Goal: Book appointment/travel/reservation

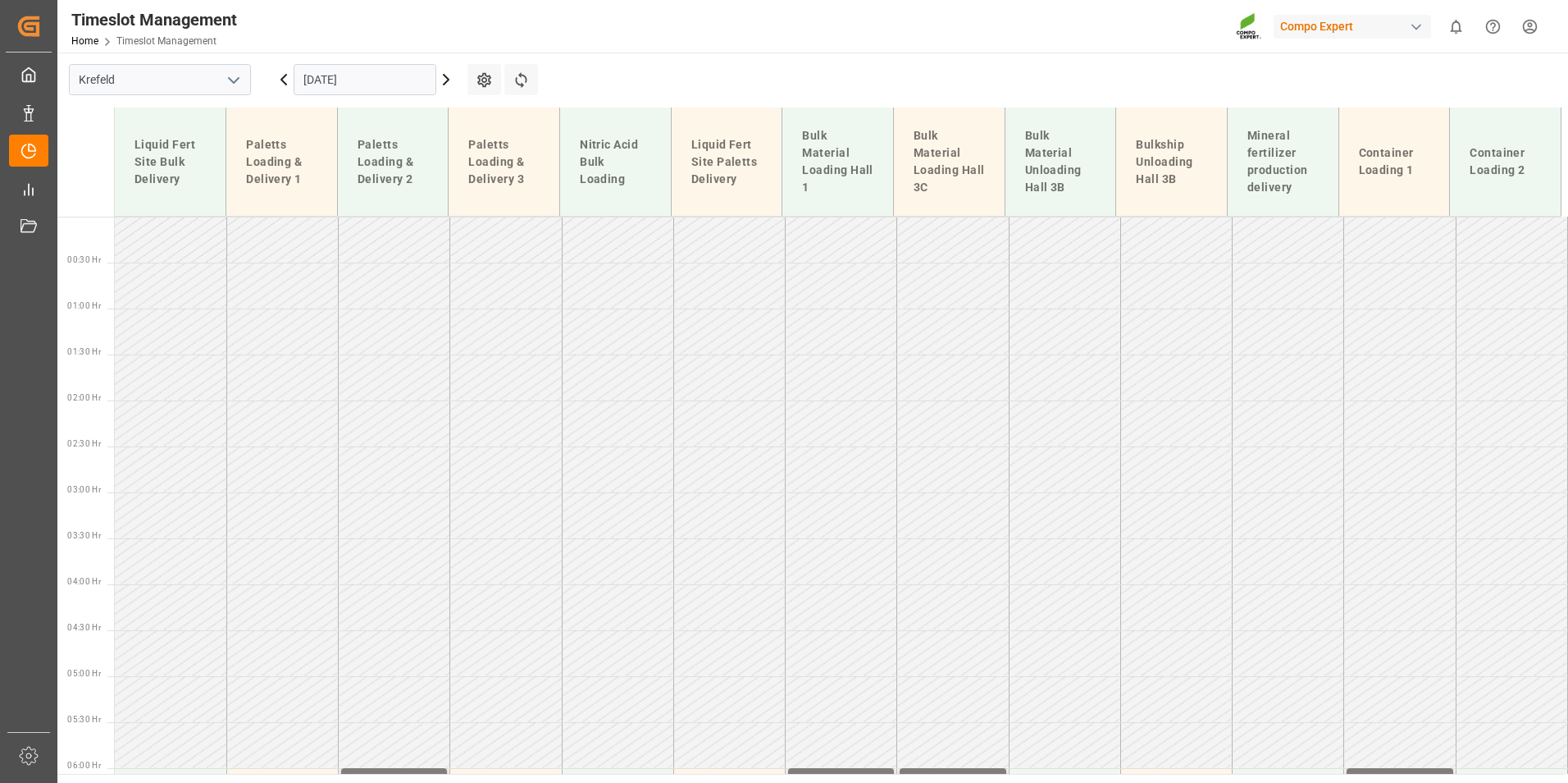
scroll to position [1432, 0]
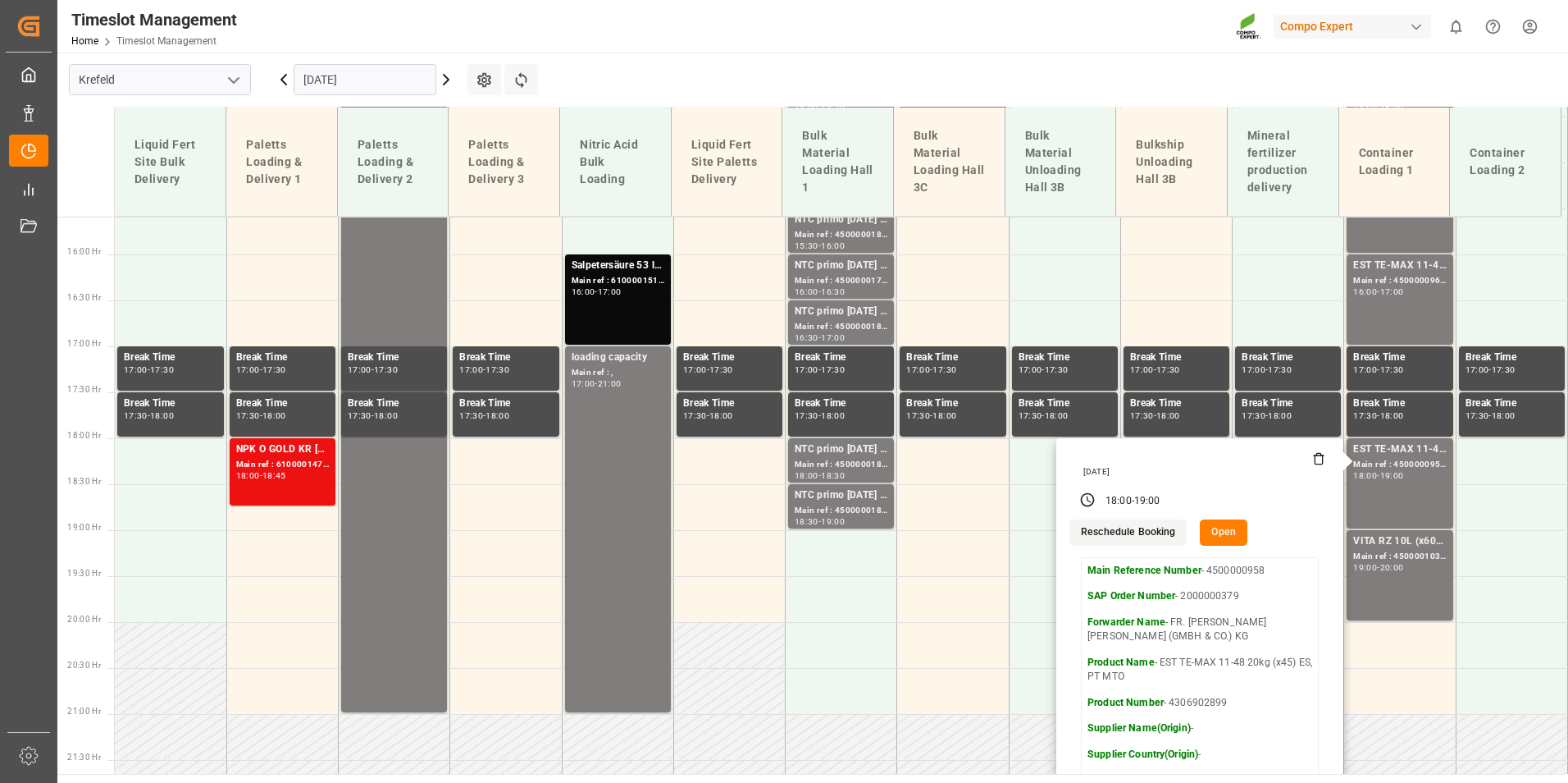
click at [442, 82] on icon at bounding box center [446, 80] width 20 height 20
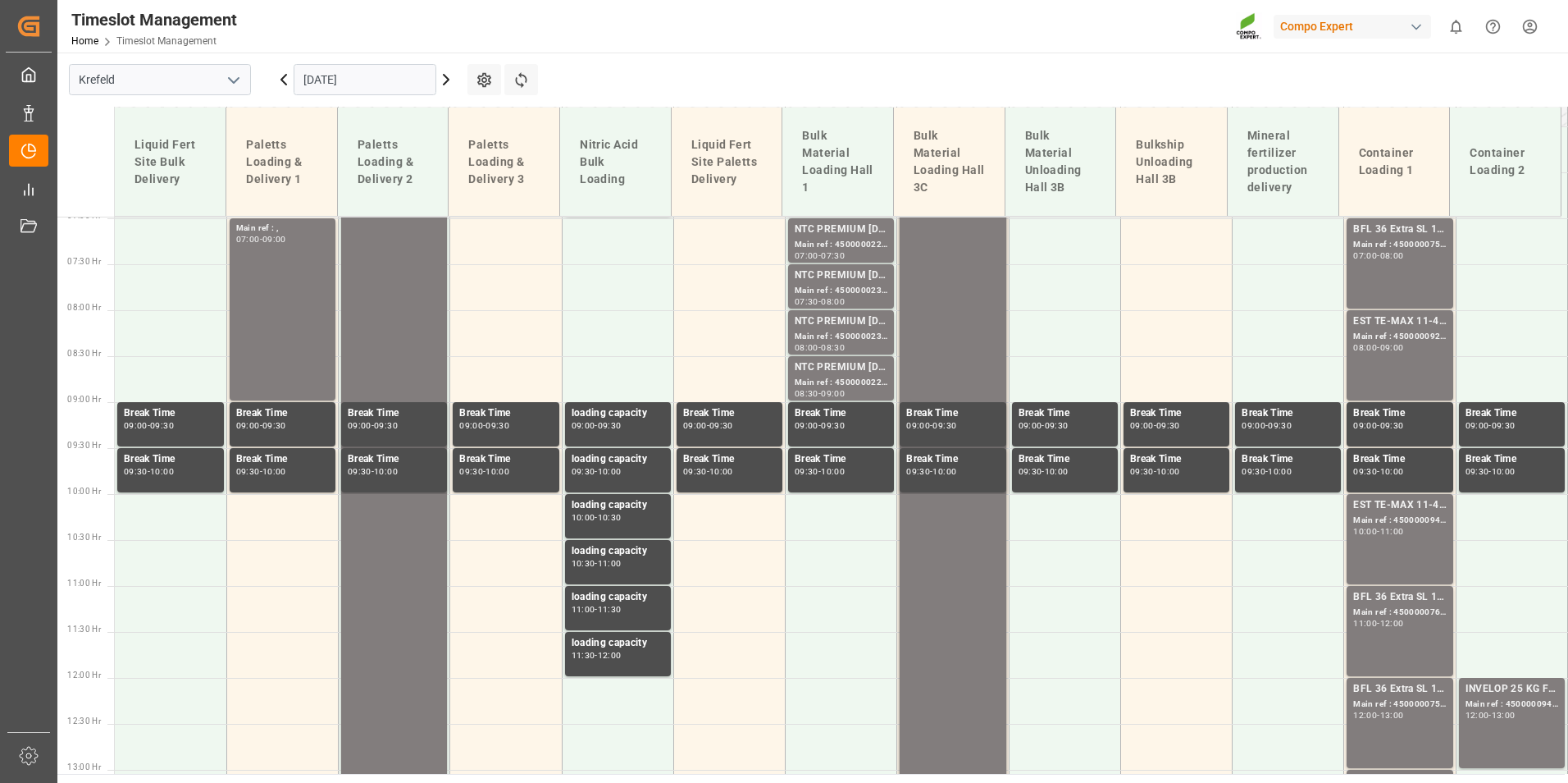
click at [398, 82] on input "[DATE]" at bounding box center [364, 79] width 143 height 31
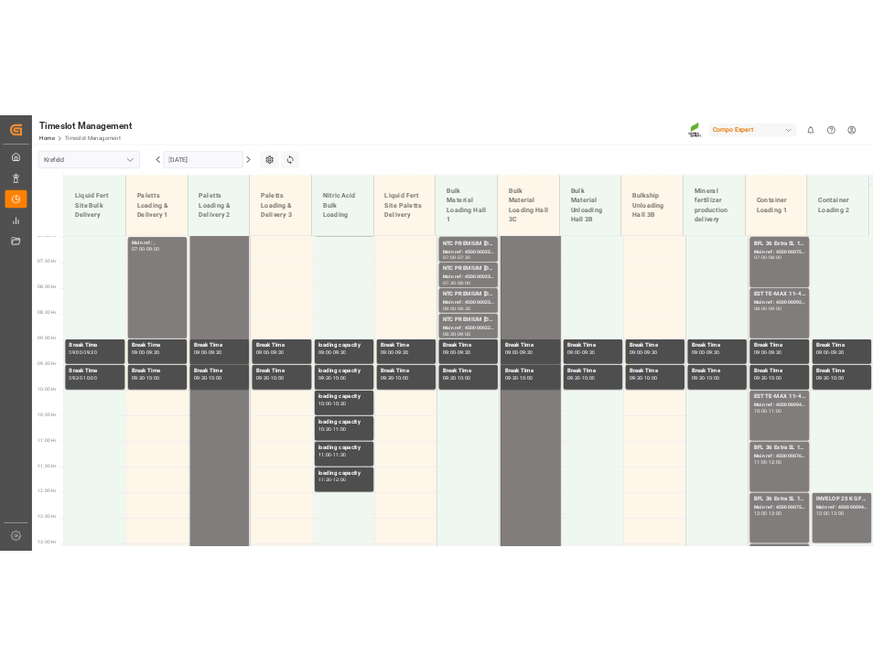
scroll to position [968, 0]
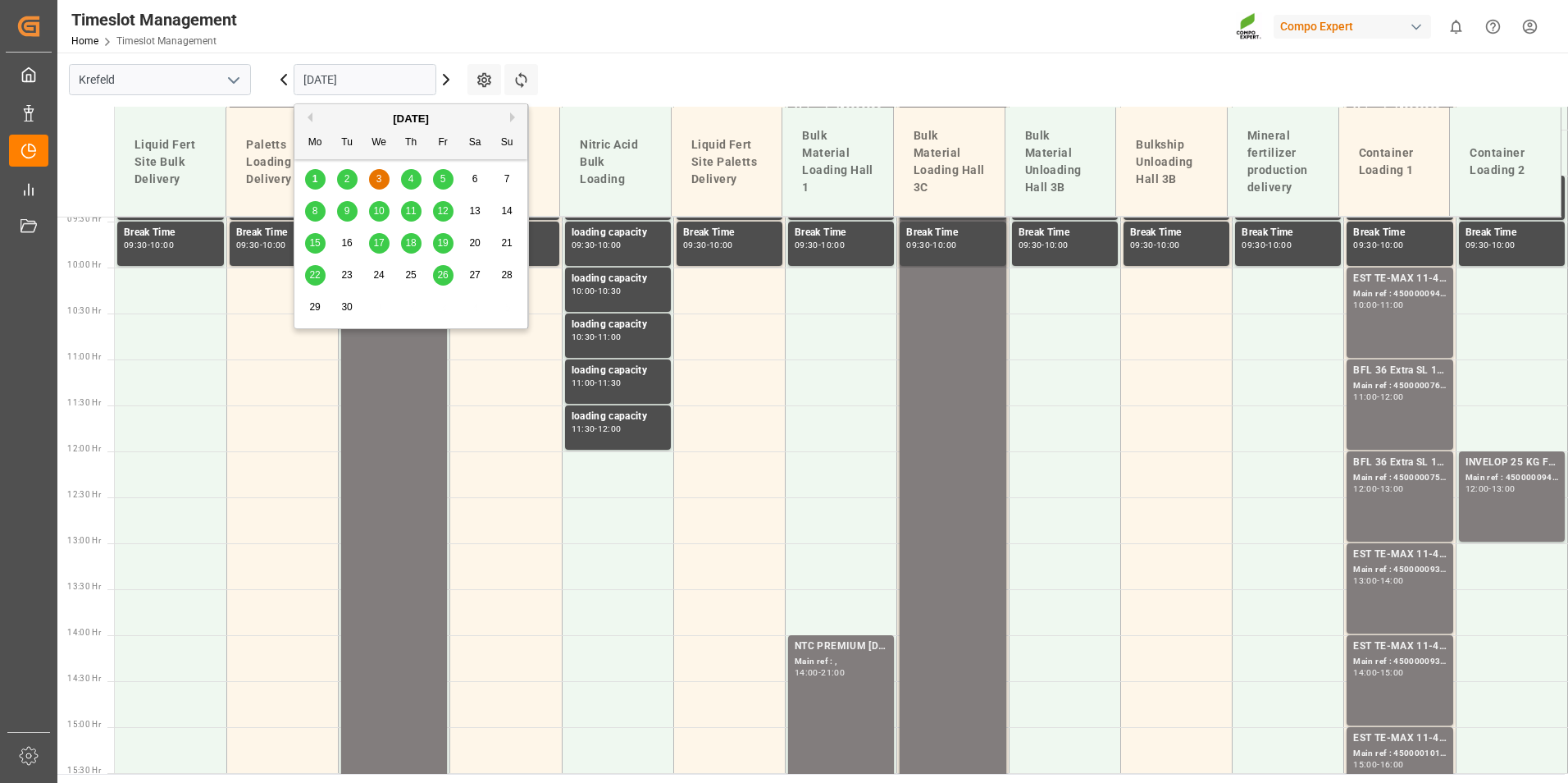
click at [441, 177] on span "5" at bounding box center [443, 178] width 5 height 12
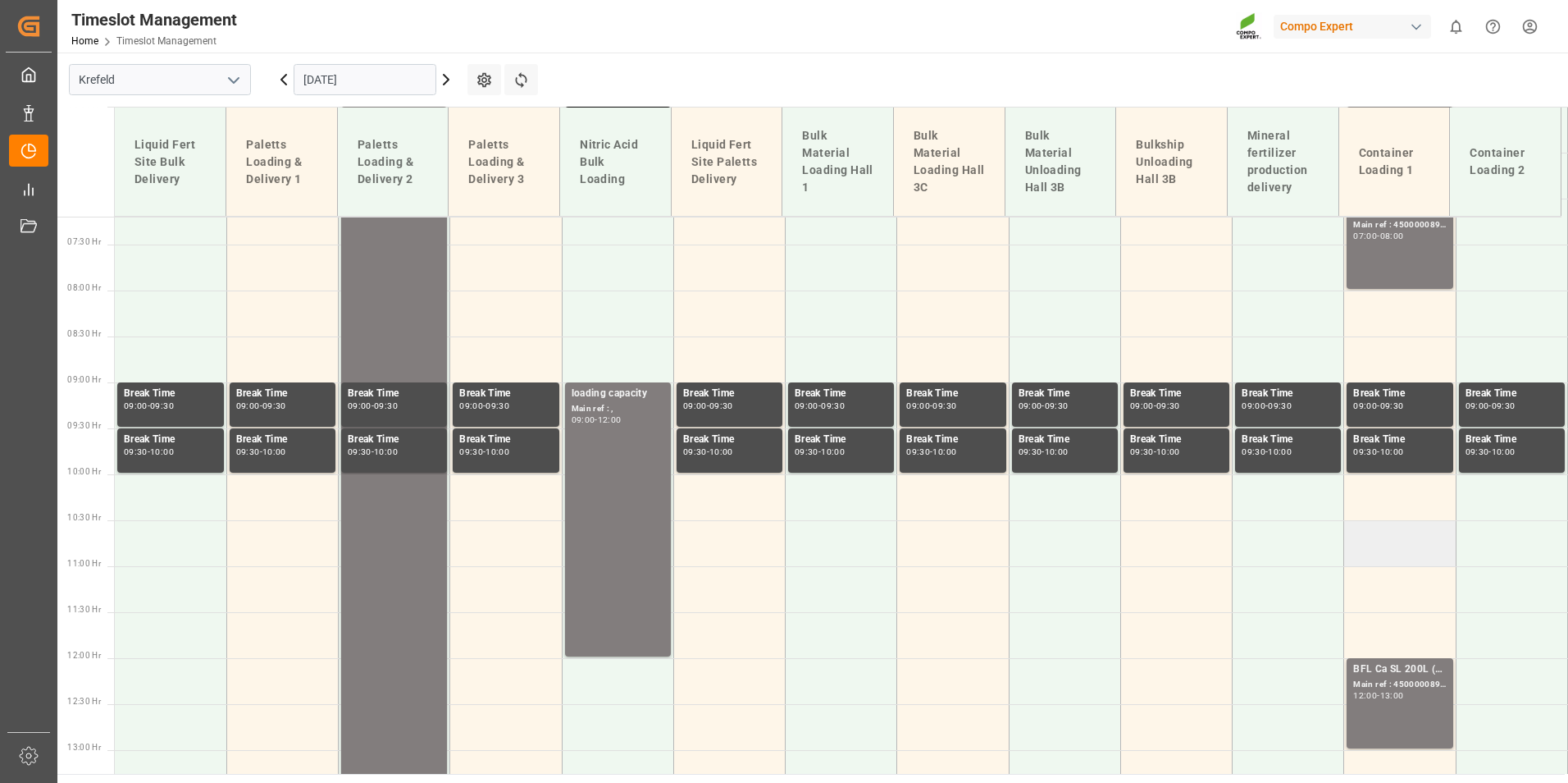
scroll to position [786, 0]
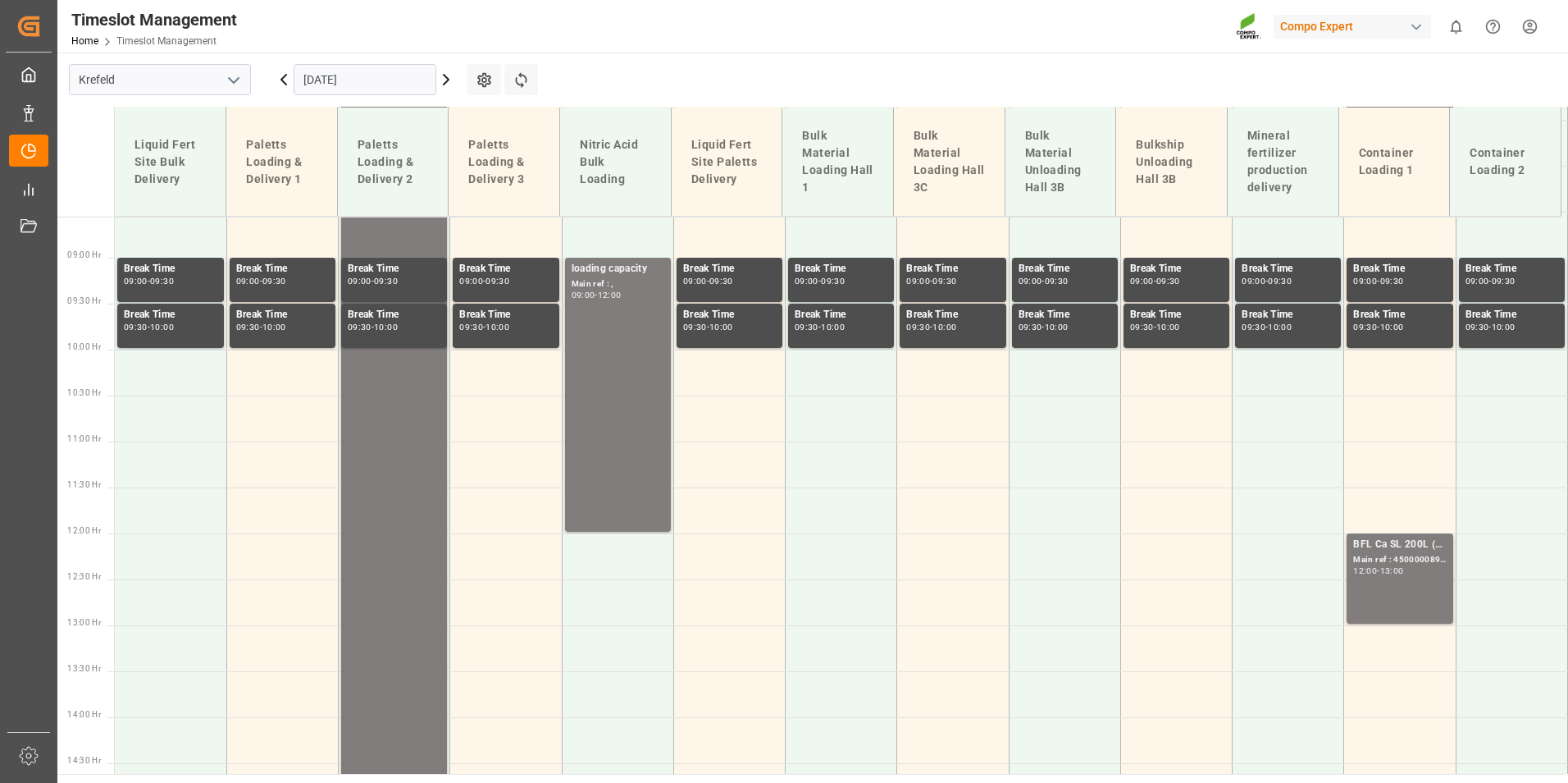
click at [371, 81] on input "[DATE]" at bounding box center [364, 79] width 143 height 31
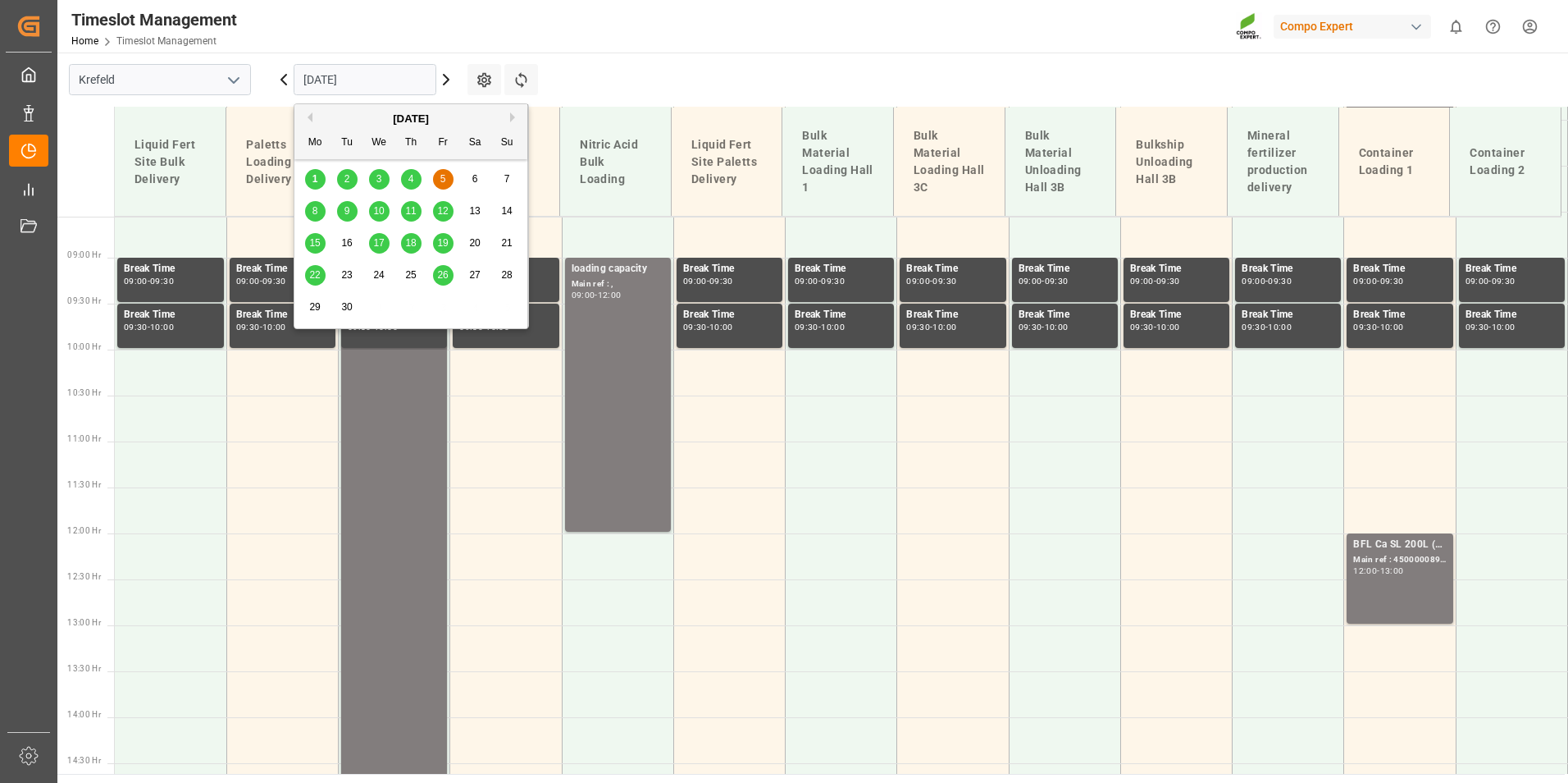
click at [316, 183] on span "1" at bounding box center [316, 178] width 5 height 12
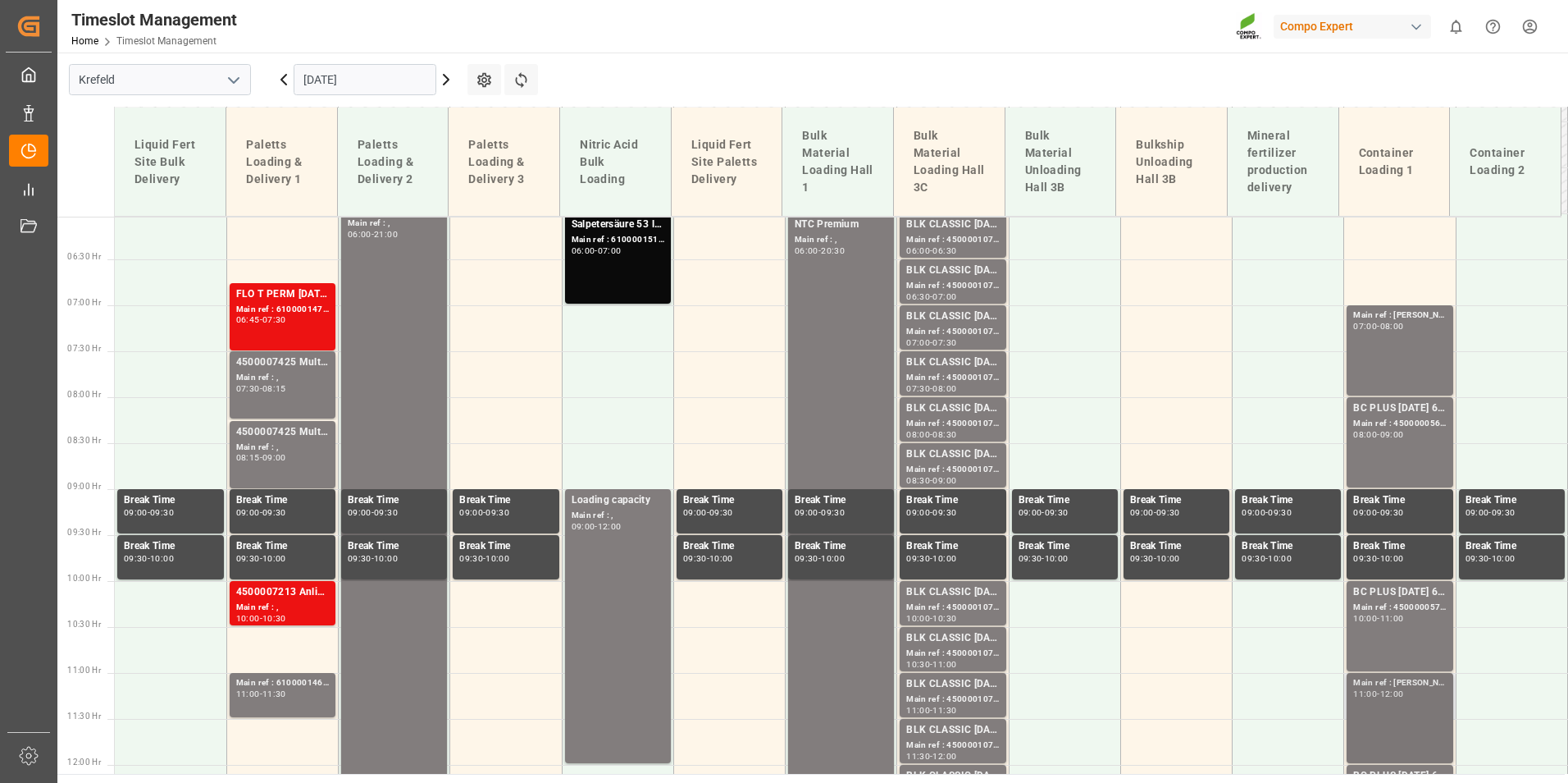
scroll to position [457, 0]
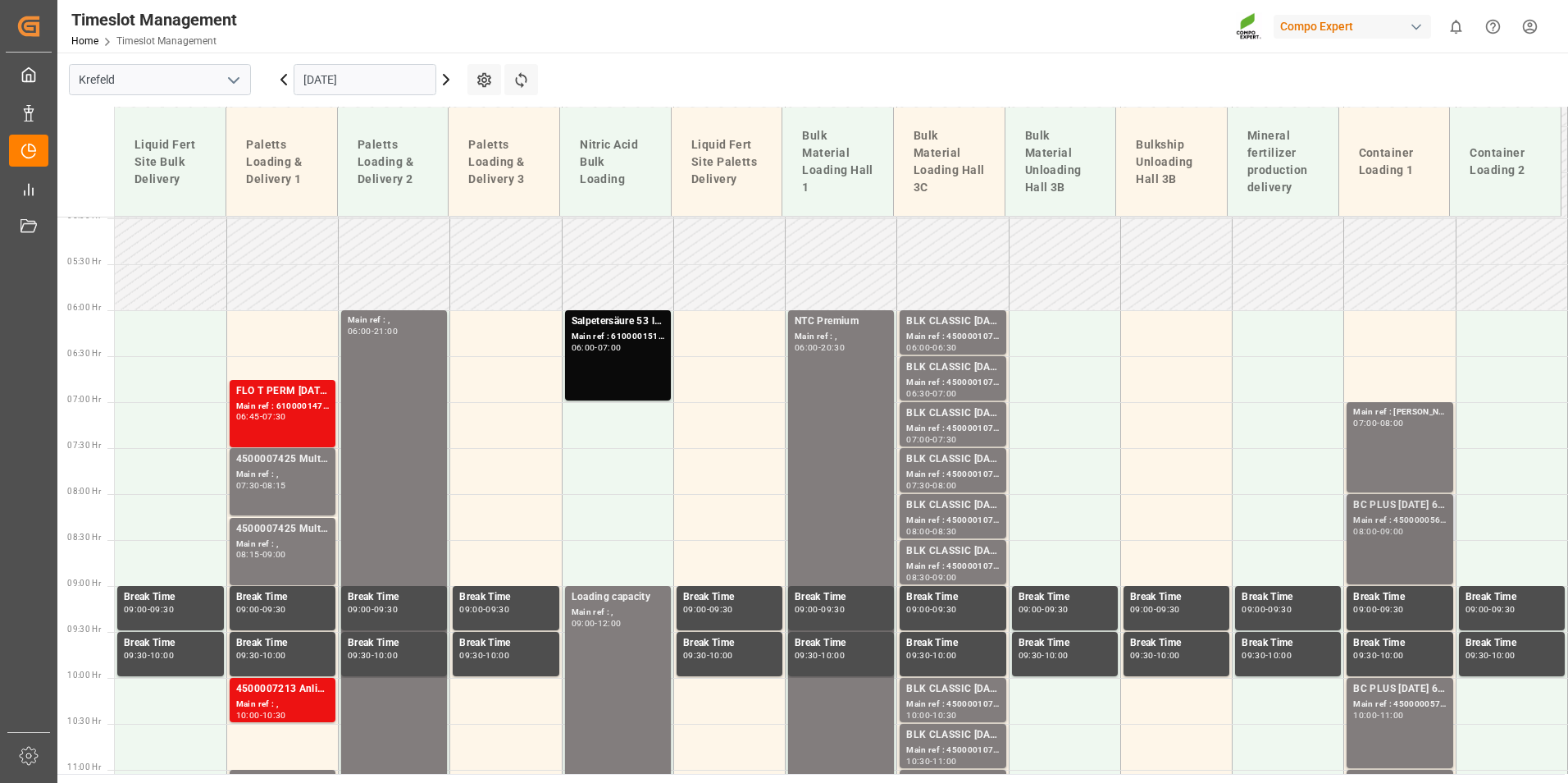
click at [1400, 508] on div "BC PLUS [DATE] 6M 25kg (x42) WW" at bounding box center [1399, 505] width 92 height 16
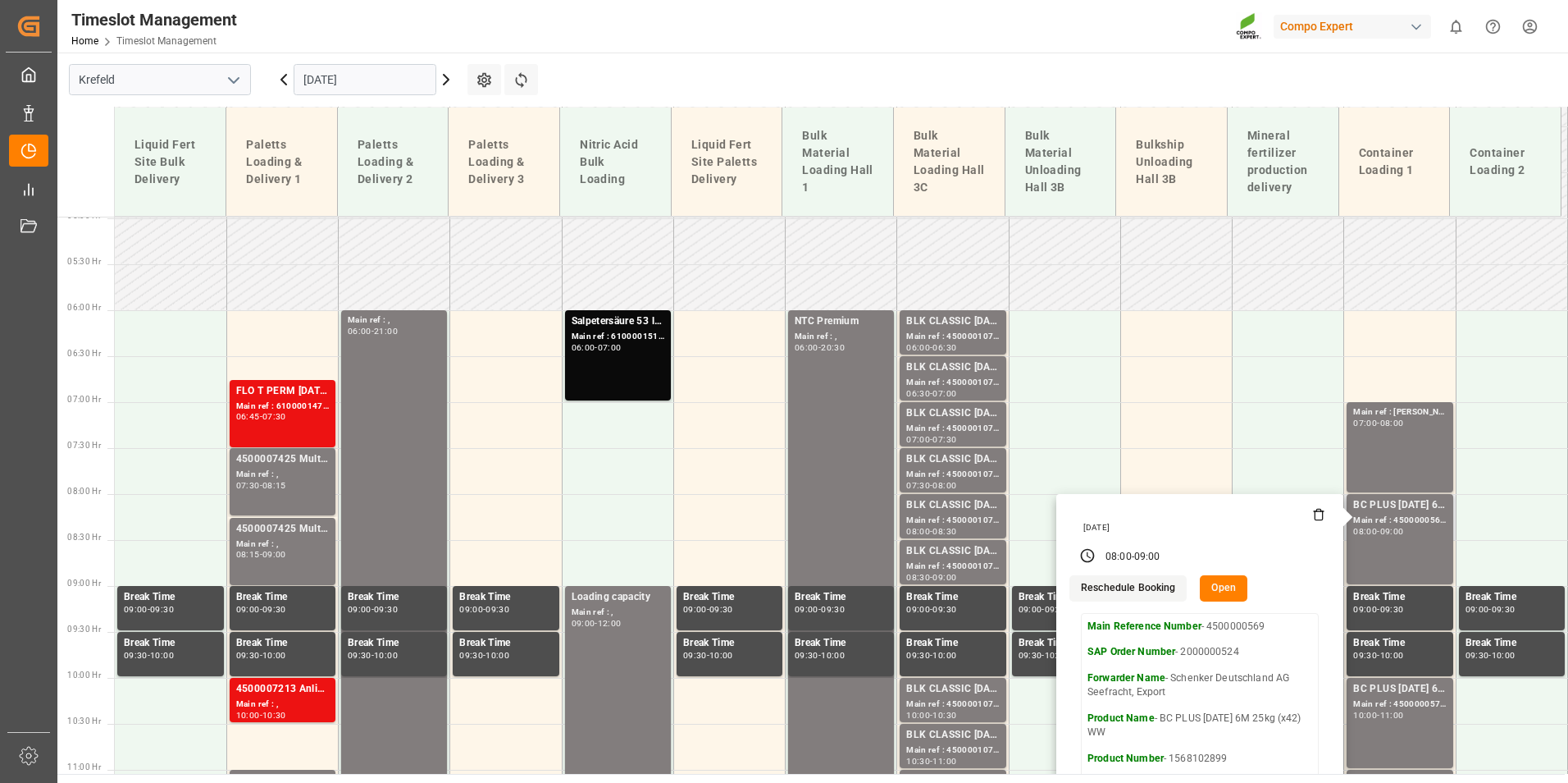
scroll to position [622, 0]
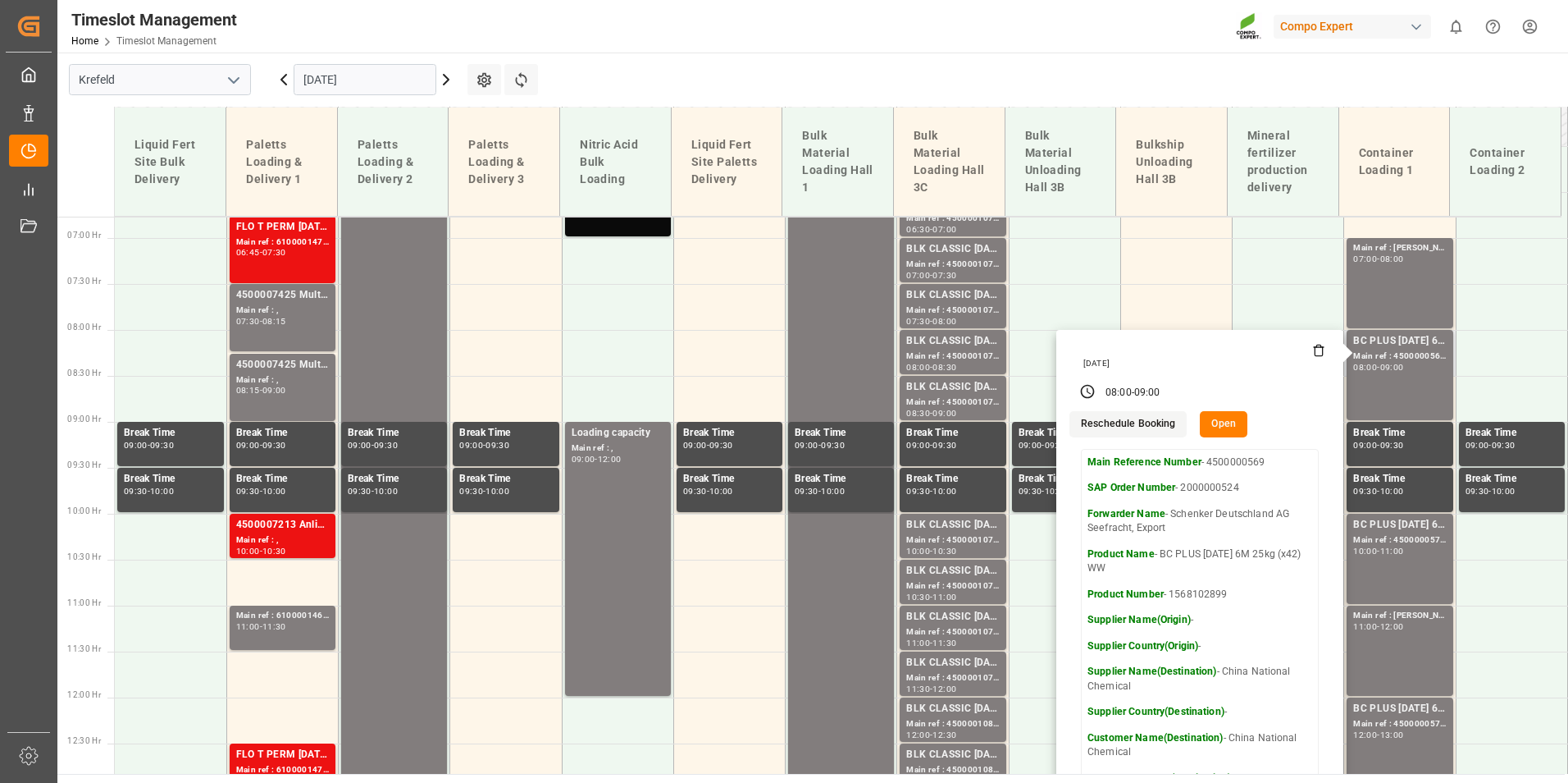
click at [1207, 419] on button "Open" at bounding box center [1223, 423] width 48 height 26
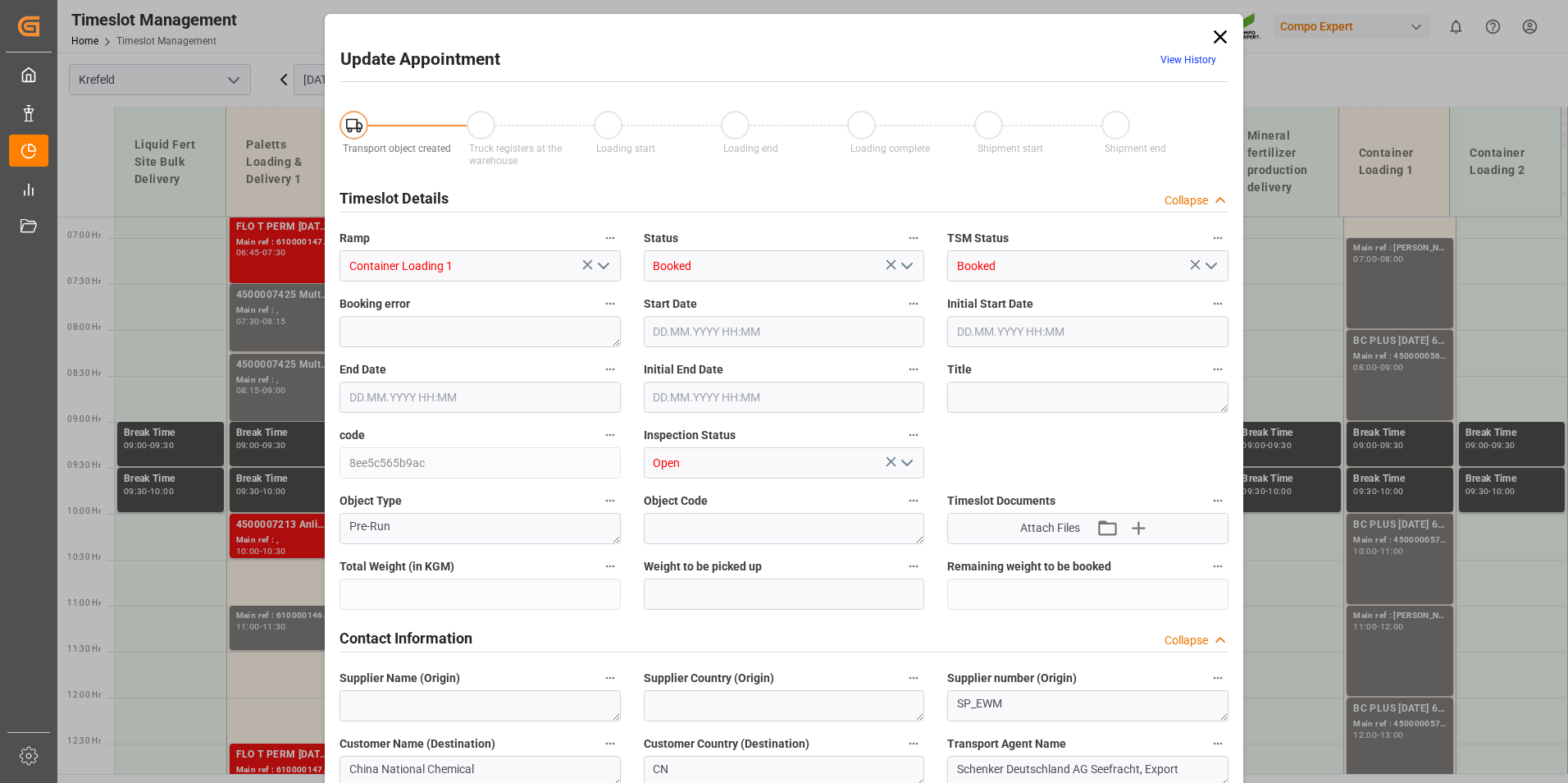
type input "43394.4"
type input "0"
type input "[DATE] 08:00"
type input "[DATE] 09:00"
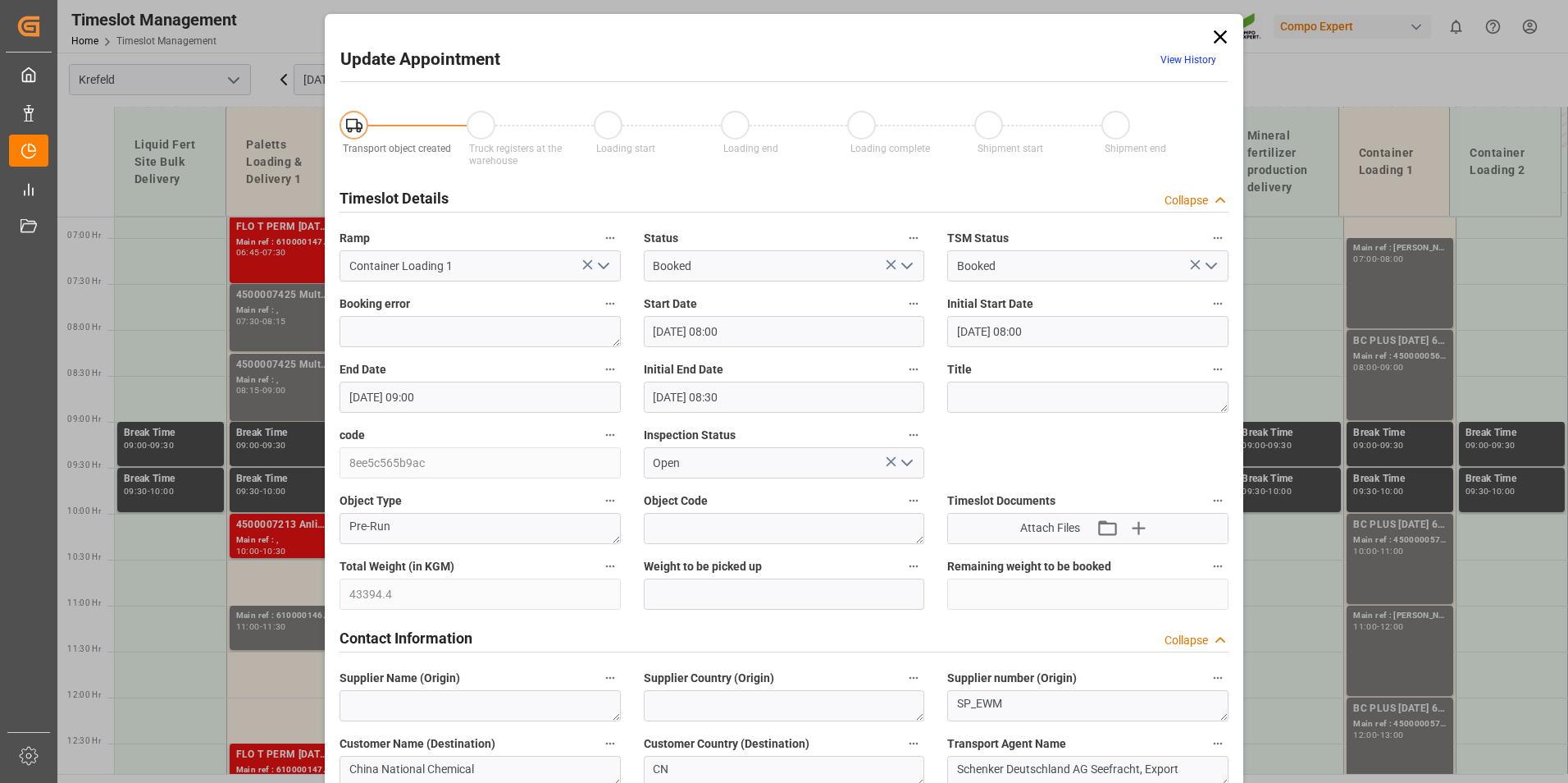
type input "[DATE] 08:30"
type input "[DATE] 12:18"
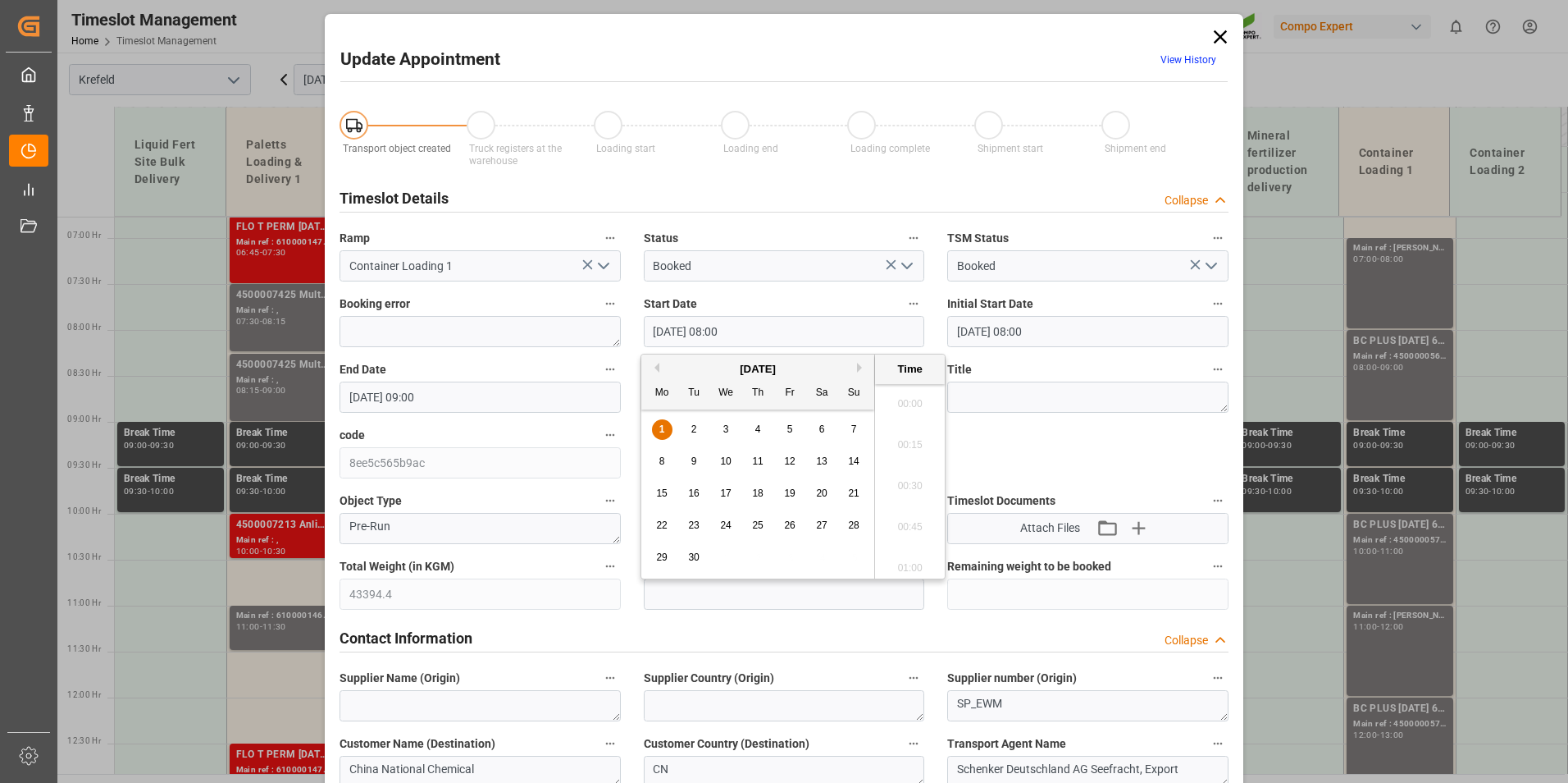
click at [742, 326] on input "[DATE] 08:00" at bounding box center [784, 331] width 282 height 31
click at [784, 431] on div "5" at bounding box center [790, 430] width 21 height 20
type input "[DATE] 08:00"
click at [881, 474] on li "08:00" at bounding box center [910, 481] width 70 height 41
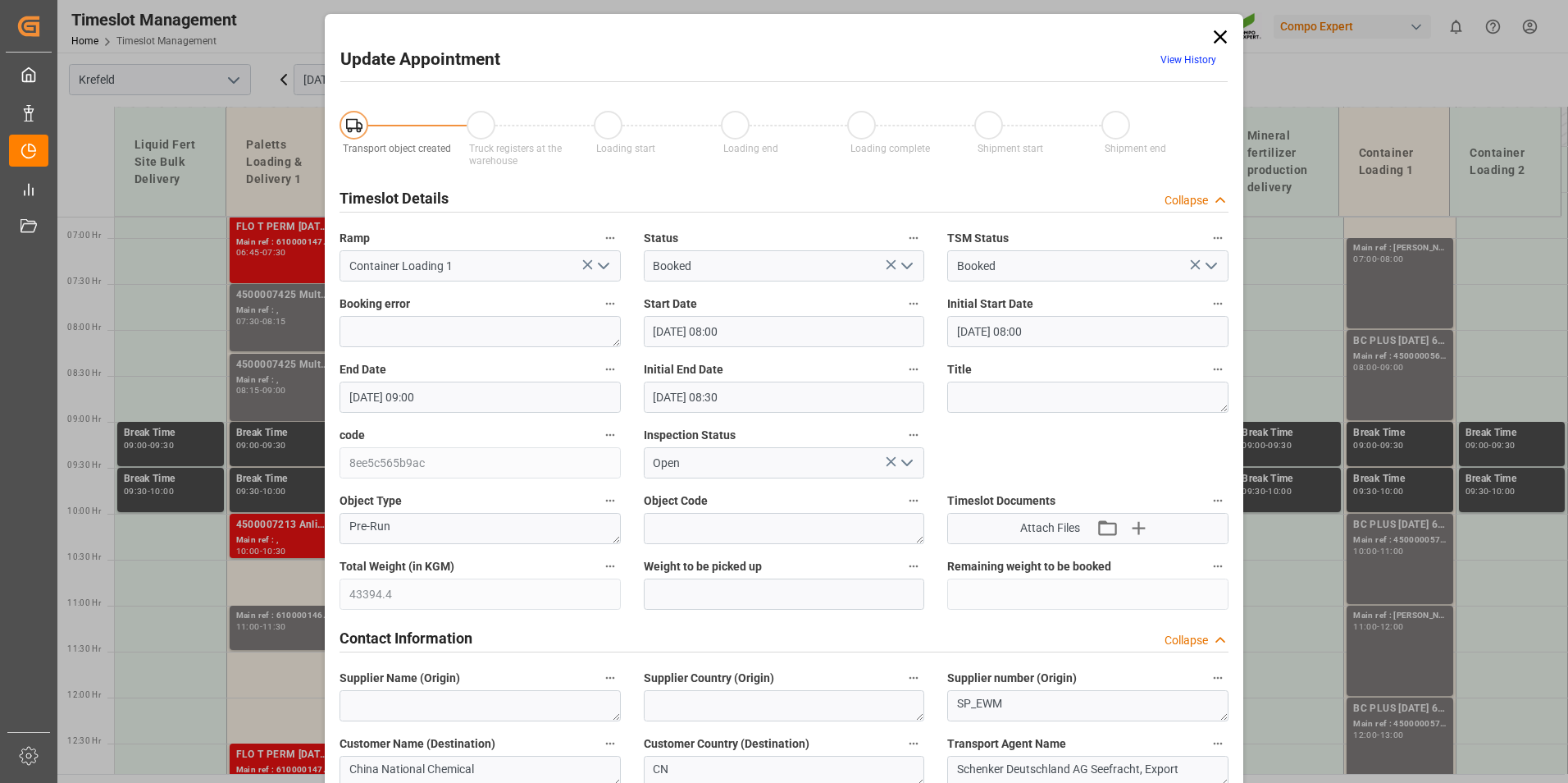
click at [417, 400] on input "[DATE] 09:00" at bounding box center [481, 396] width 282 height 31
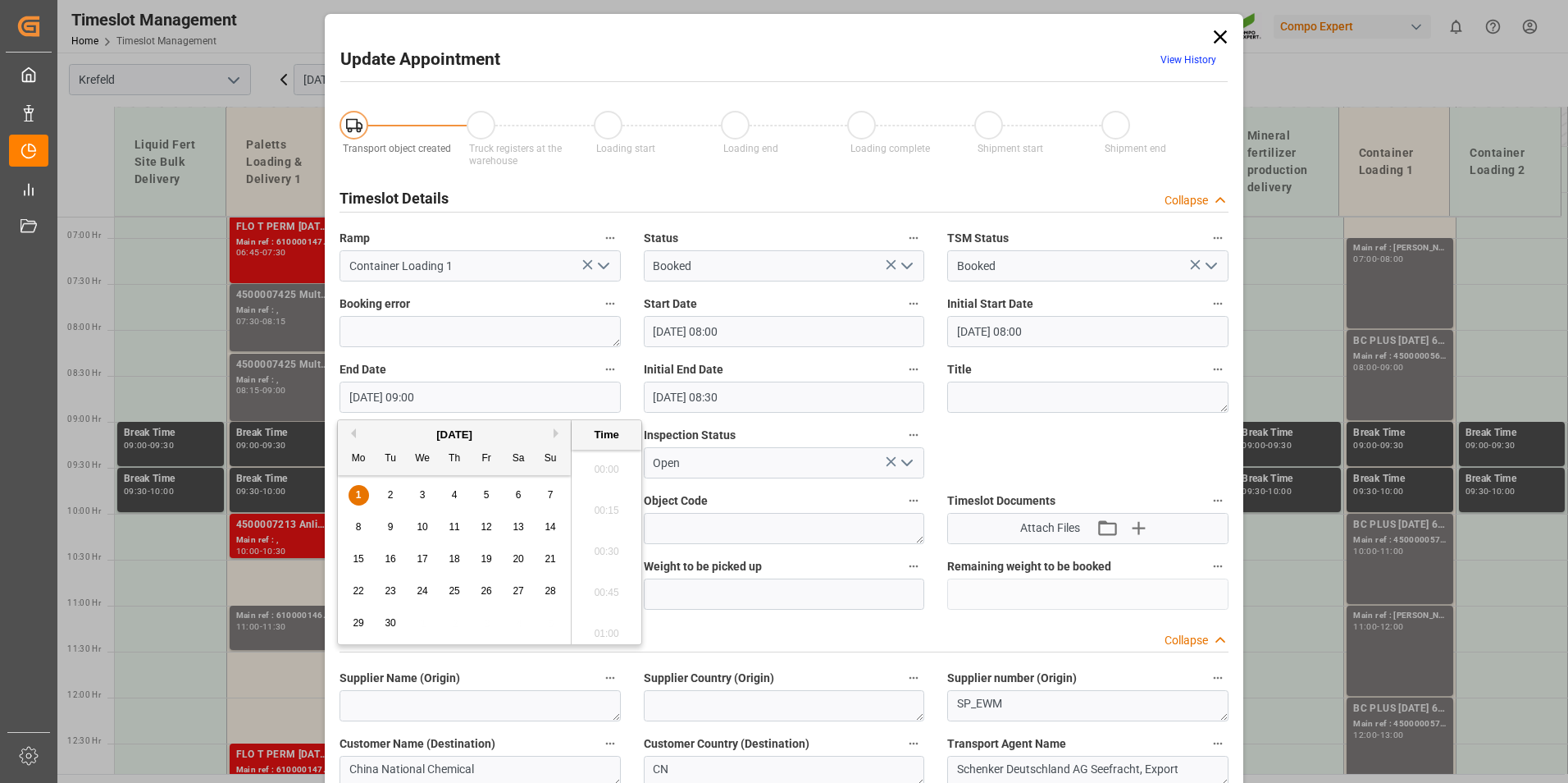
scroll to position [1400, 0]
click at [476, 490] on div "5" at bounding box center [486, 496] width 21 height 20
type input "[DATE] 09:00"
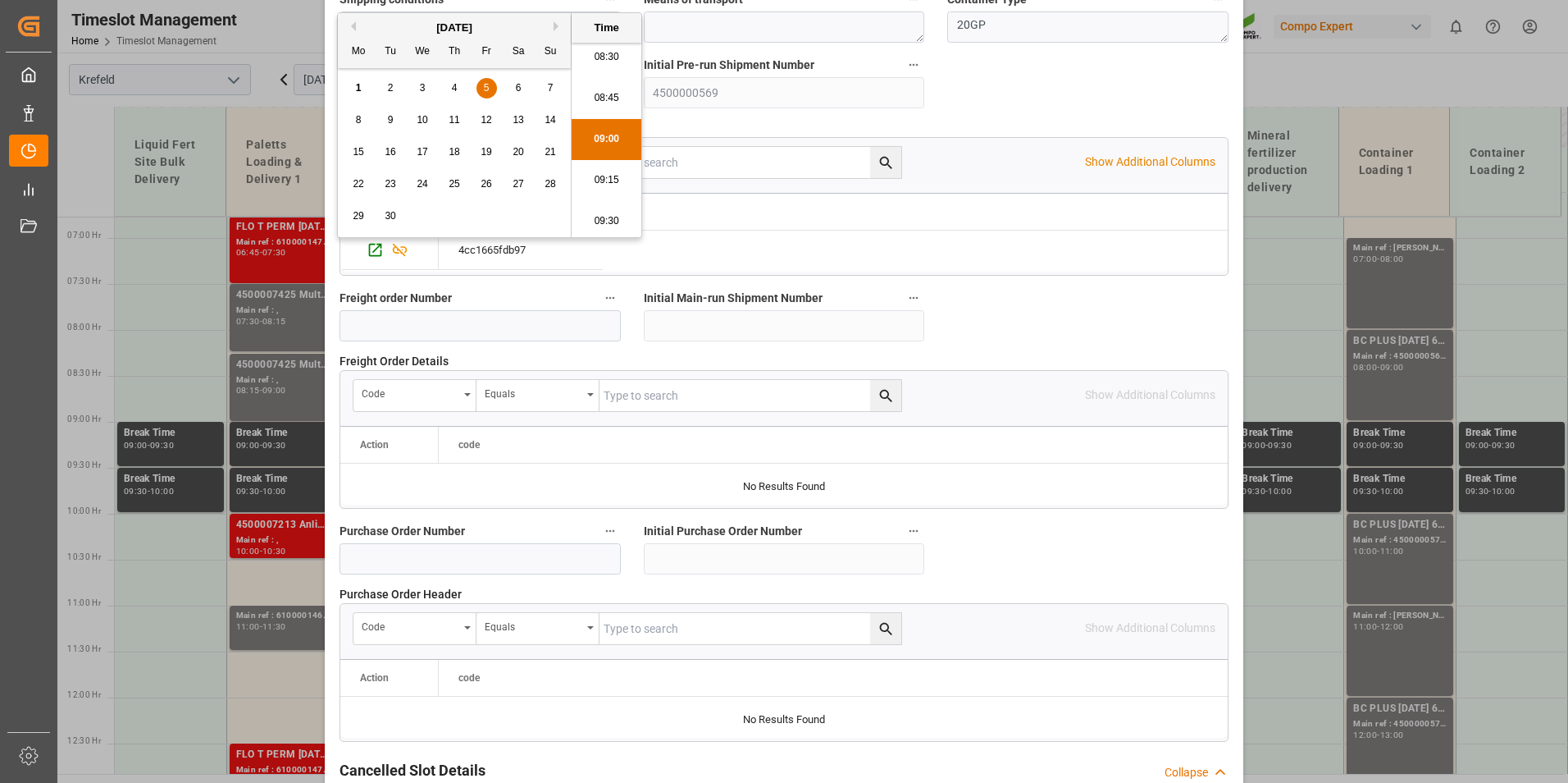
scroll to position [1494, 0]
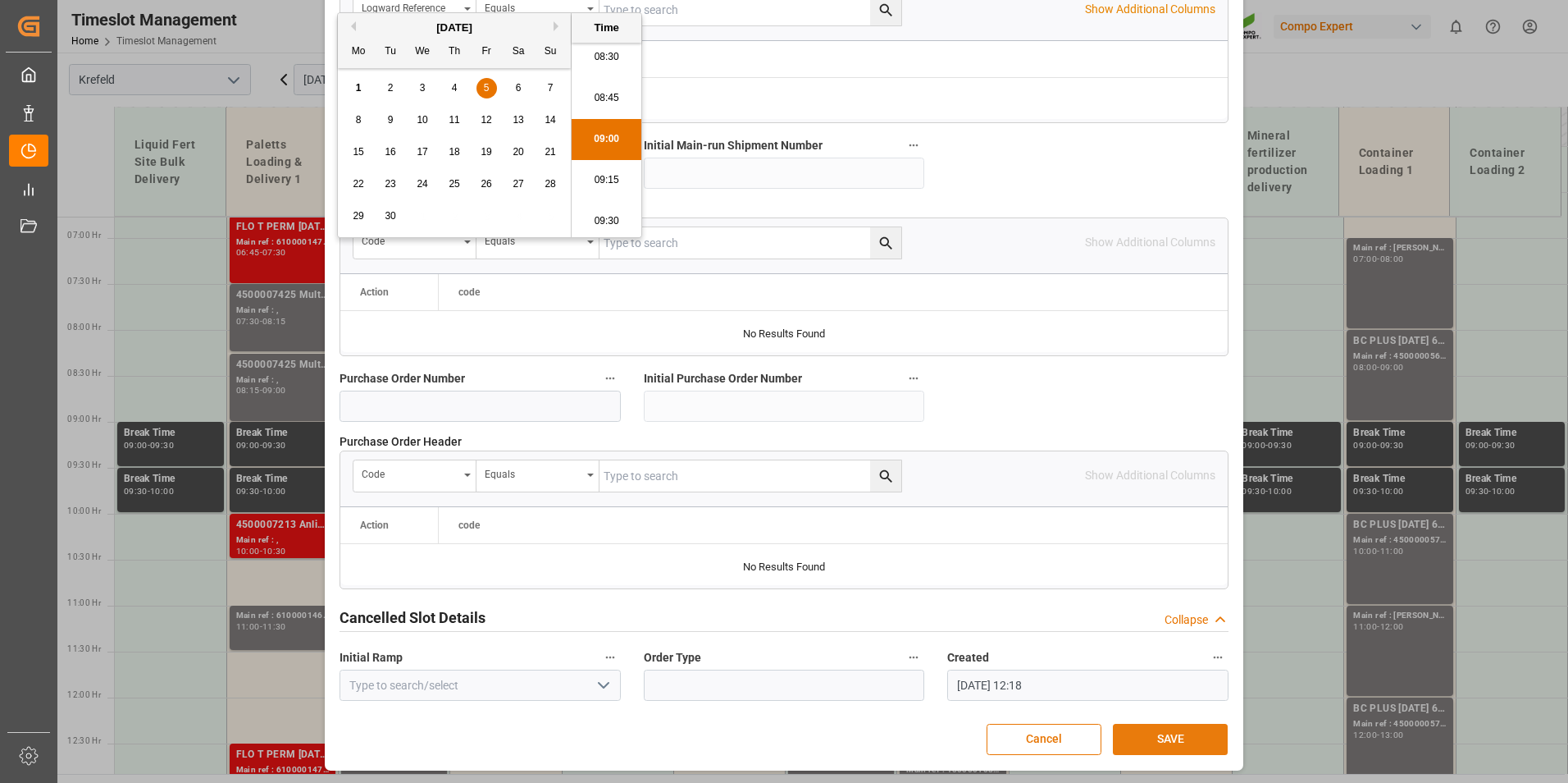
click at [1169, 728] on button "SAVE" at bounding box center [1170, 739] width 115 height 31
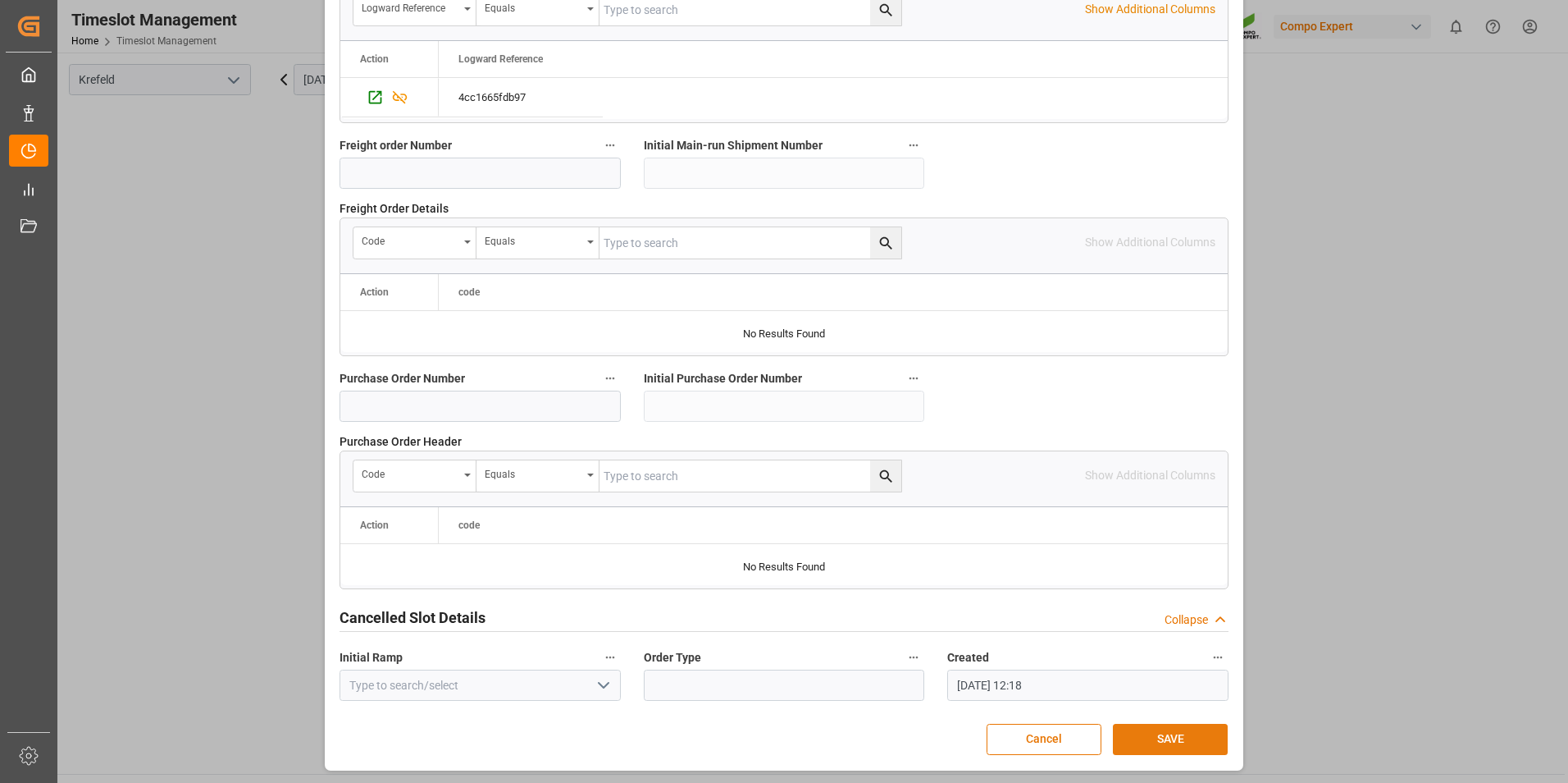
click at [1169, 728] on button "SAVE" at bounding box center [1170, 739] width 115 height 31
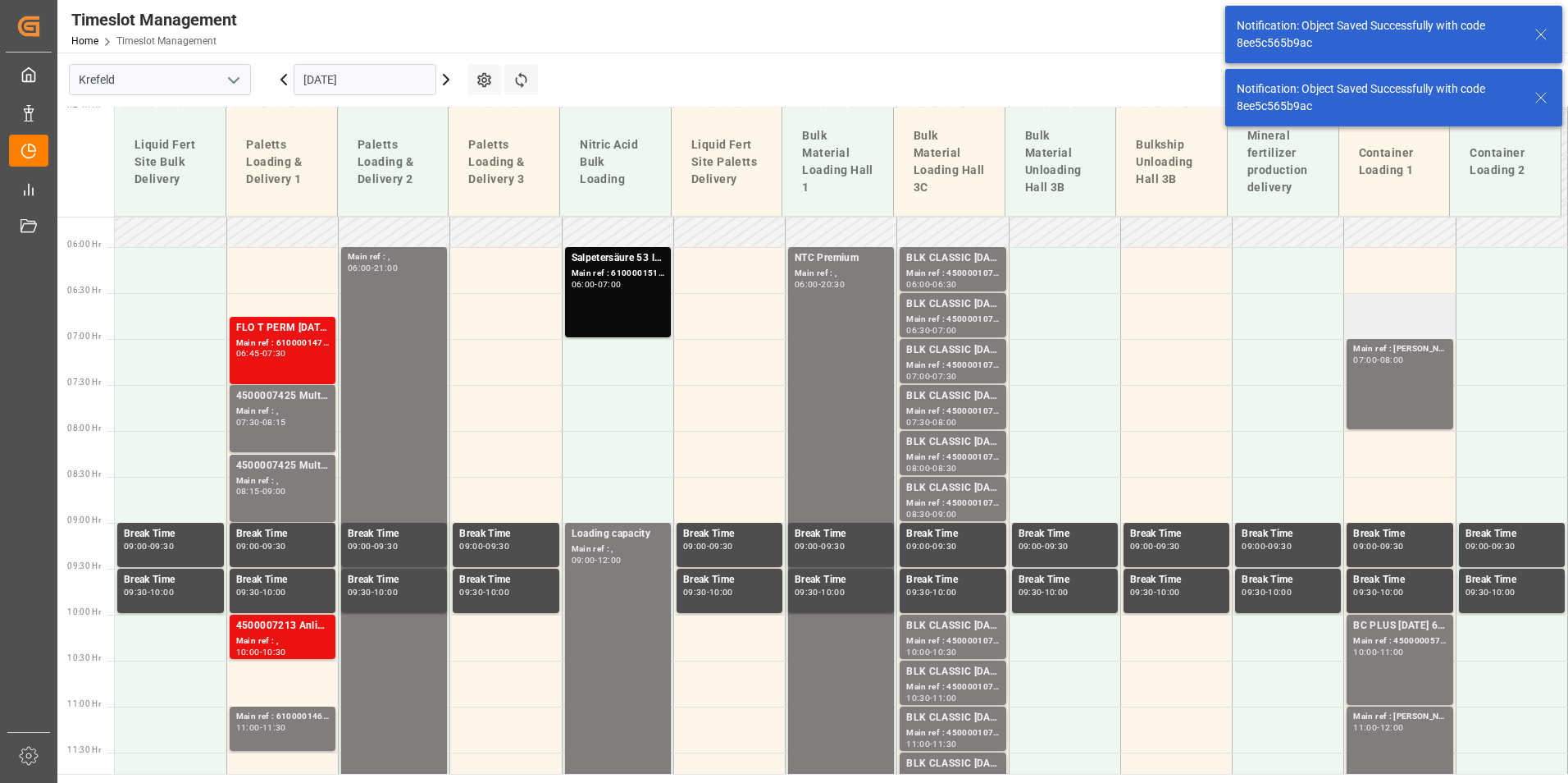
scroll to position [520, 0]
click at [1403, 348] on div "Main ref : [PERSON_NAME]," at bounding box center [1399, 350] width 92 height 14
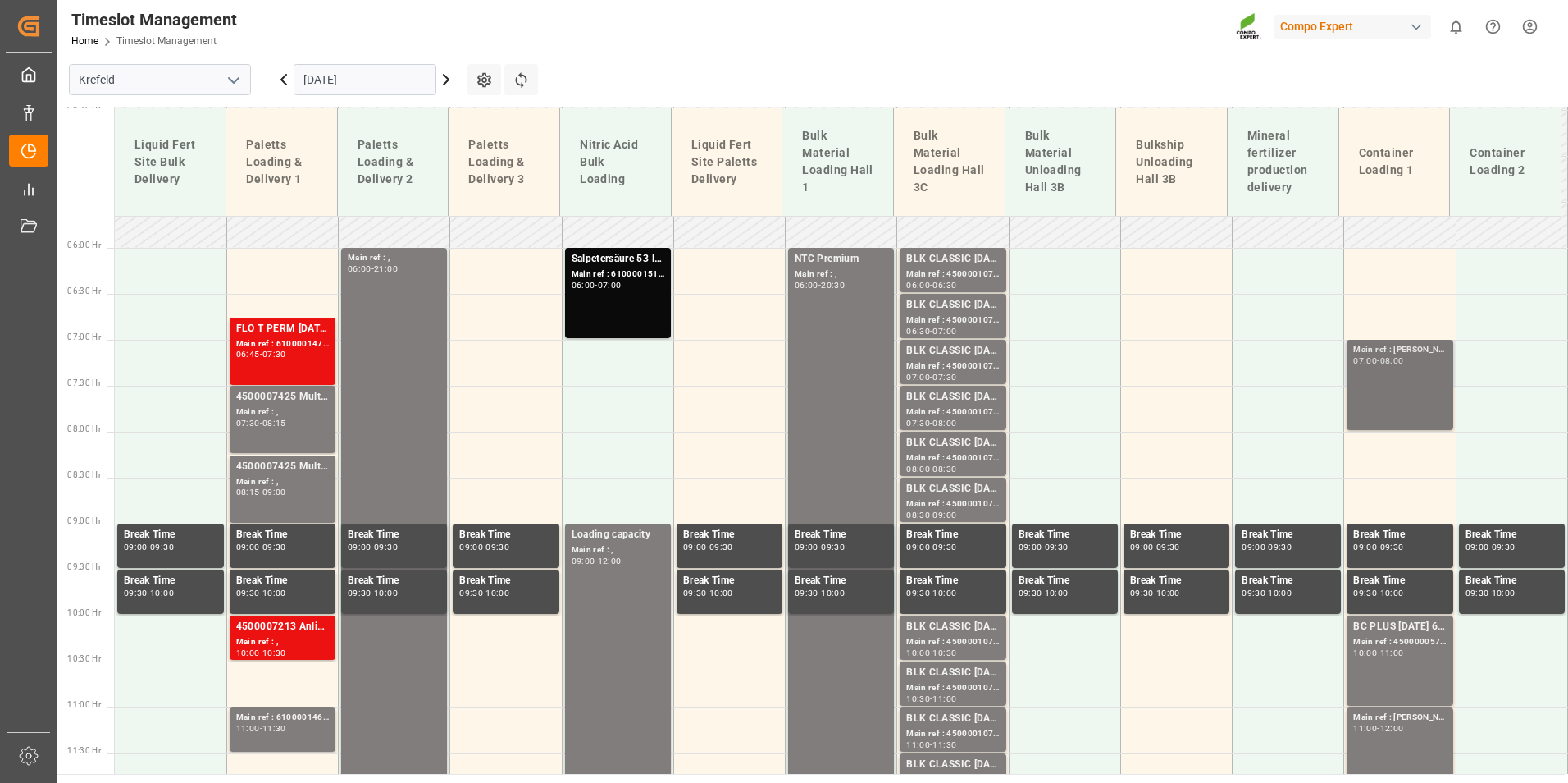
click at [1404, 364] on div "08:00" at bounding box center [1392, 361] width 24 height 7
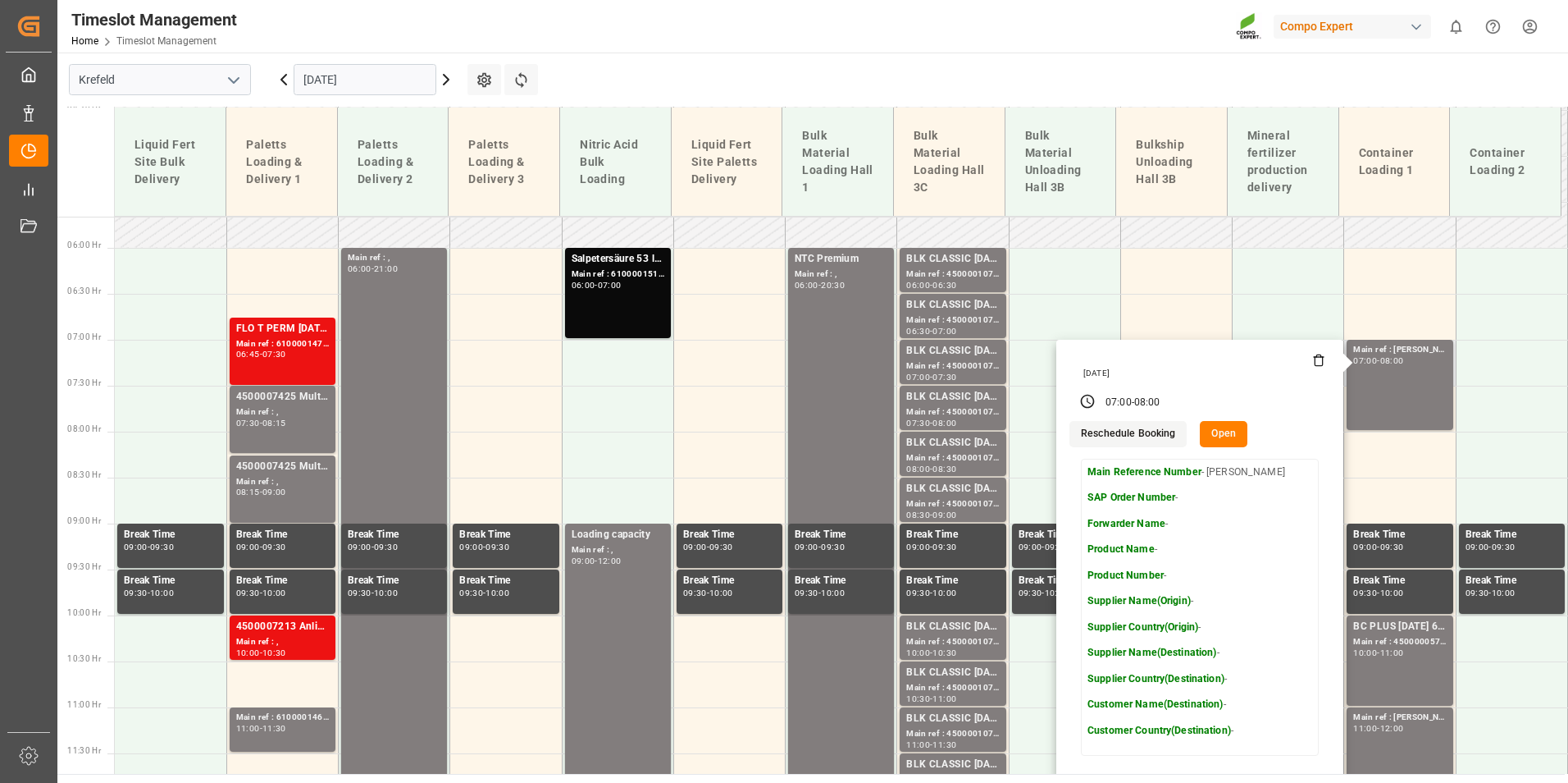
click at [1312, 365] on icon at bounding box center [1319, 360] width 13 height 13
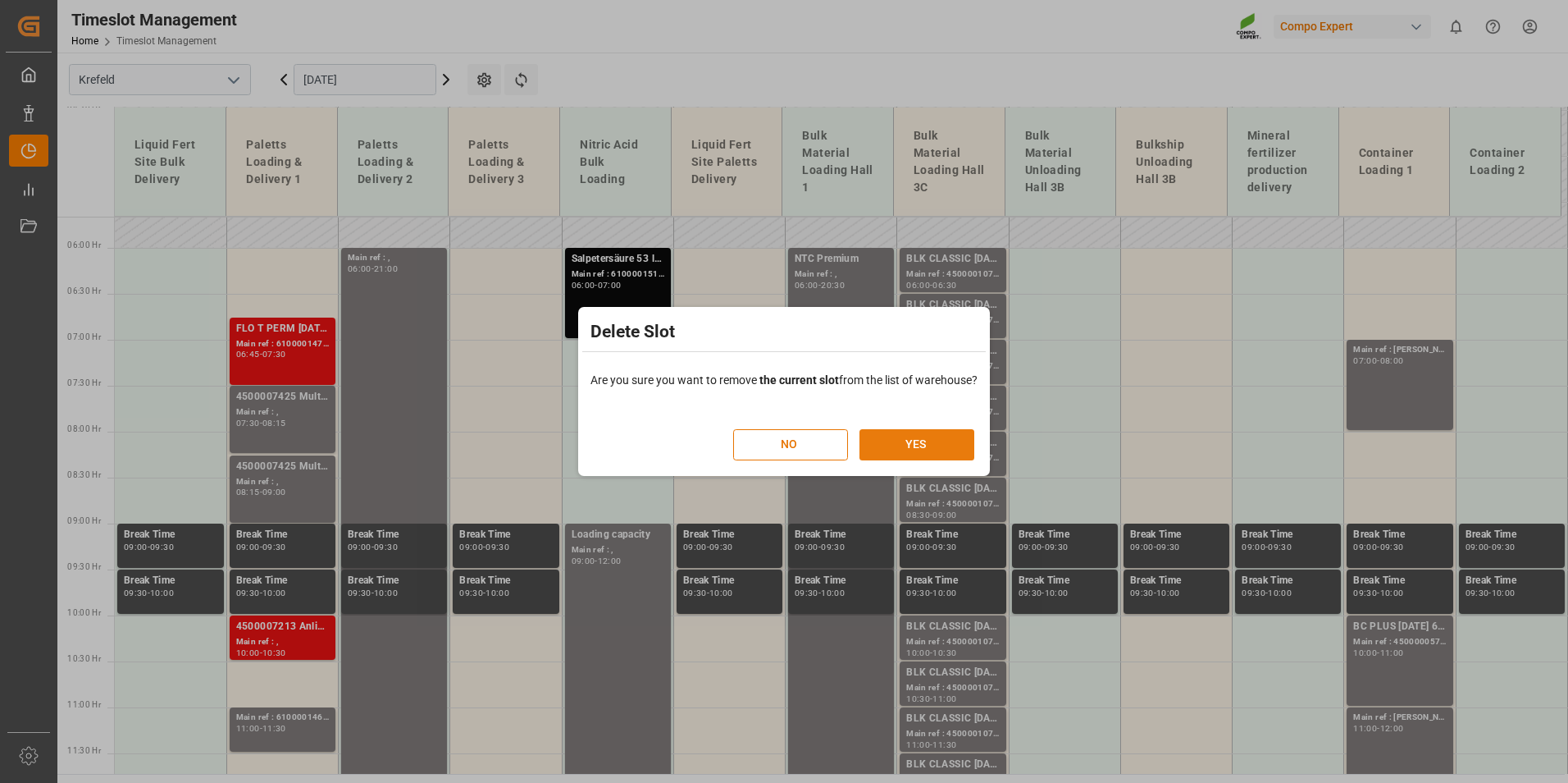
click at [948, 449] on button "YES" at bounding box center [917, 444] width 115 height 31
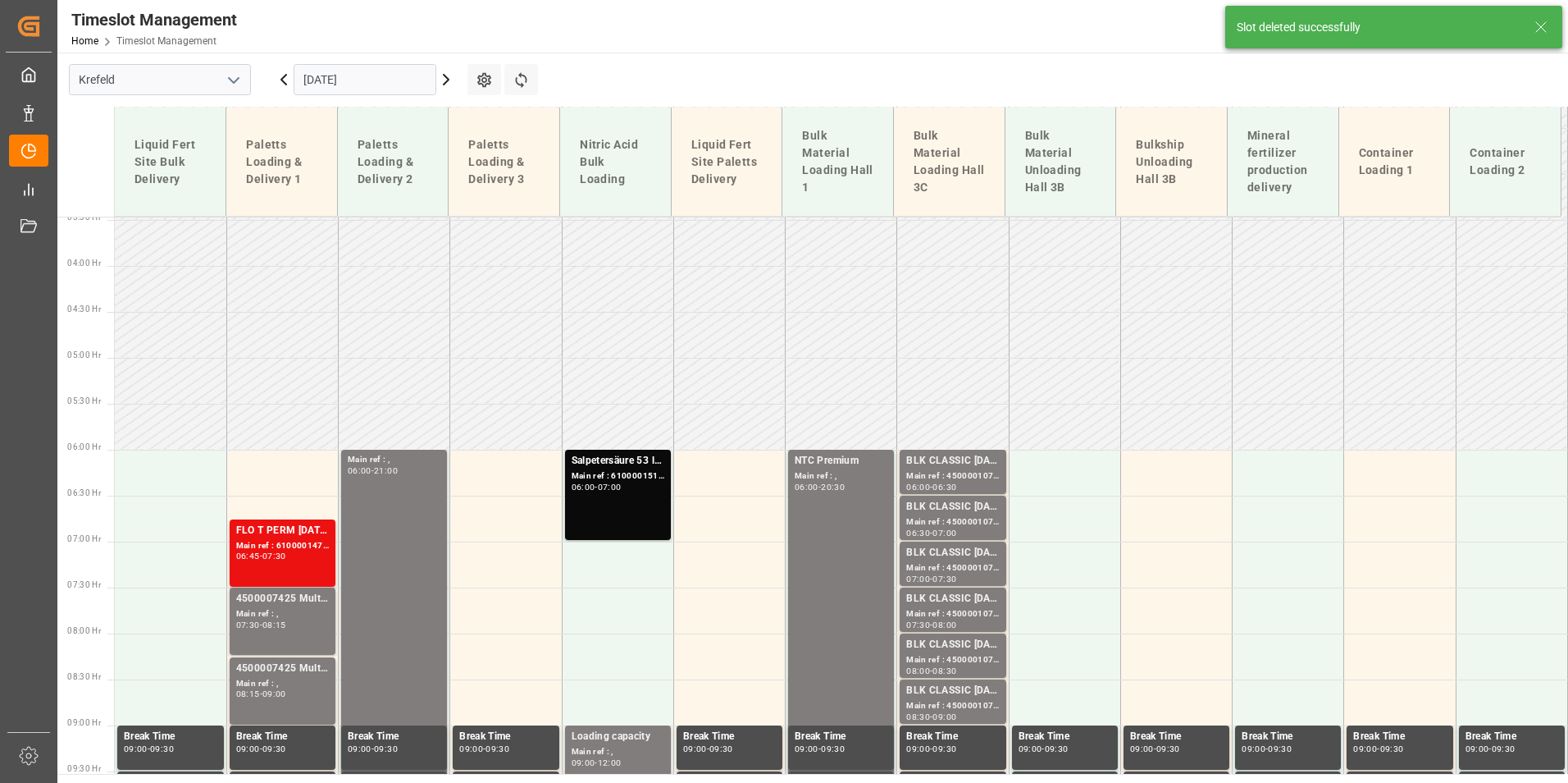
scroll to position [592, 0]
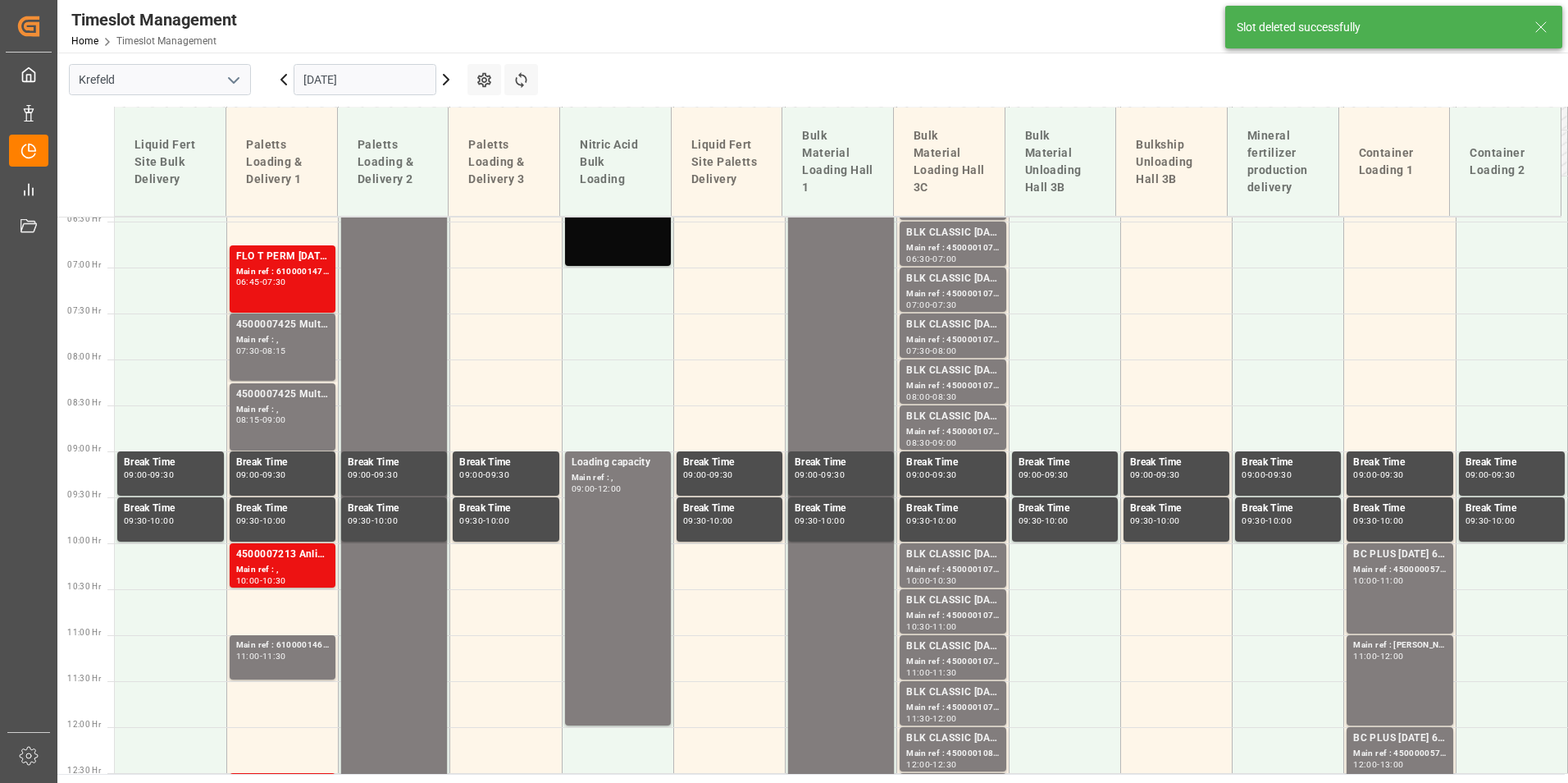
click at [389, 72] on input "[DATE]" at bounding box center [364, 79] width 143 height 31
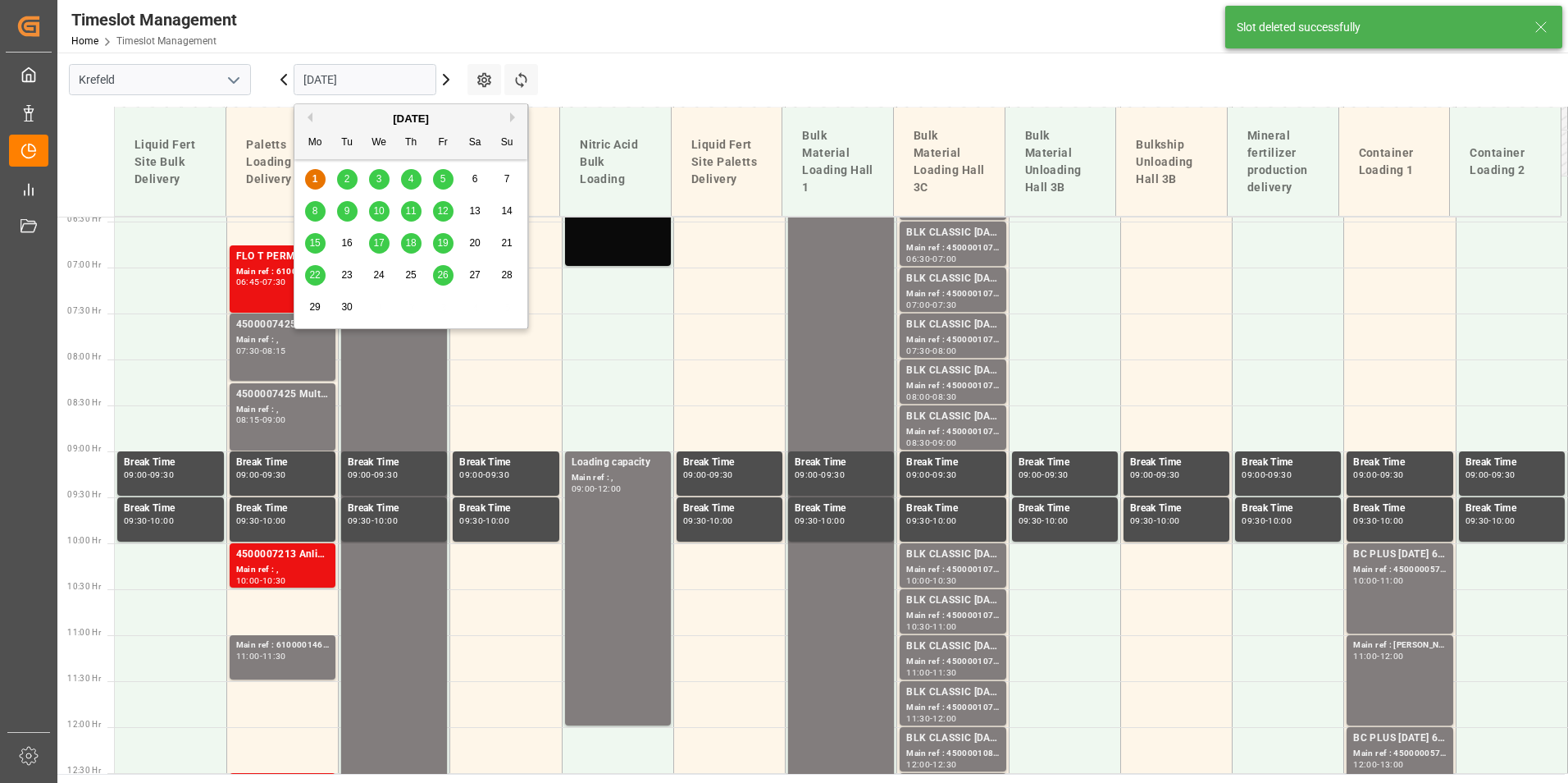
click at [436, 181] on div "5" at bounding box center [443, 179] width 21 height 20
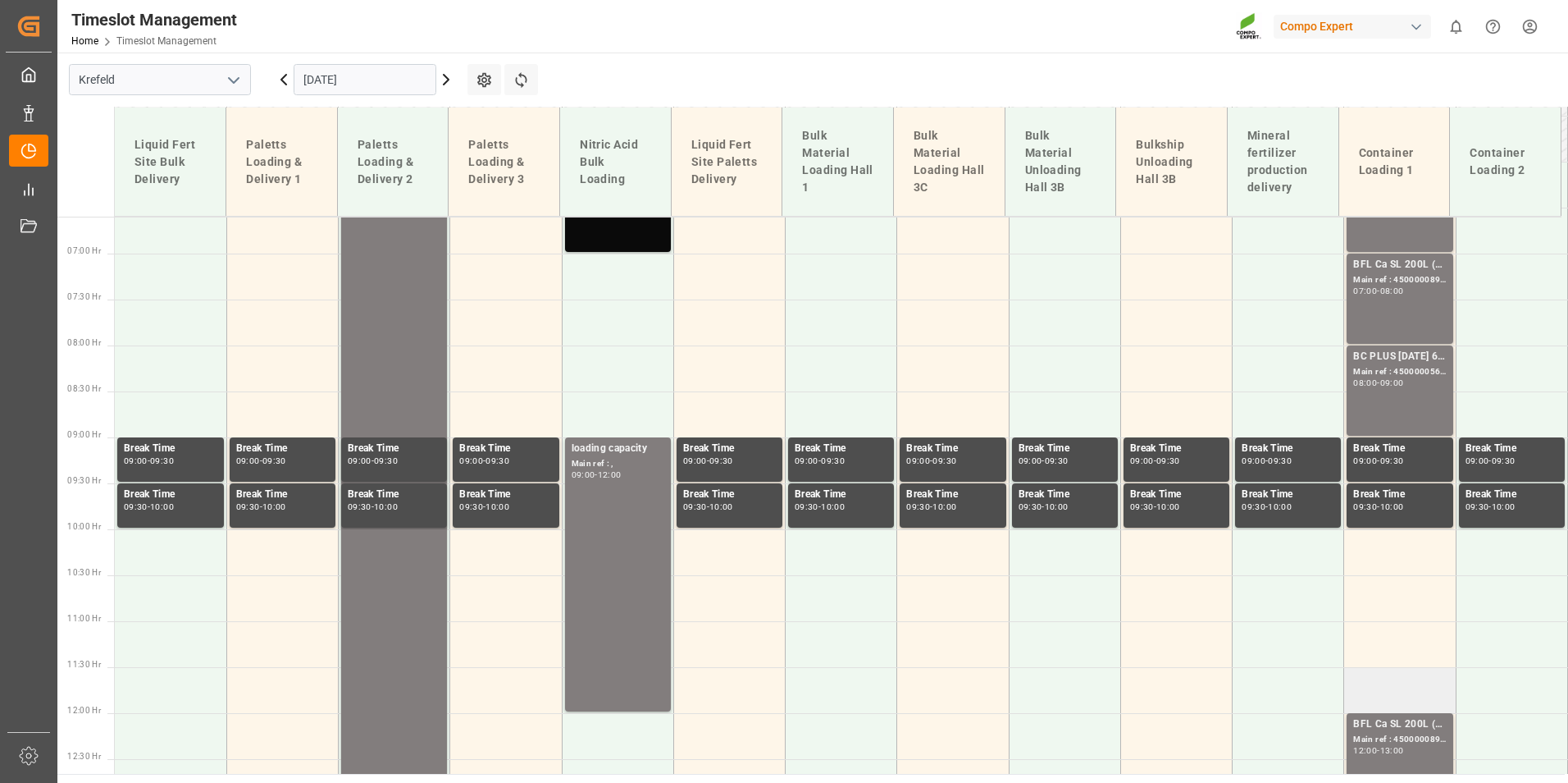
scroll to position [540, 0]
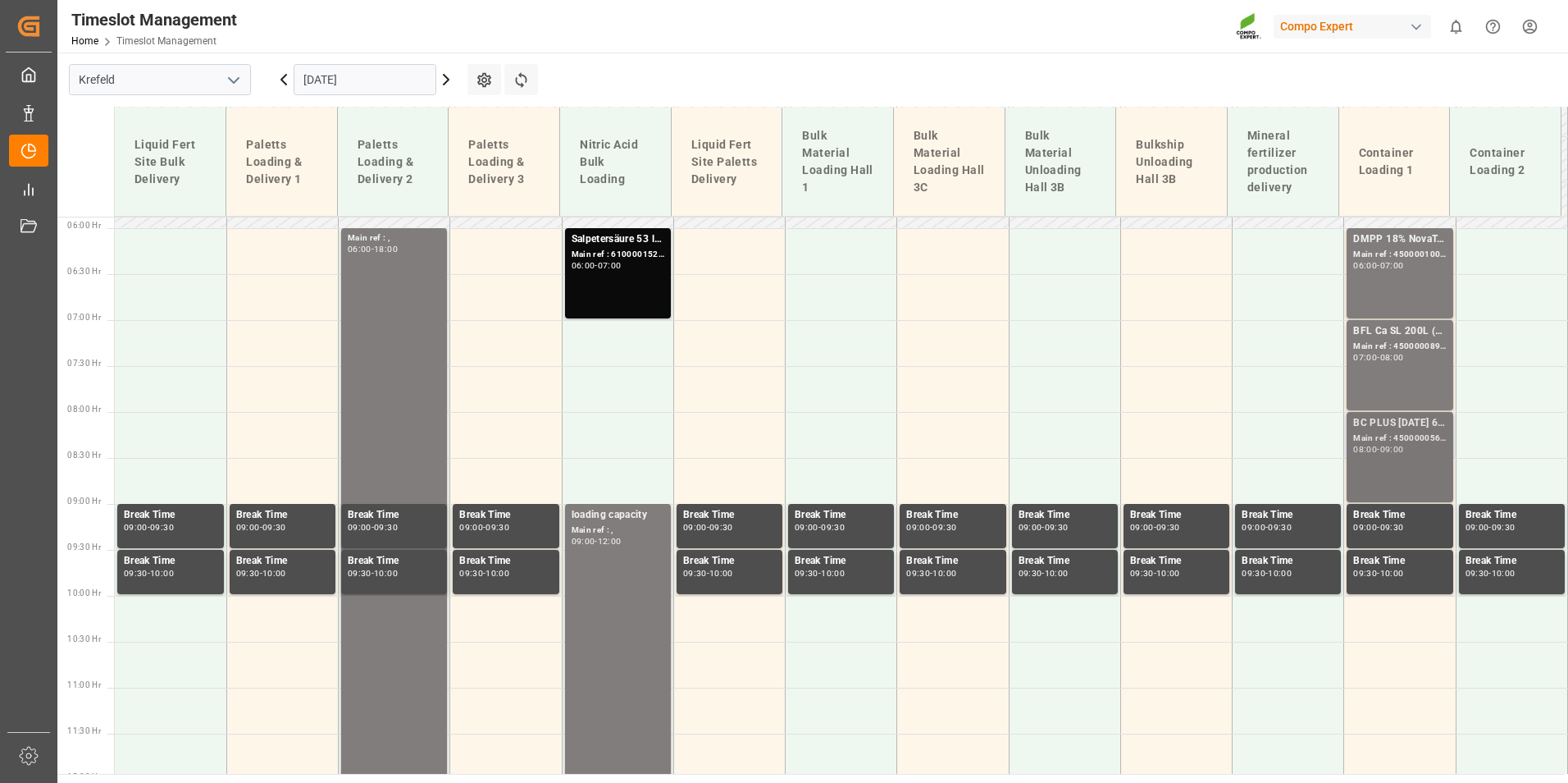
click at [1383, 437] on div "Main ref : 4500000569, 2000000524" at bounding box center [1399, 439] width 92 height 14
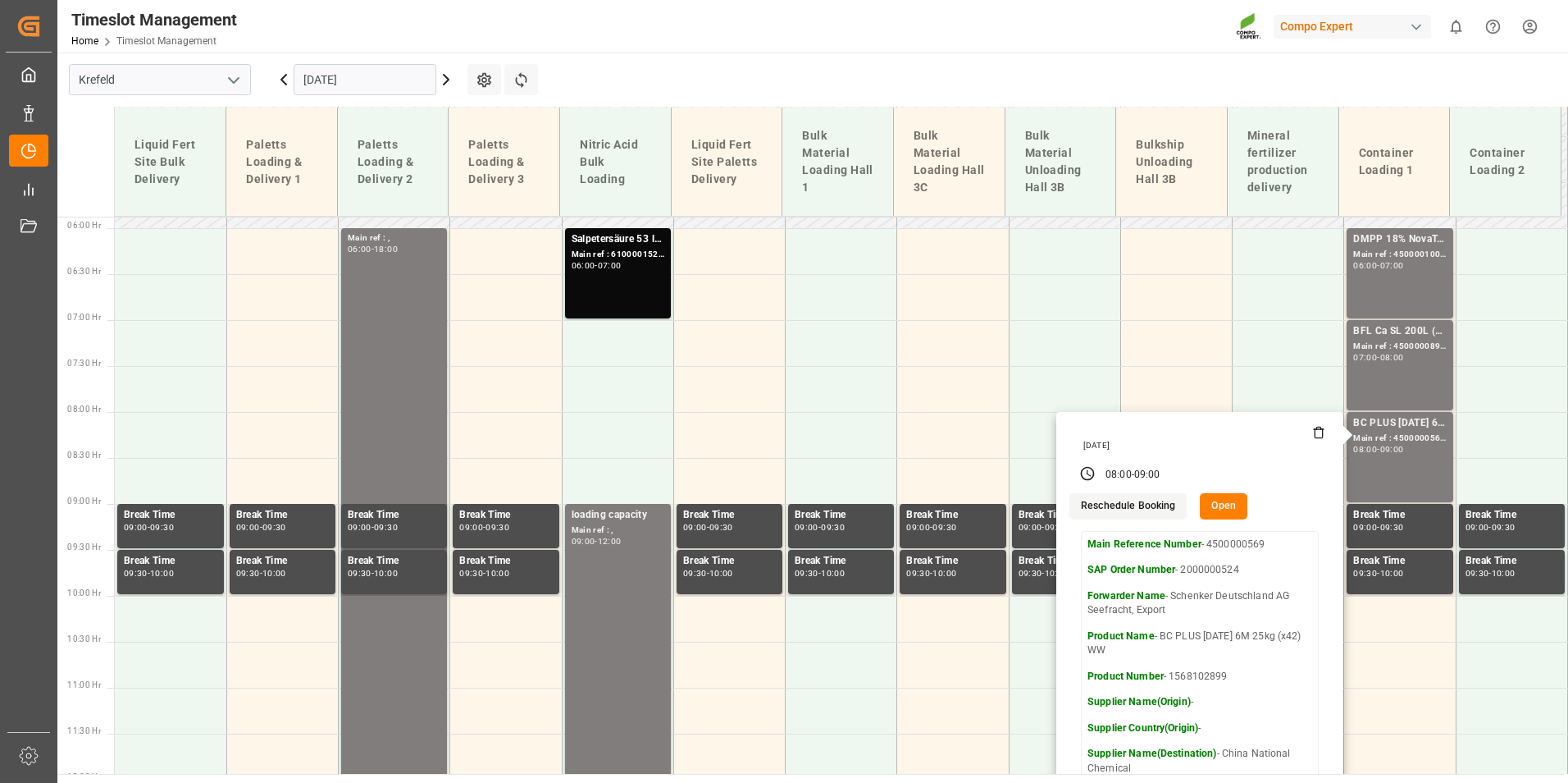
click at [401, 82] on input "[DATE]" at bounding box center [364, 79] width 143 height 31
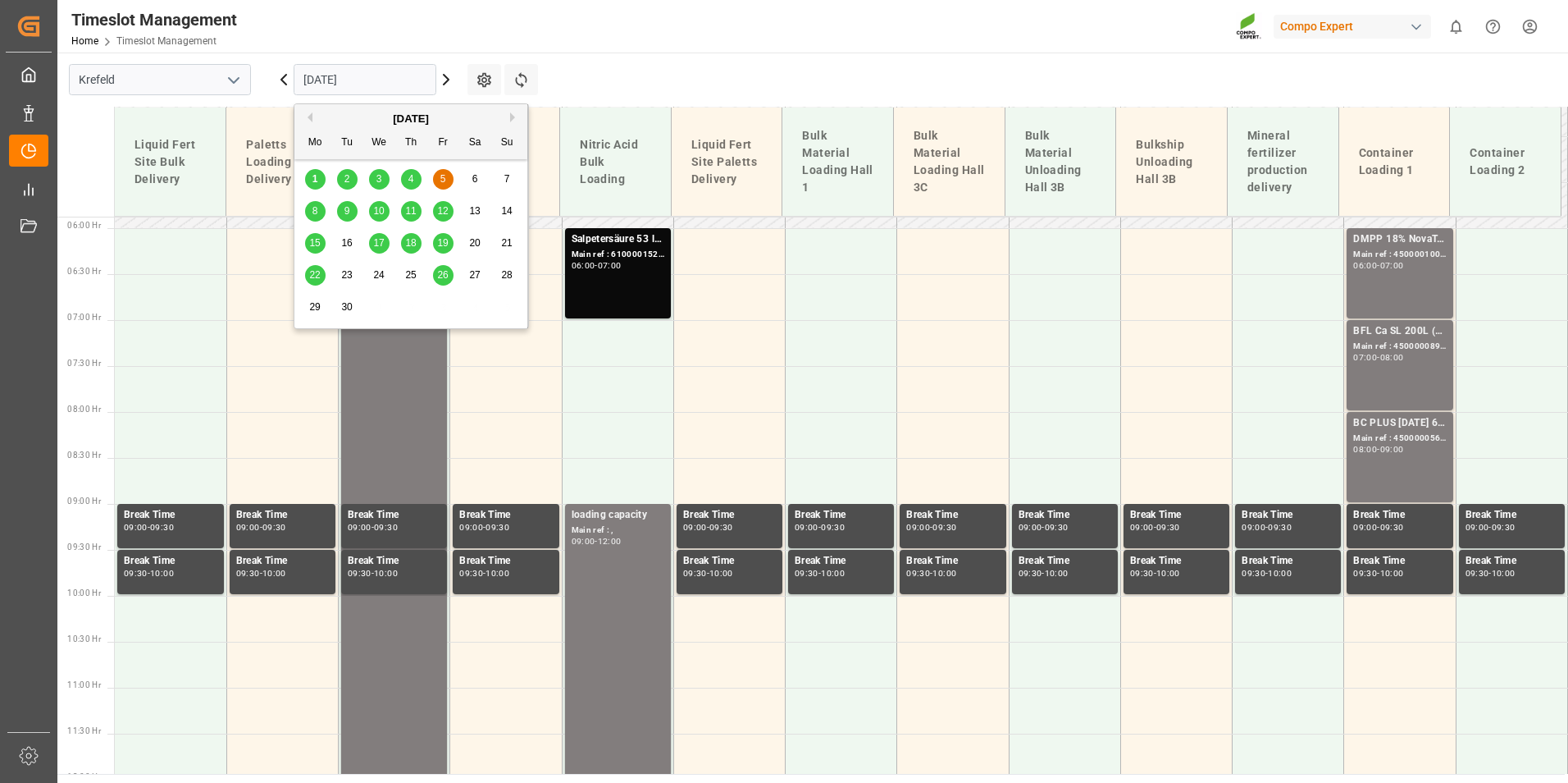
click at [313, 179] on span "1" at bounding box center [316, 178] width 5 height 12
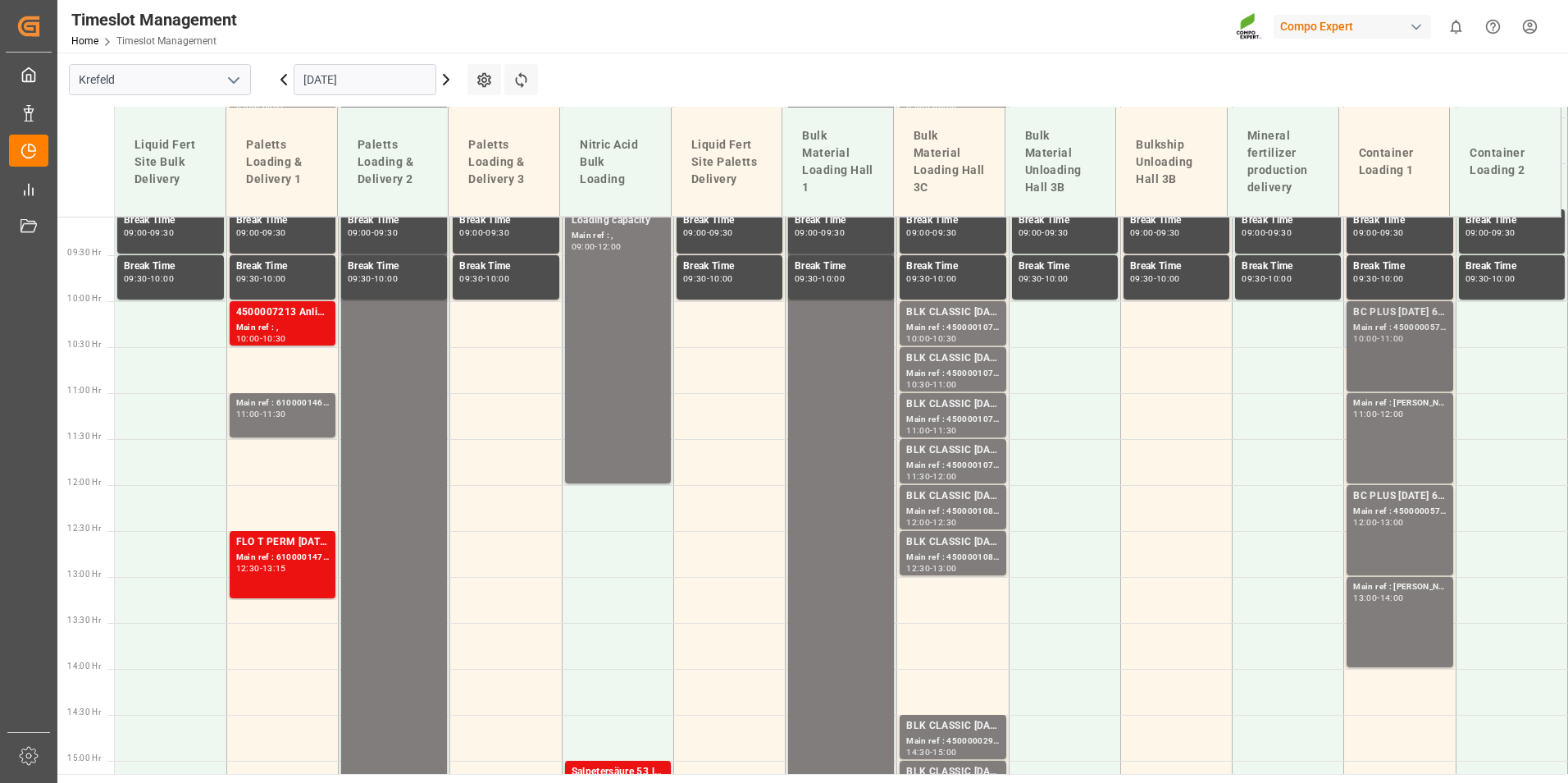
scroll to position [868, 0]
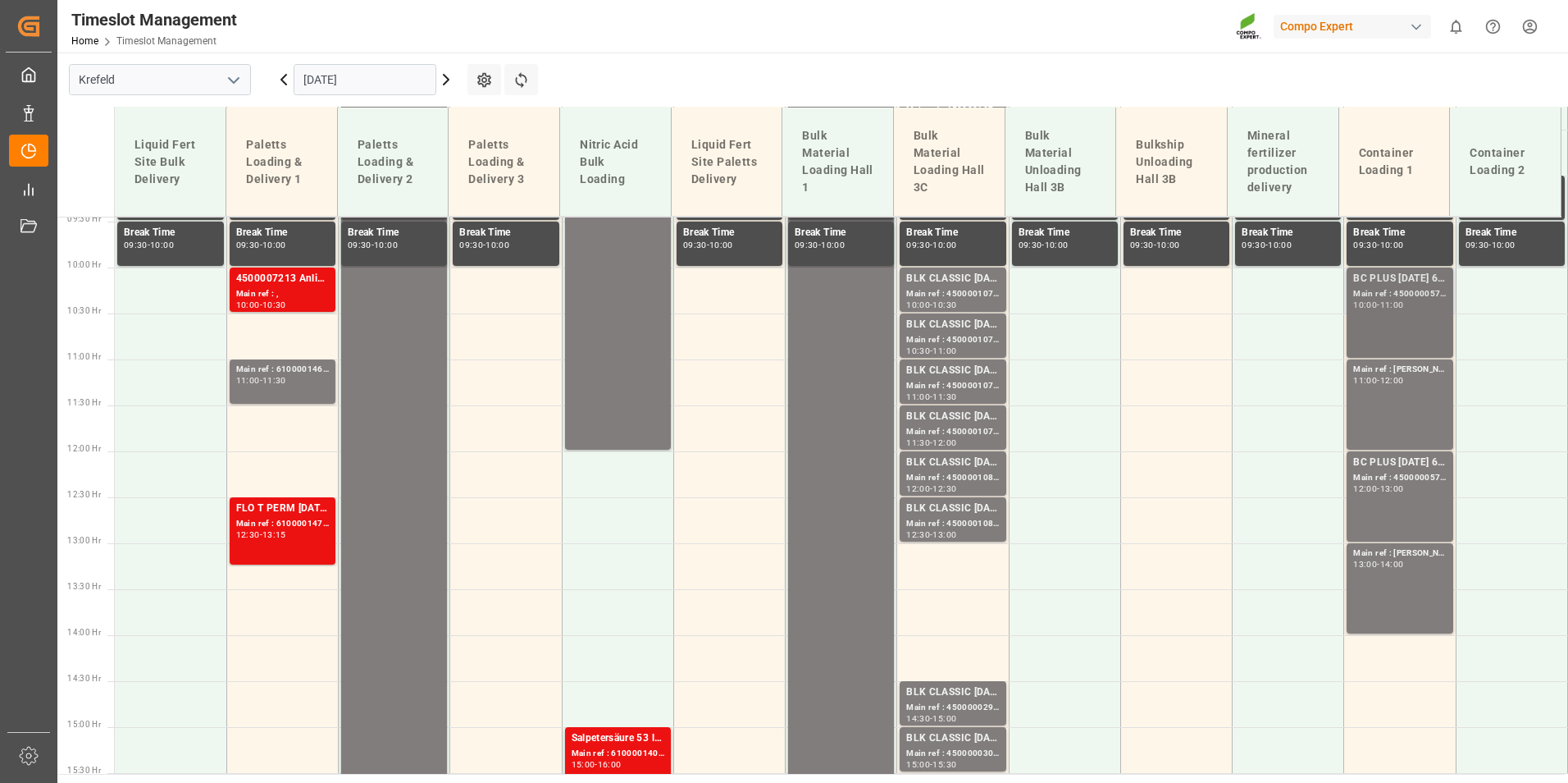
click at [1372, 309] on div "10:00 - 11:00" at bounding box center [1399, 306] width 92 height 9
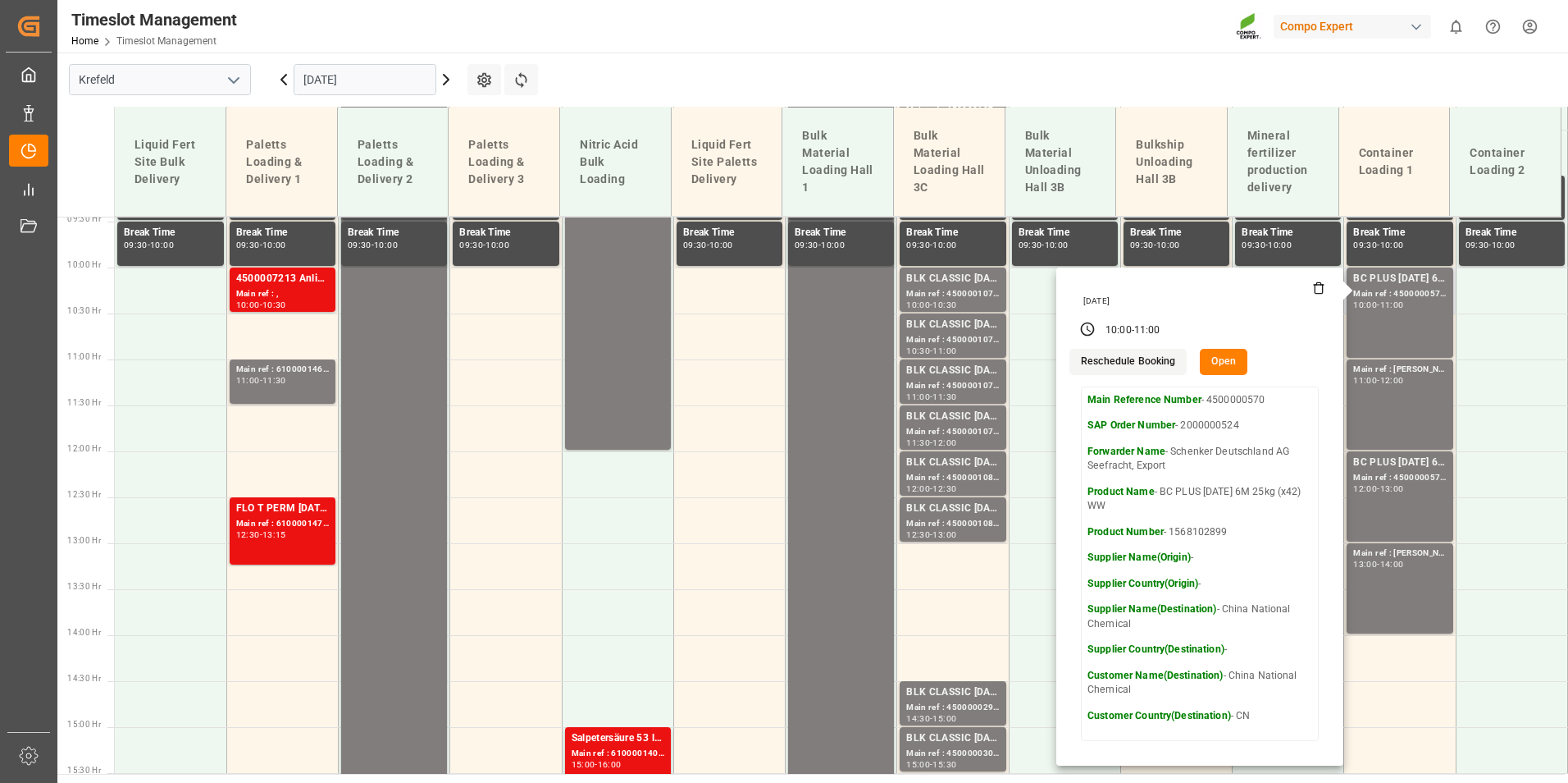
click at [1205, 368] on button "Open" at bounding box center [1223, 361] width 48 height 26
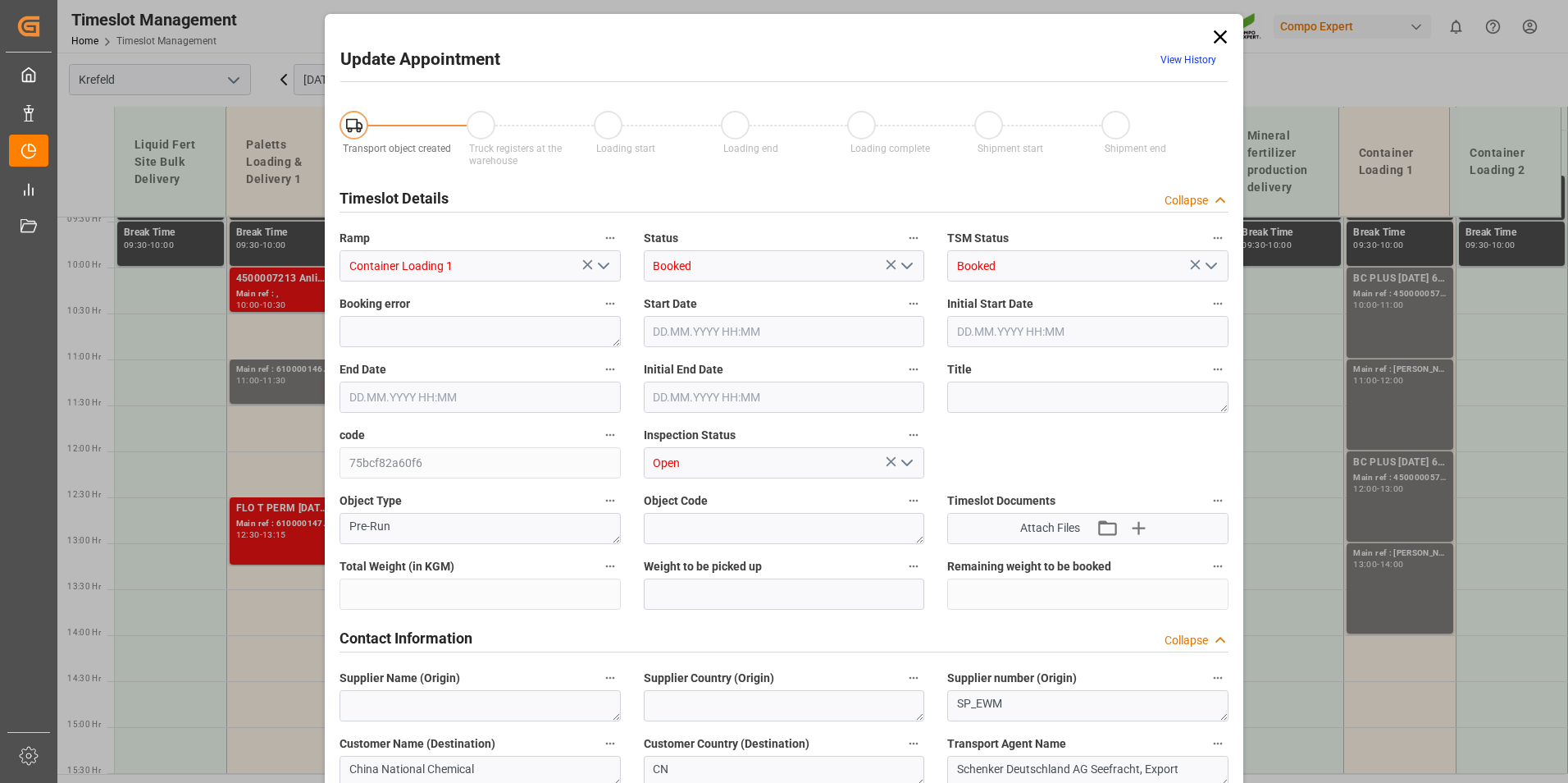
type input "21697.2"
type input "0"
type input "[DATE] 10:00"
type input "[DATE] 11:00"
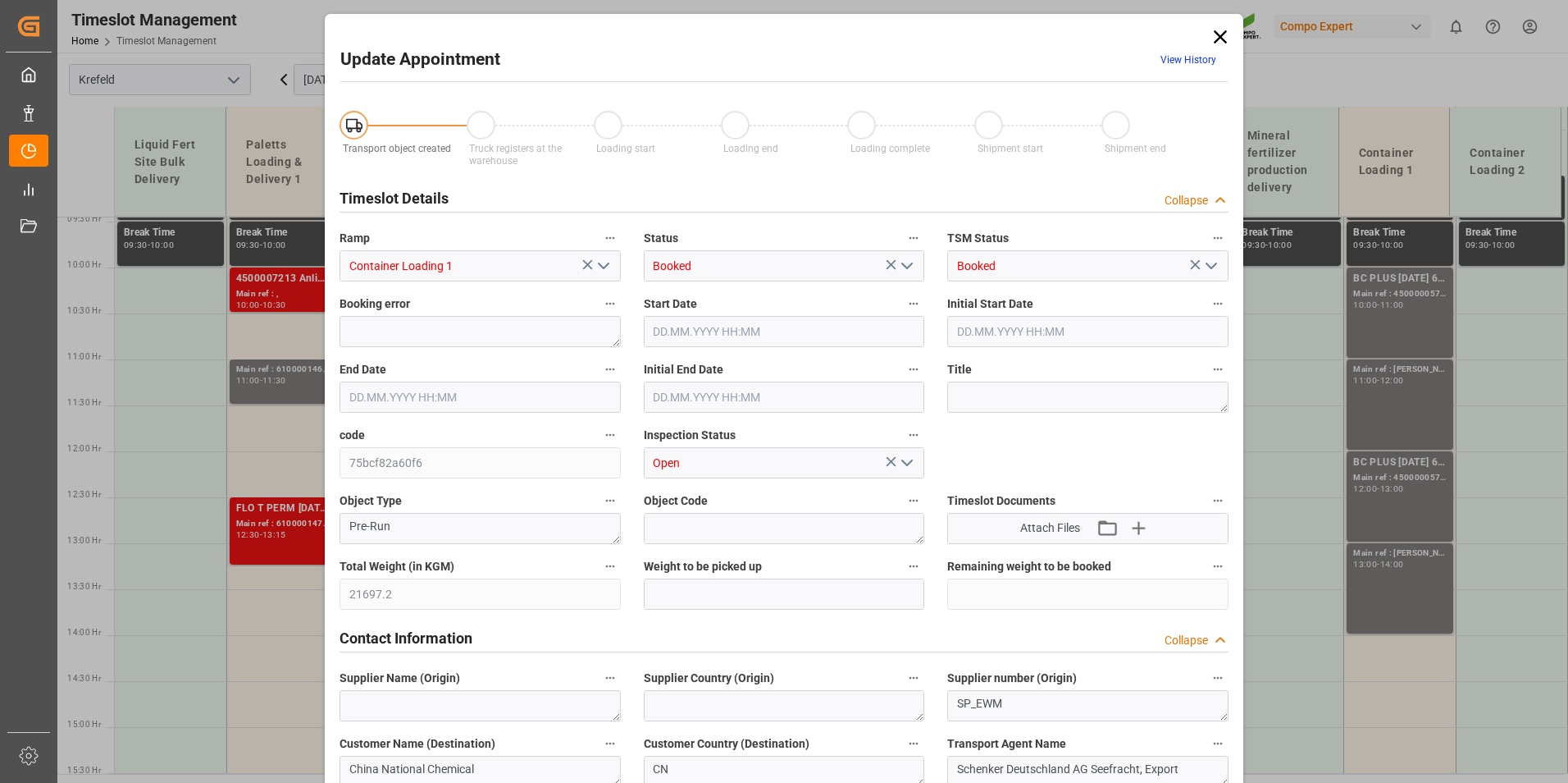
type input "[DATE] 10:30"
type input "[DATE] 12:18"
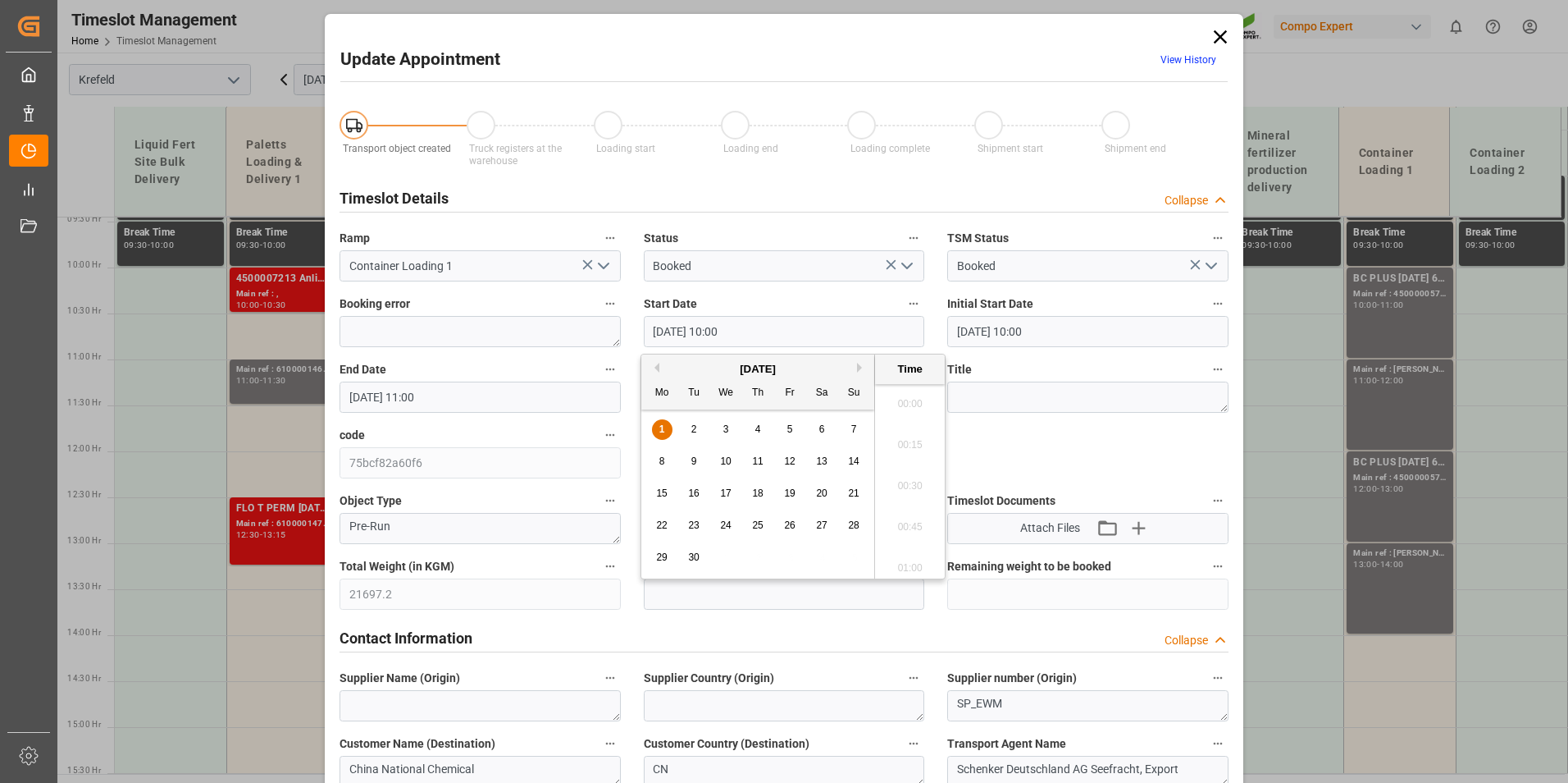
click at [697, 332] on input "[DATE] 10:00" at bounding box center [784, 331] width 282 height 31
click at [789, 432] on span "5" at bounding box center [790, 429] width 5 height 12
type input "[DATE] 10:00"
click at [892, 486] on li "10:00" at bounding box center [910, 481] width 70 height 41
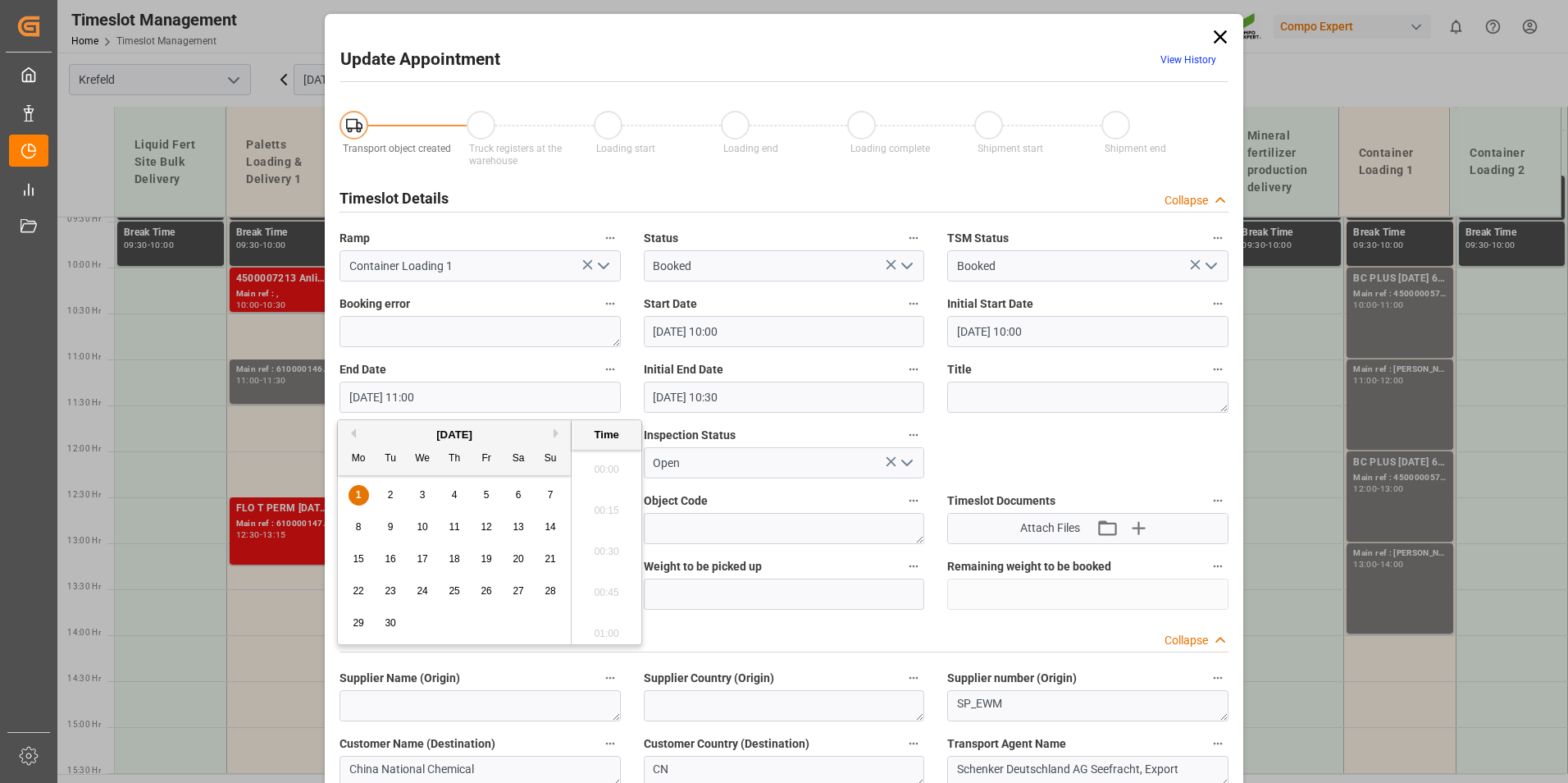
click at [402, 397] on input "[DATE] 11:00" at bounding box center [481, 396] width 282 height 31
click at [485, 500] on span "5" at bounding box center [487, 494] width 5 height 12
type input "[DATE] 11:00"
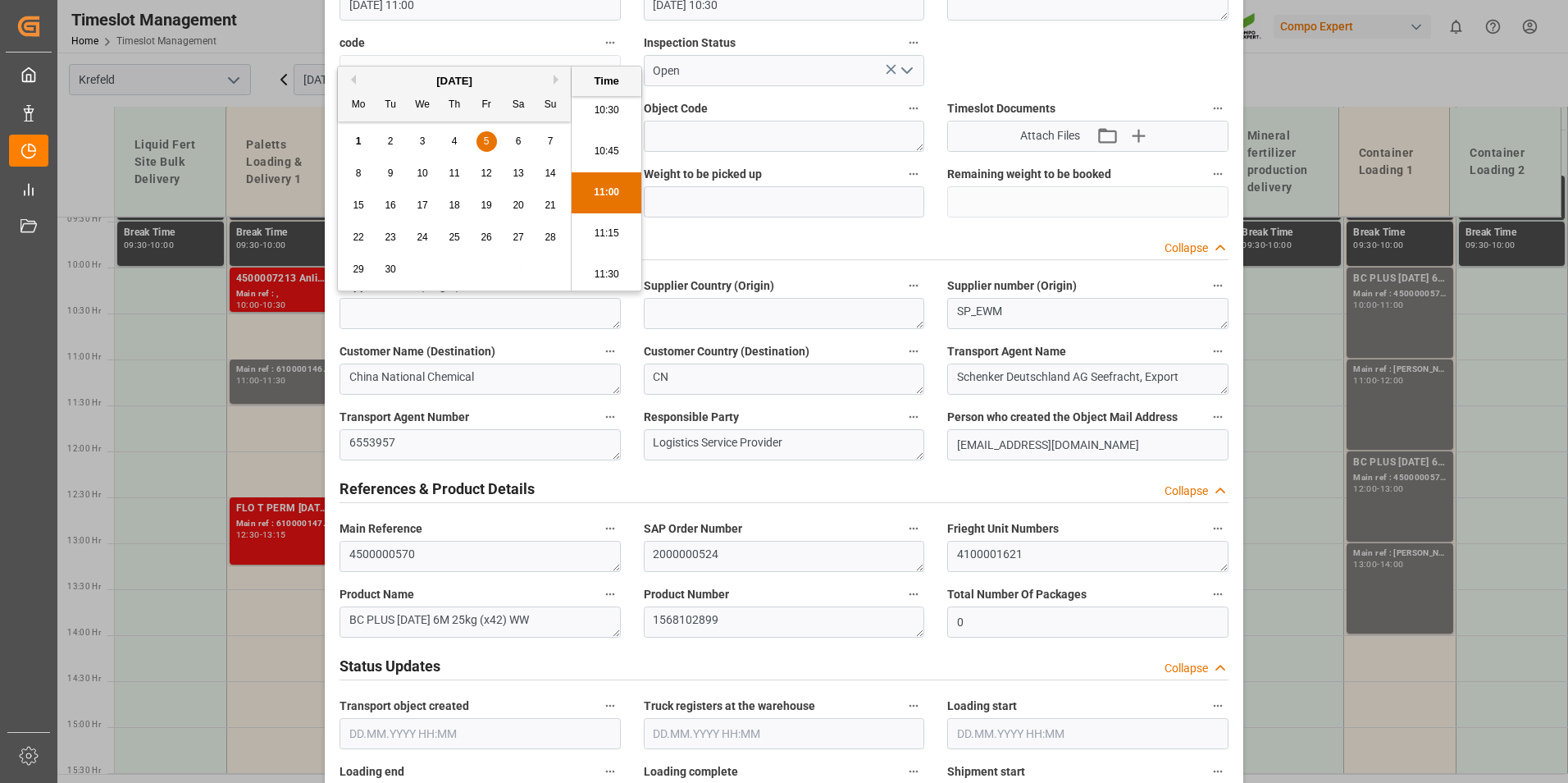
scroll to position [246, 0]
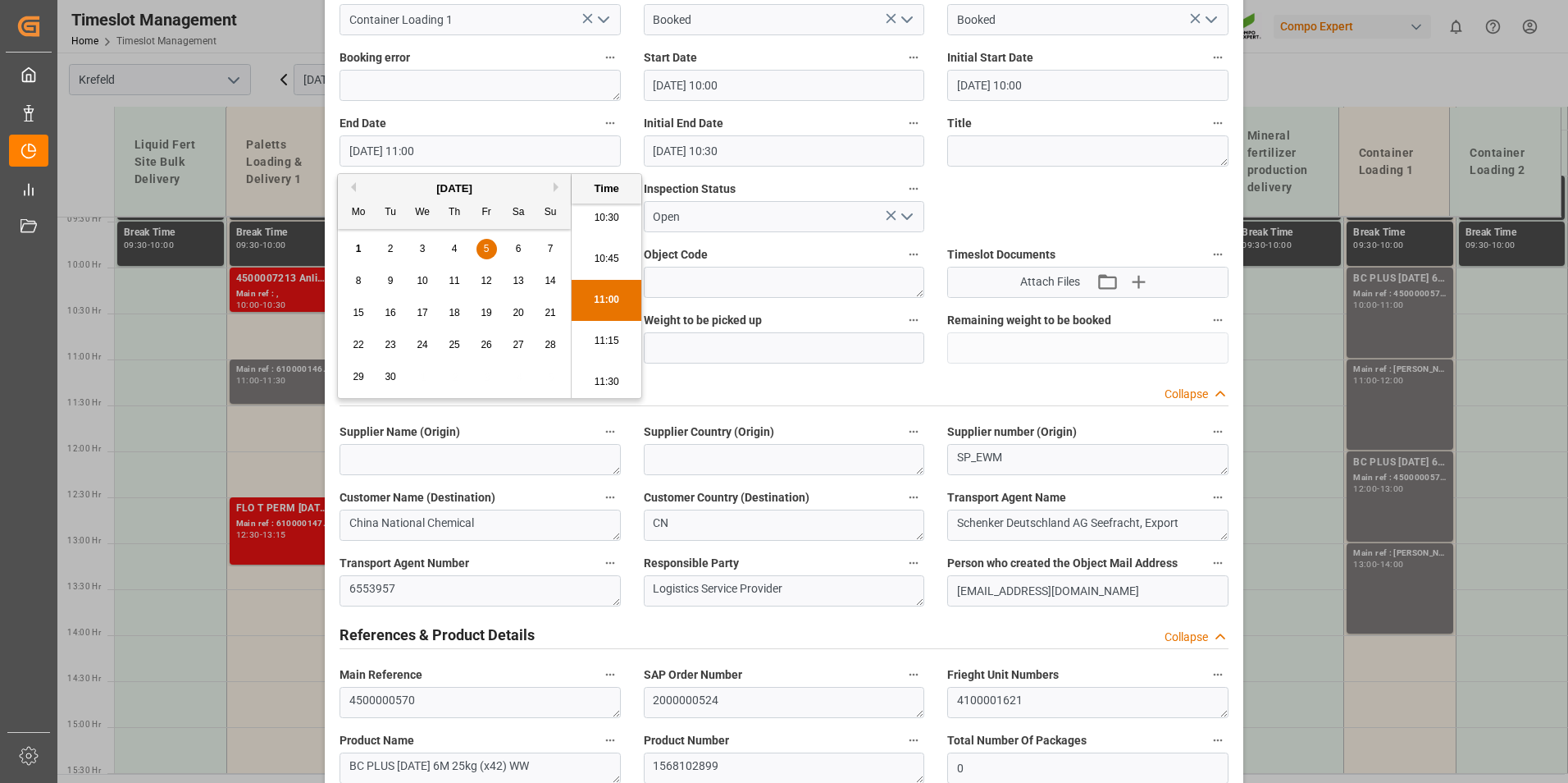
click at [602, 296] on li "11:00" at bounding box center [607, 300] width 70 height 41
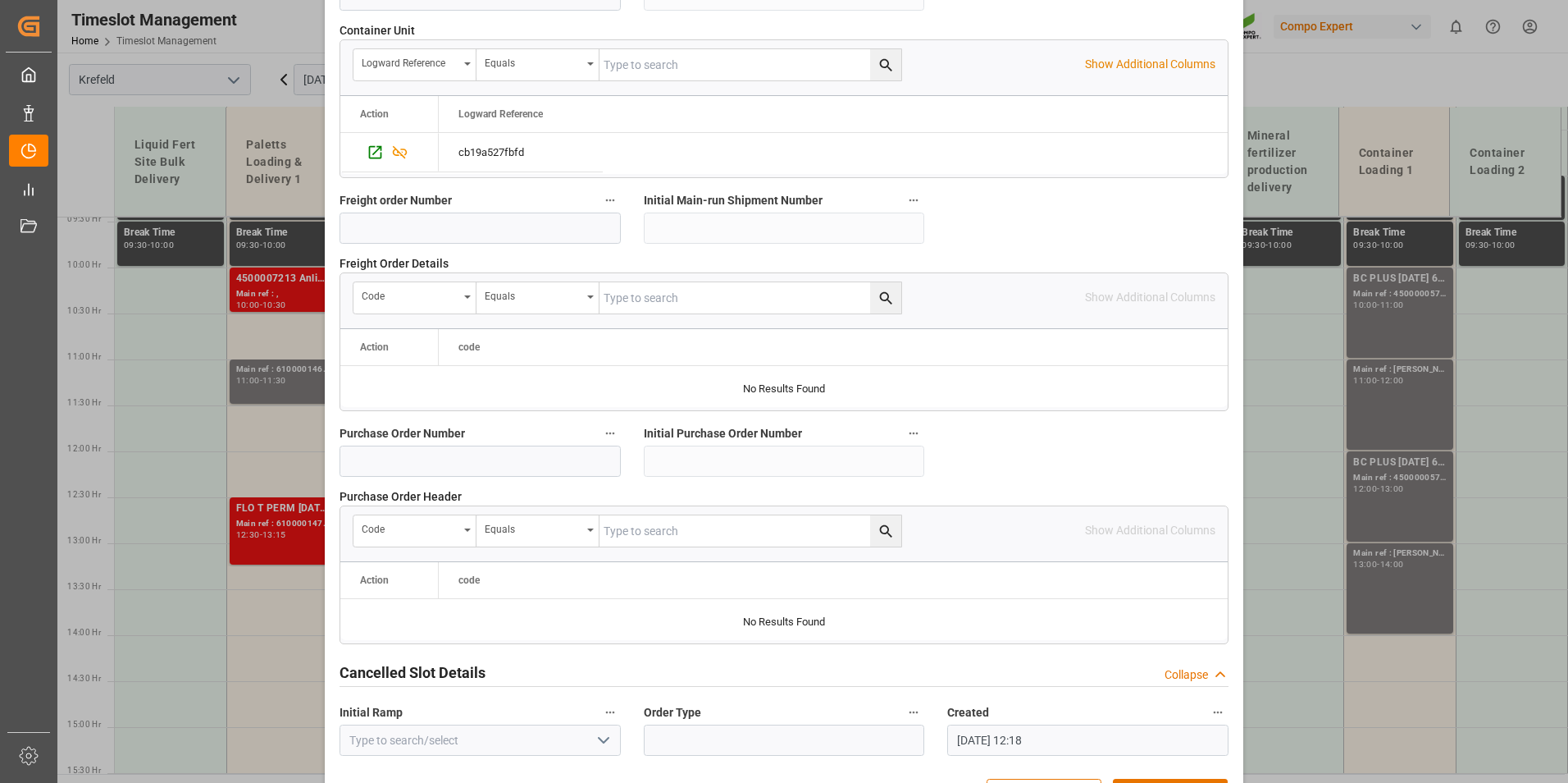
scroll to position [1494, 0]
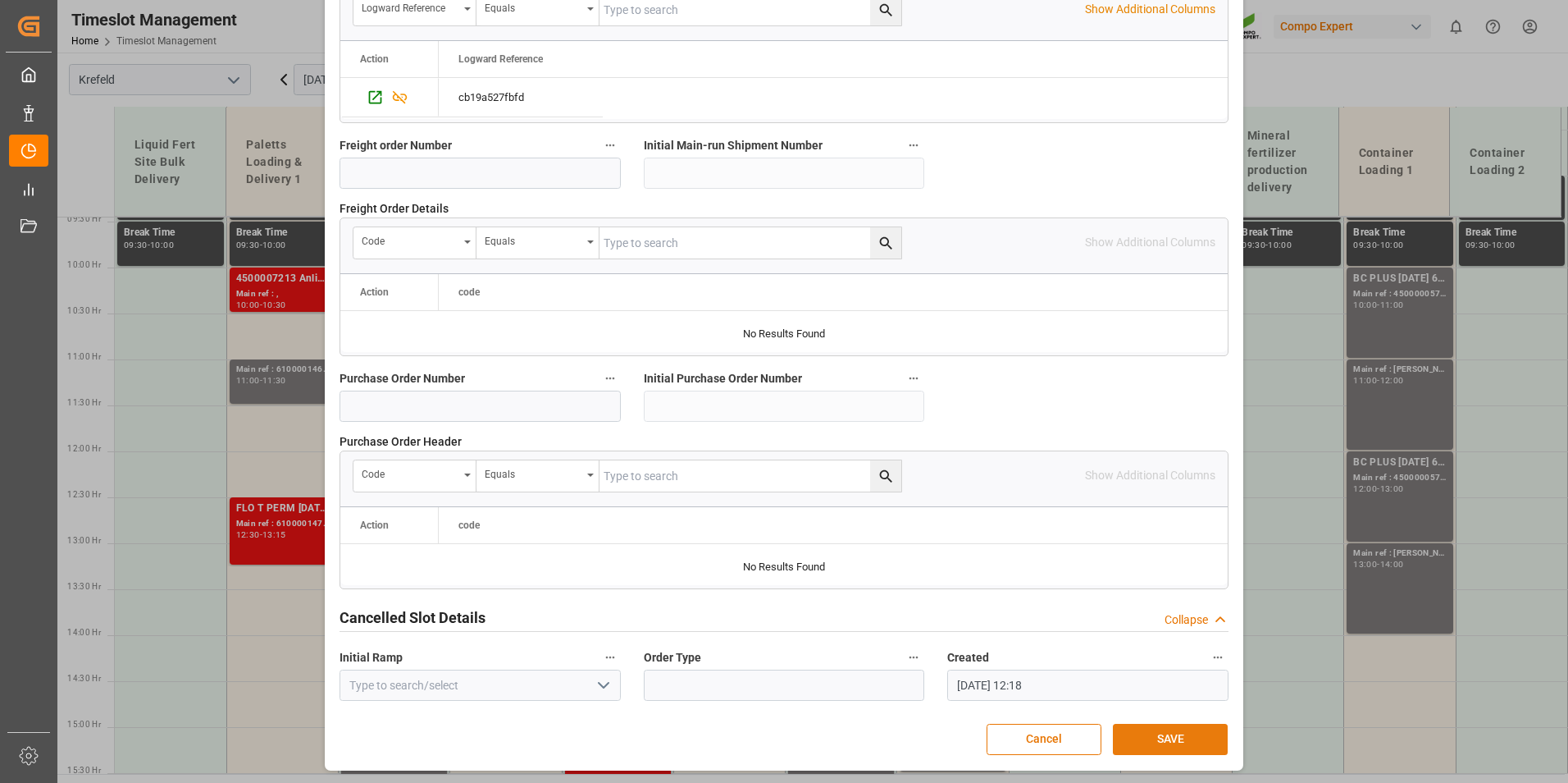
click at [1157, 734] on button "SAVE" at bounding box center [1170, 739] width 115 height 31
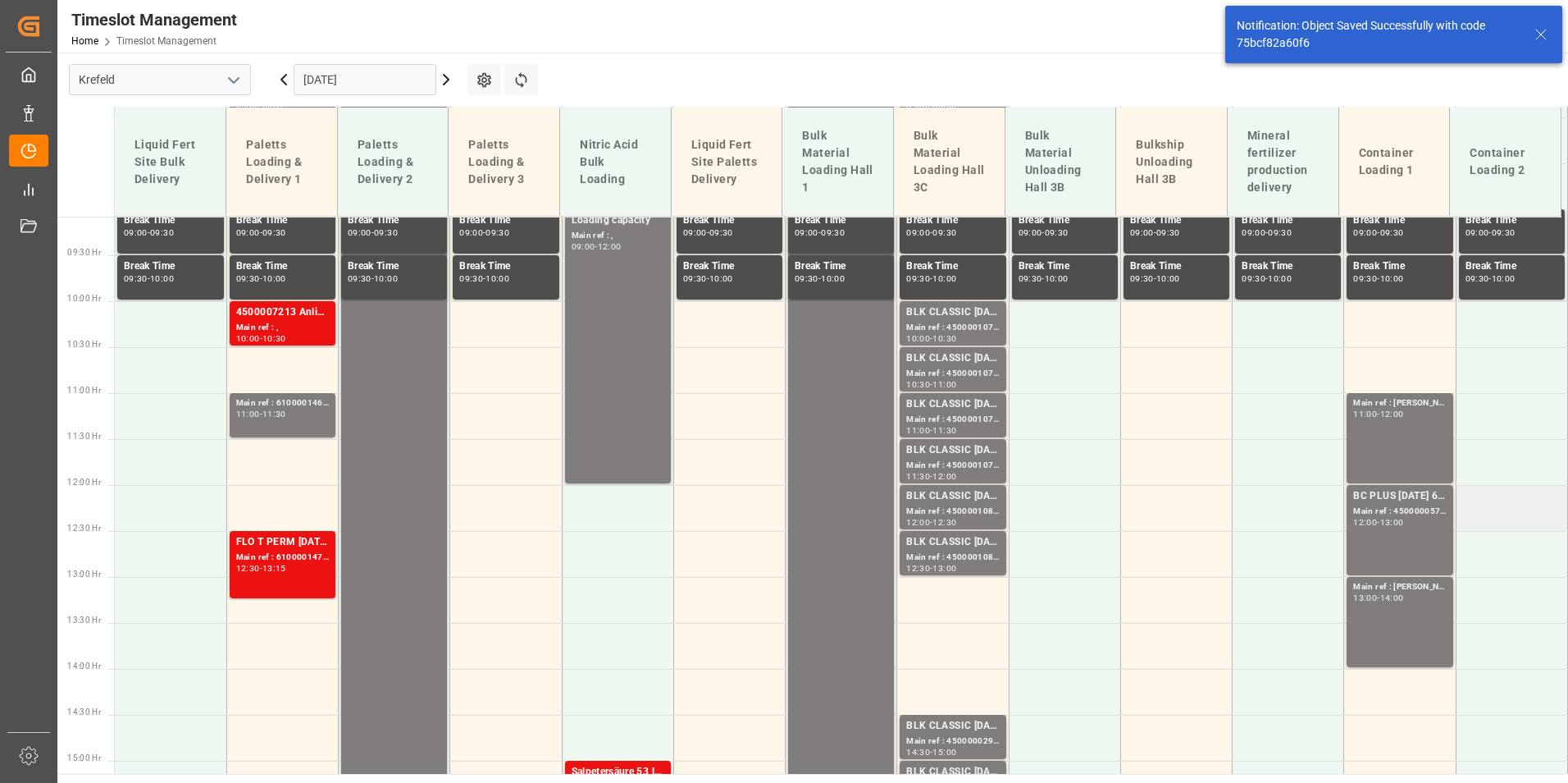
scroll to position [868, 0]
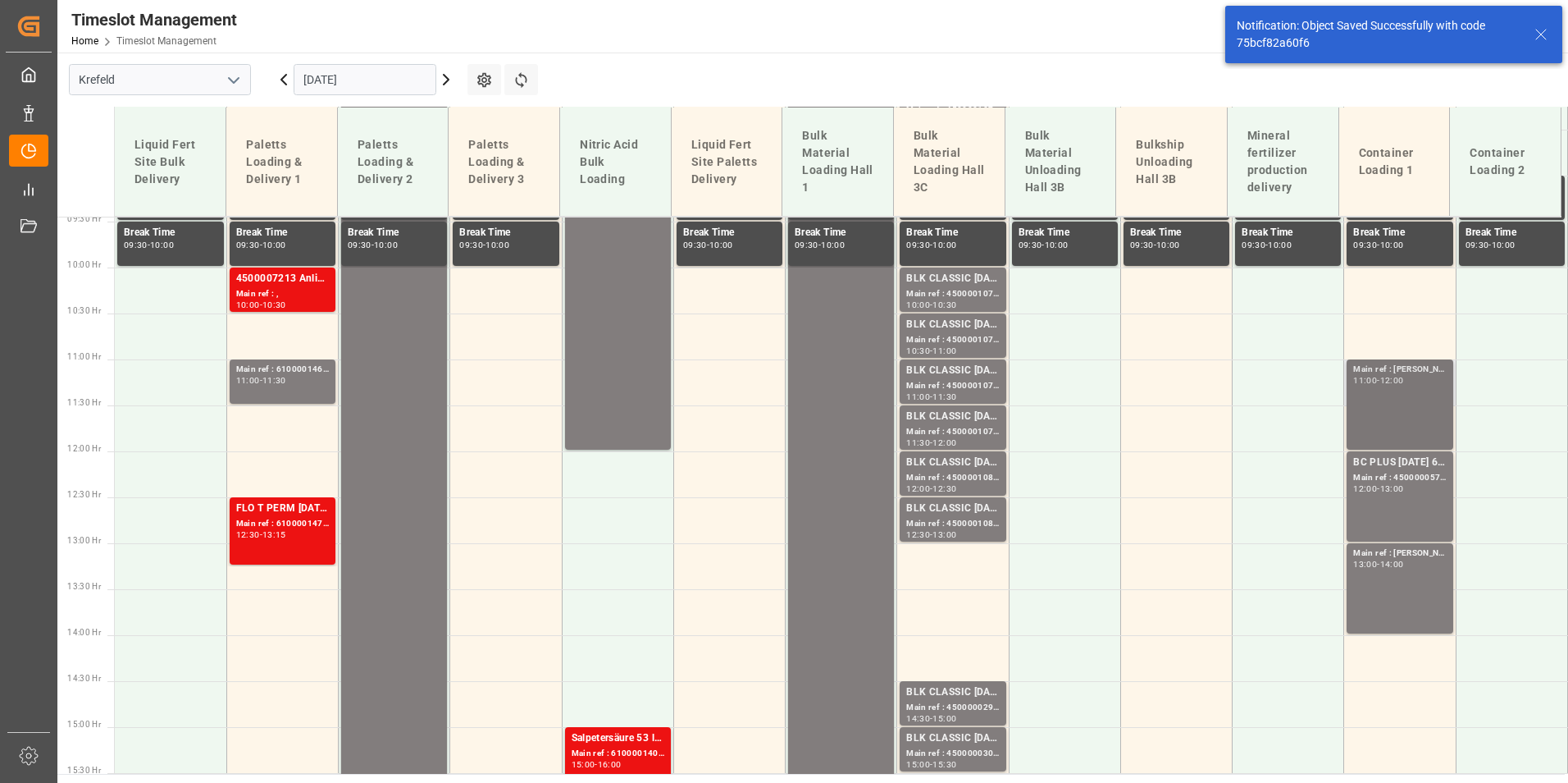
click at [1406, 403] on div "Main ref : [PERSON_NAME], 11:00 - 12:00" at bounding box center [1399, 404] width 92 height 83
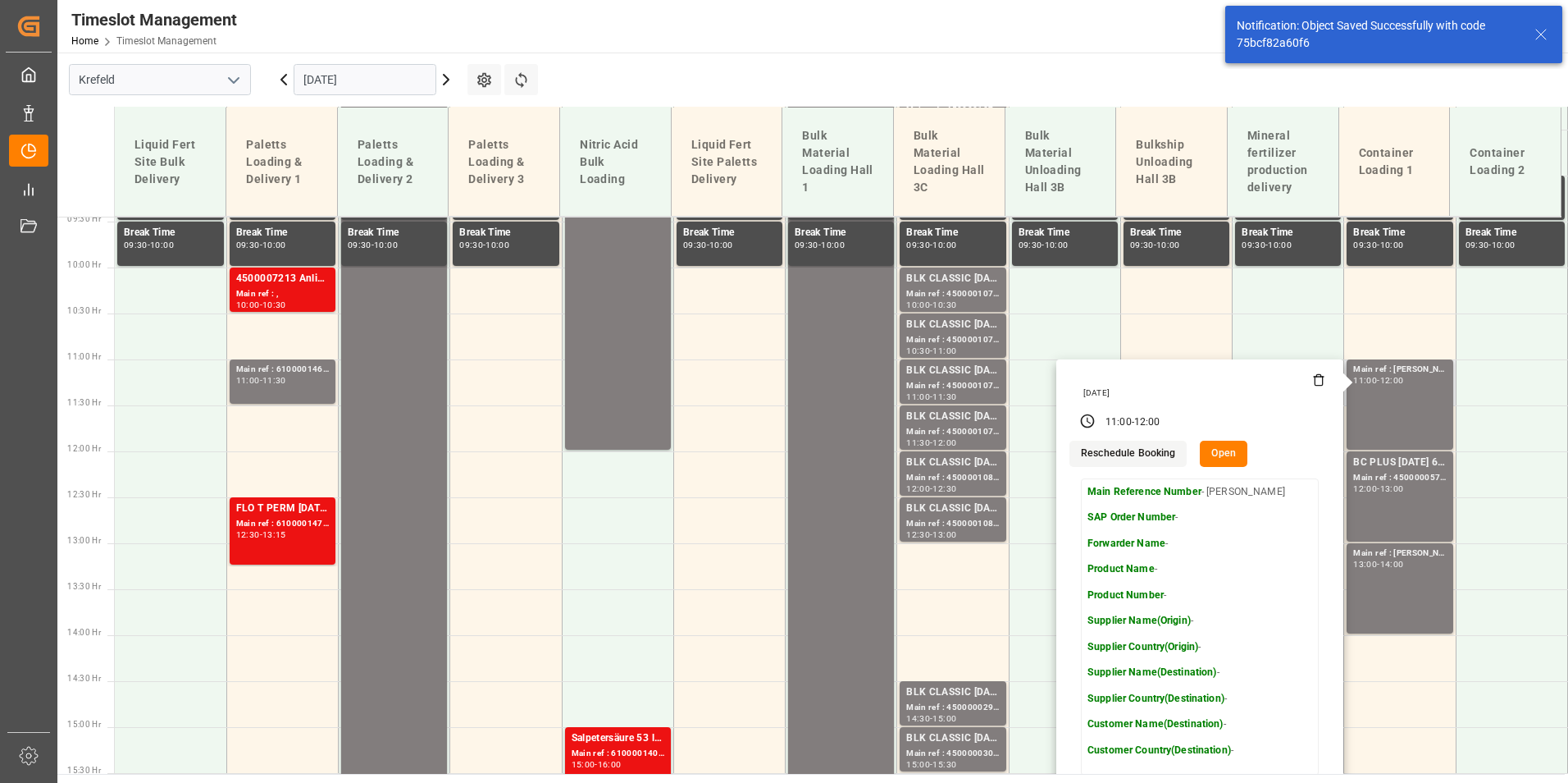
click at [1313, 383] on icon at bounding box center [1319, 379] width 13 height 13
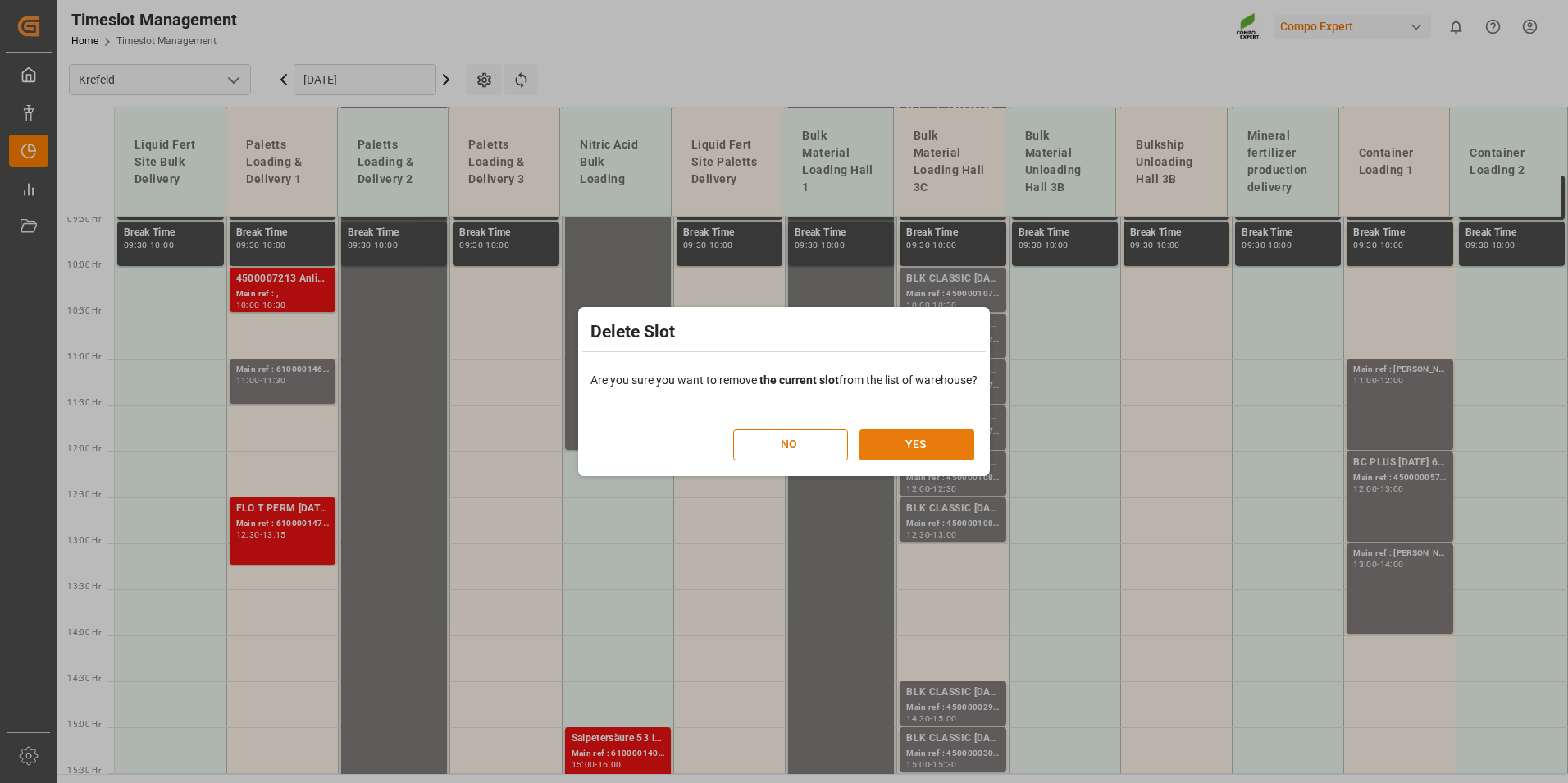
click at [888, 453] on button "YES" at bounding box center [917, 444] width 115 height 31
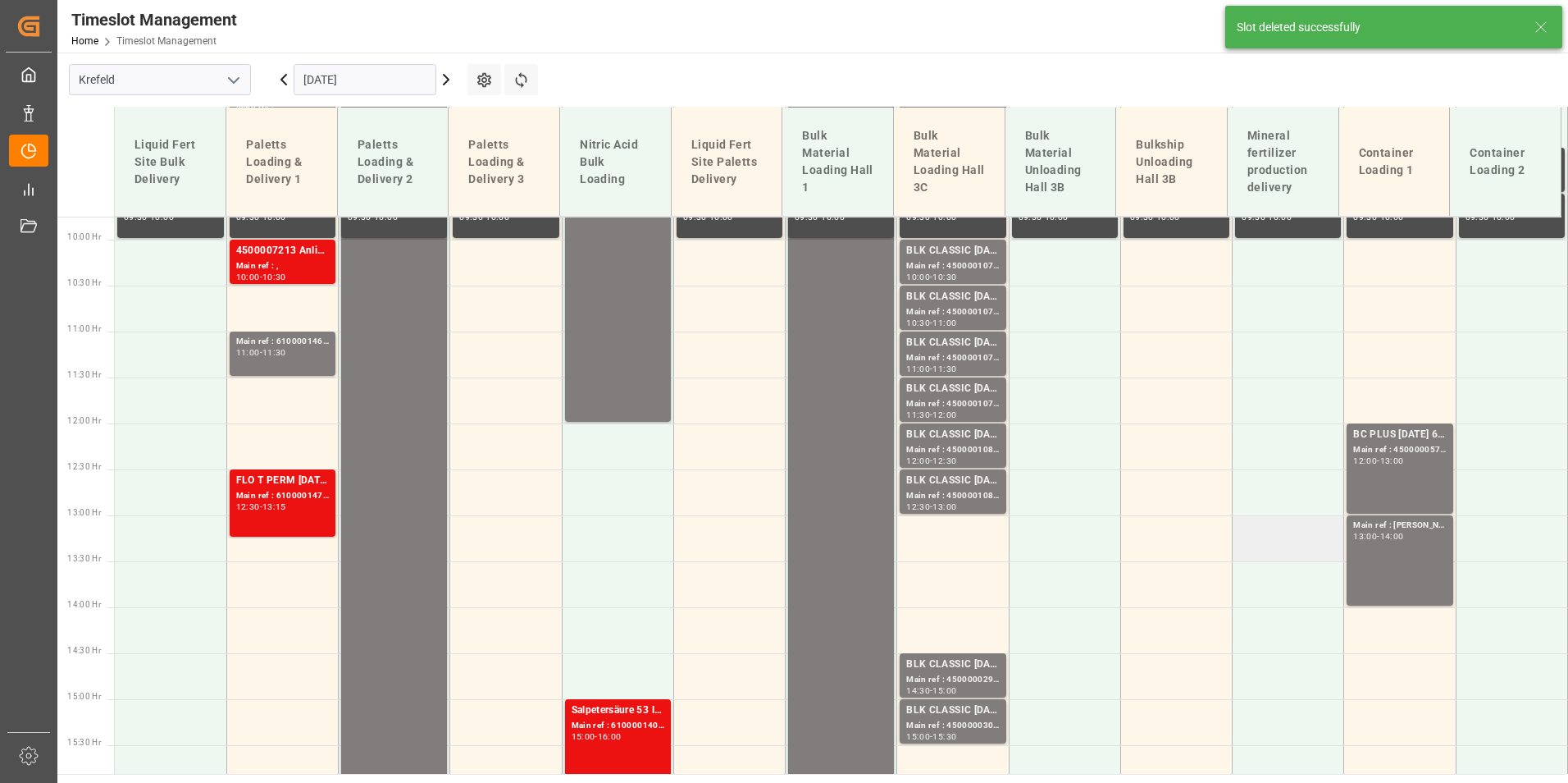
scroll to position [960, 0]
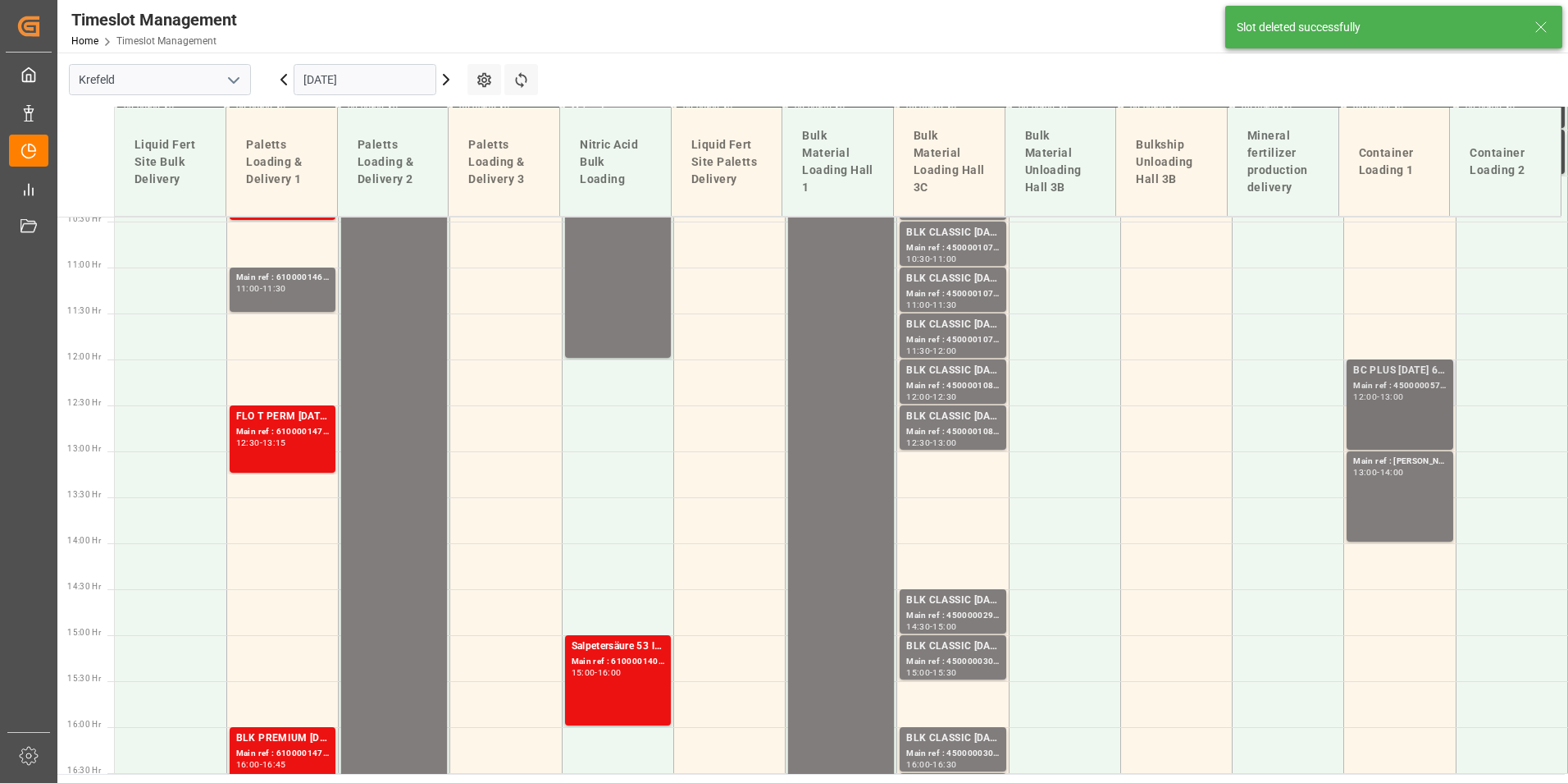
click at [1358, 399] on div "12:00" at bounding box center [1364, 396] width 24 height 7
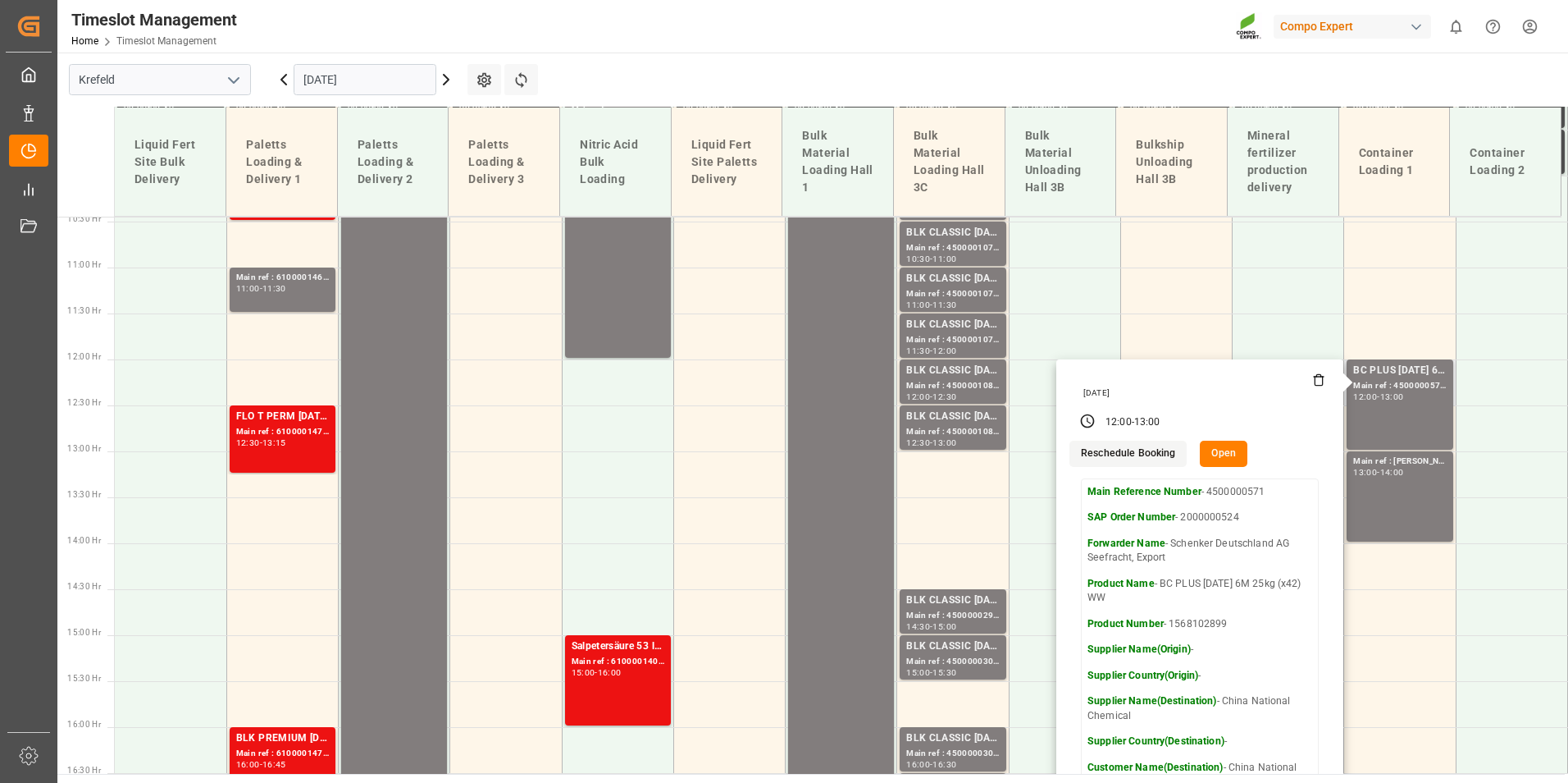
click at [1210, 458] on button "Open" at bounding box center [1223, 453] width 48 height 26
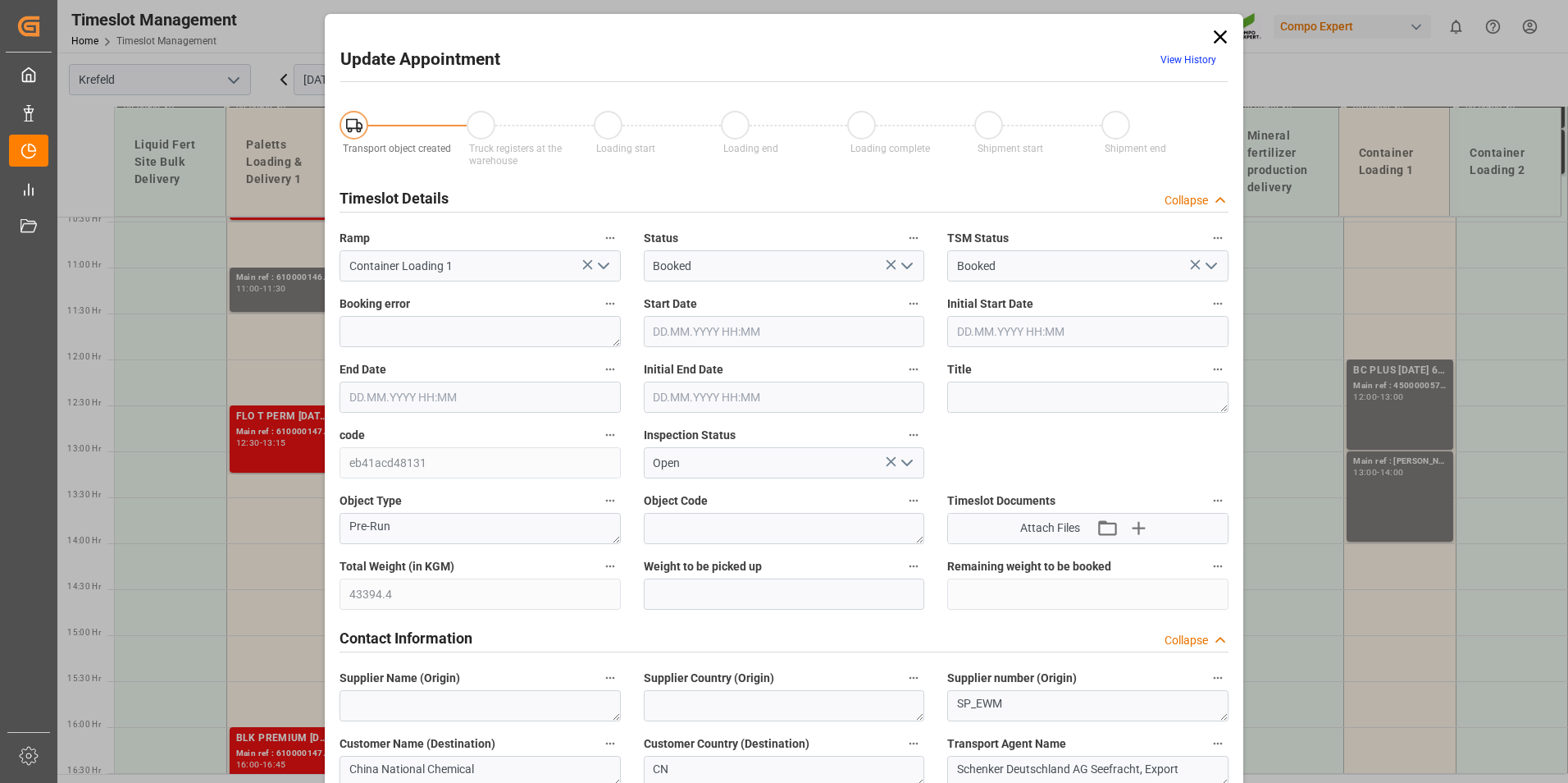
type input "43394.4"
type input "0"
type input "[DATE] 12:00"
type input "[DATE] 13:00"
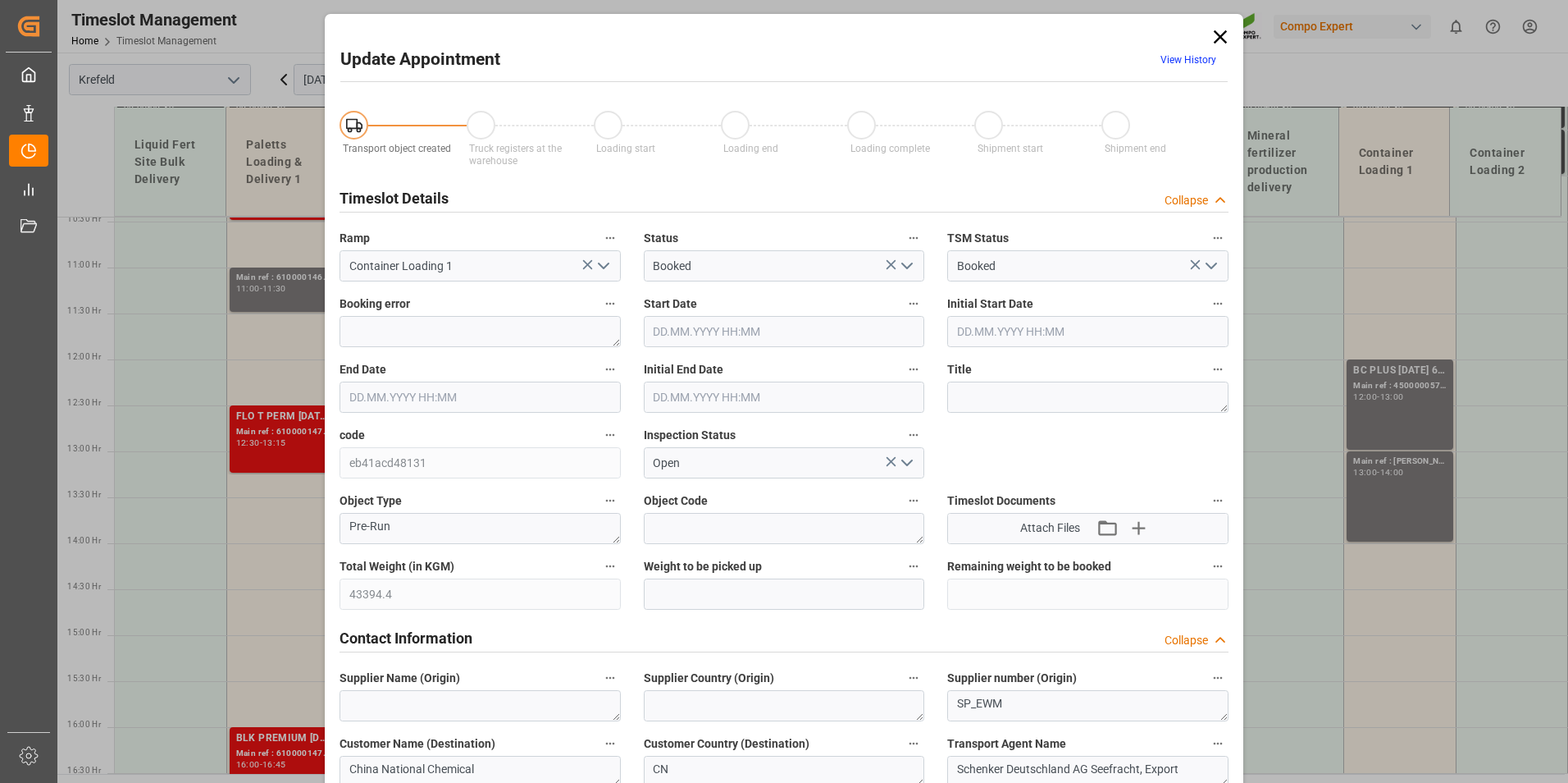
type input "[DATE] 12:30"
type input "[DATE] 12:19"
click at [782, 332] on input "[DATE] 12:00" at bounding box center [784, 331] width 282 height 31
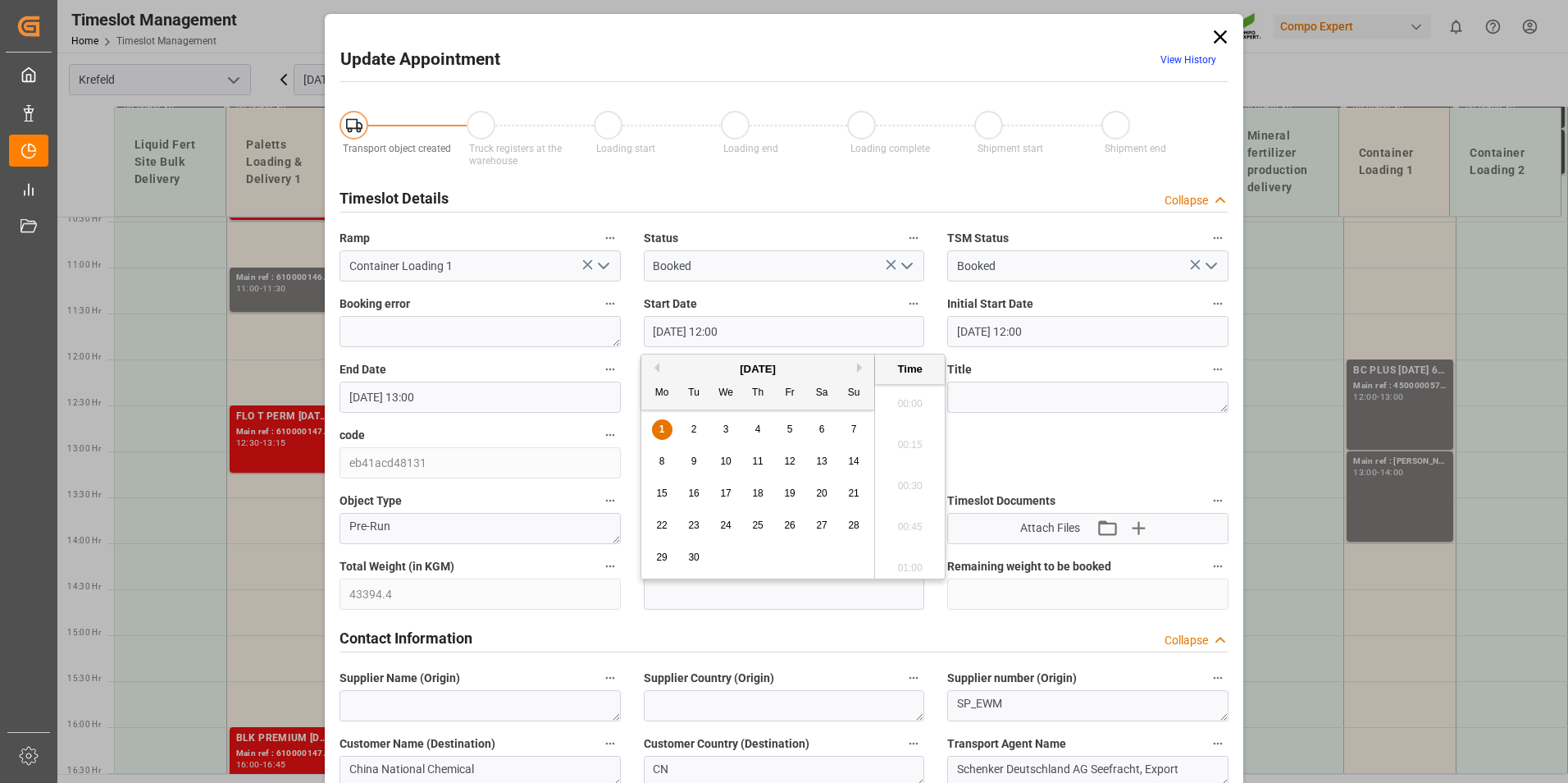
scroll to position [1892, 0]
click at [788, 422] on div "5" at bounding box center [790, 430] width 21 height 20
click at [902, 399] on li "11:00" at bounding box center [910, 399] width 70 height 41
type input "[DATE] 11:00"
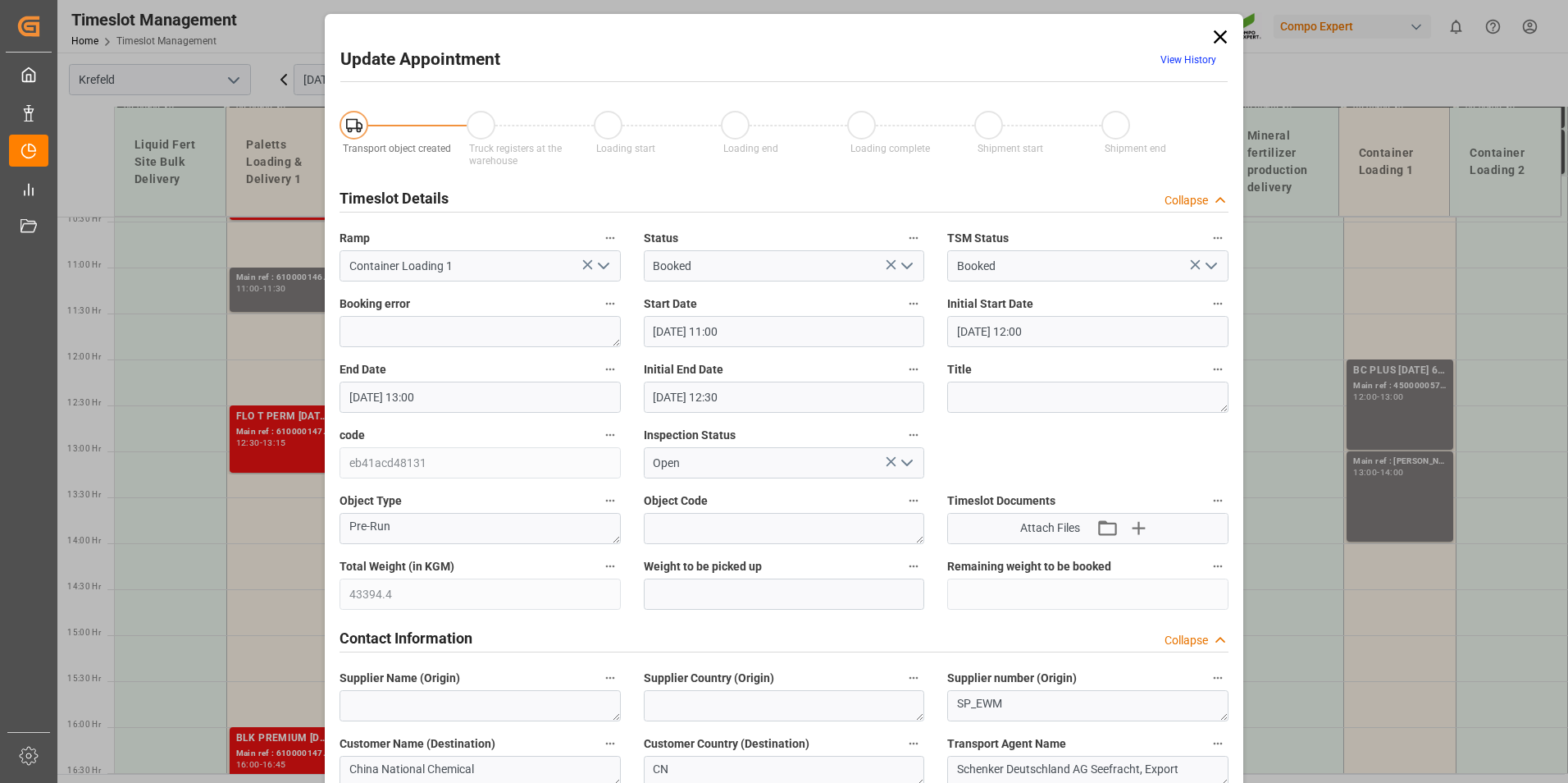
click at [428, 387] on input "[DATE] 13:00" at bounding box center [481, 396] width 282 height 31
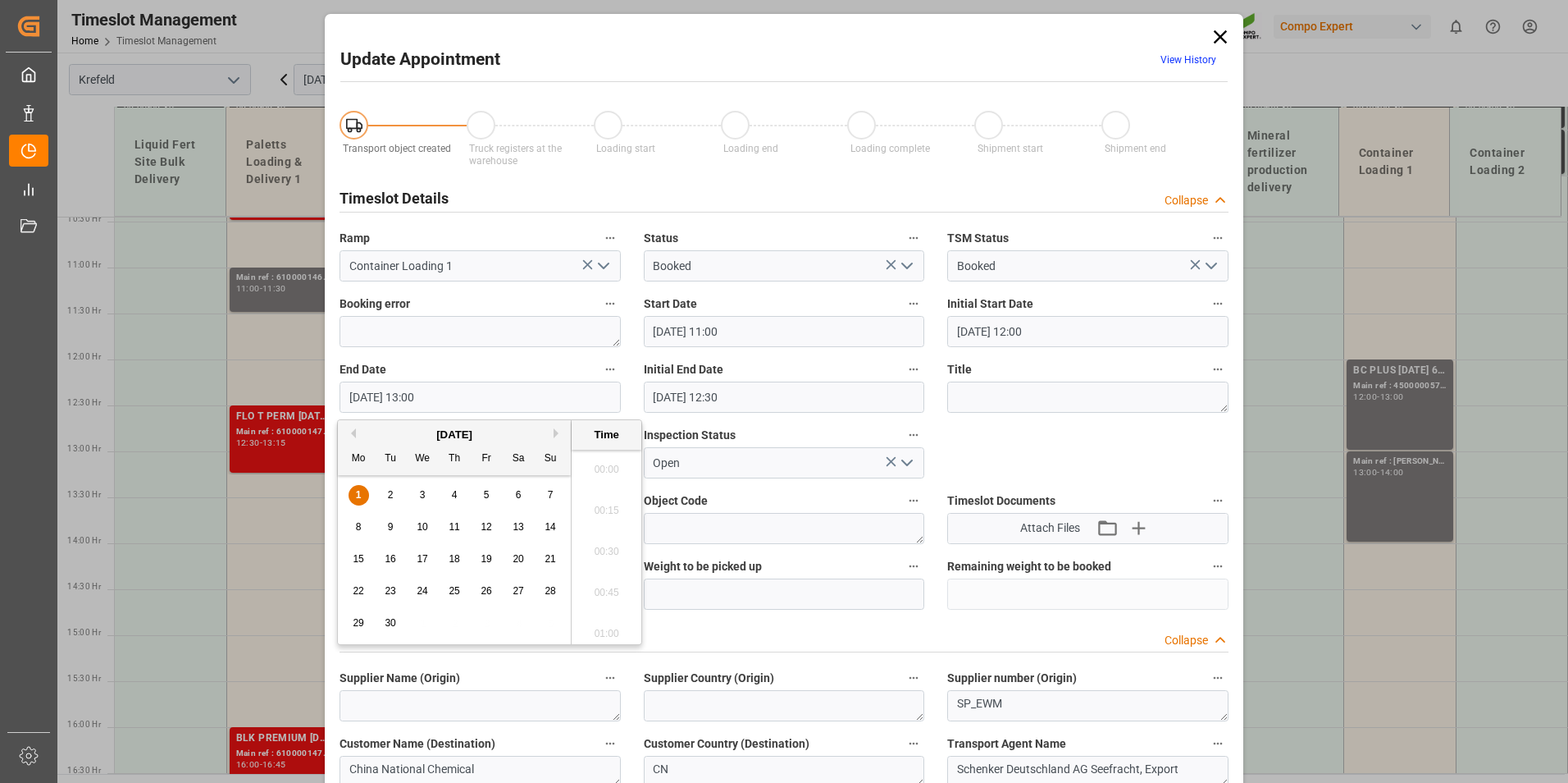
scroll to position [2057, 0]
click at [479, 492] on div "5" at bounding box center [486, 496] width 21 height 20
click at [601, 472] on li "12:00" at bounding box center [607, 465] width 70 height 41
type input "[DATE] 12:00"
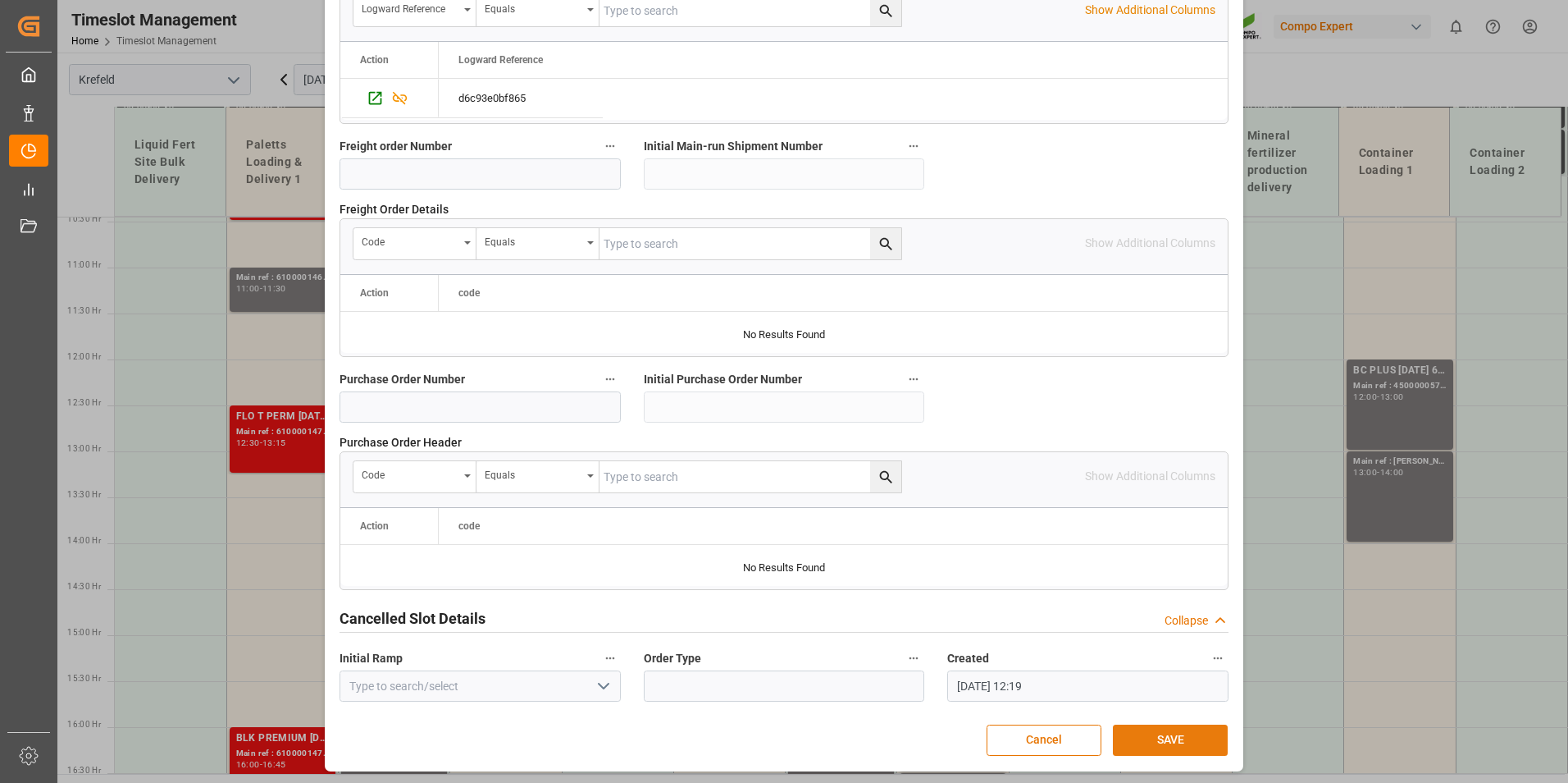
scroll to position [1494, 0]
click at [1182, 735] on button "SAVE" at bounding box center [1170, 739] width 115 height 31
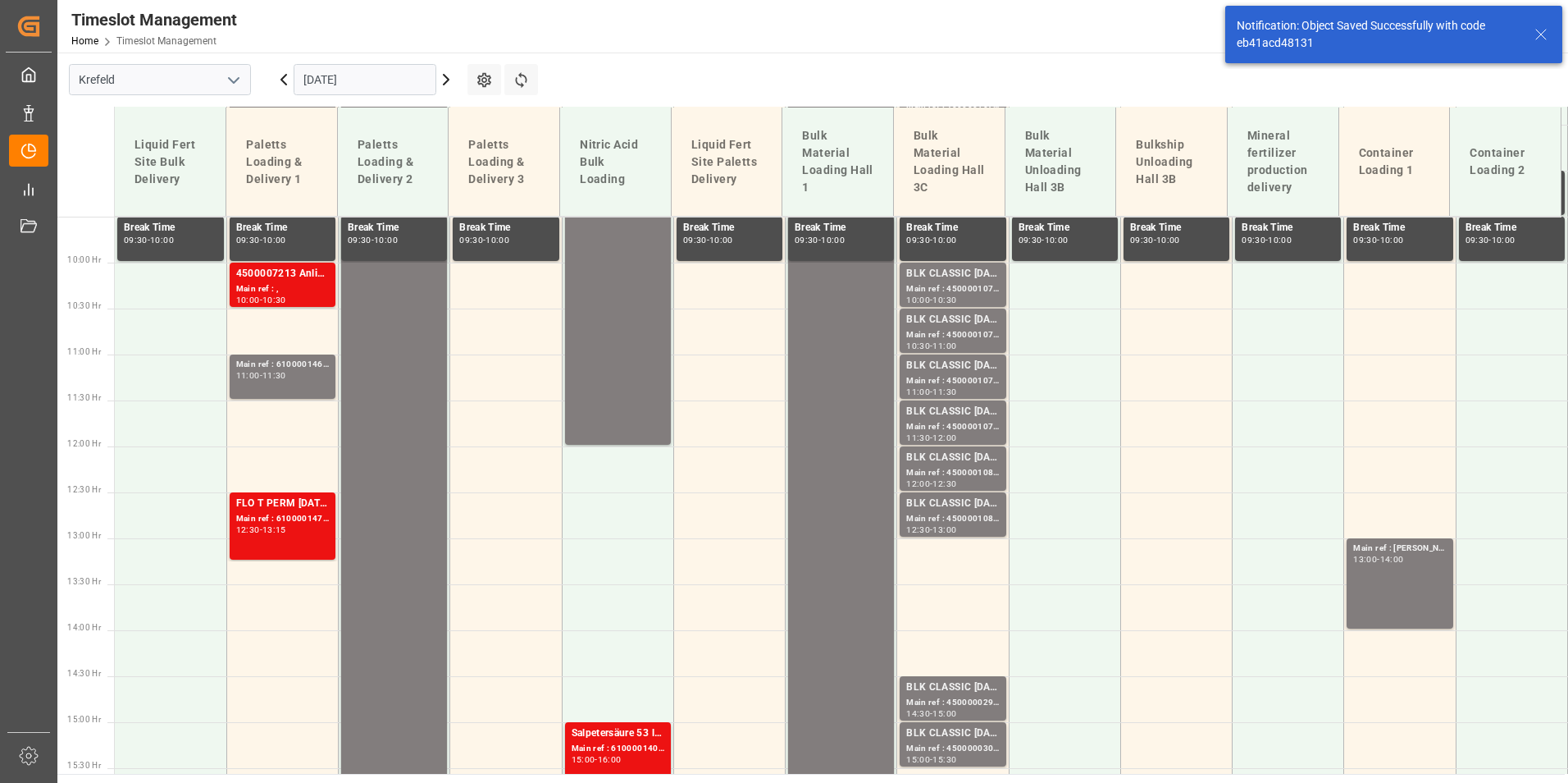
scroll to position [960, 0]
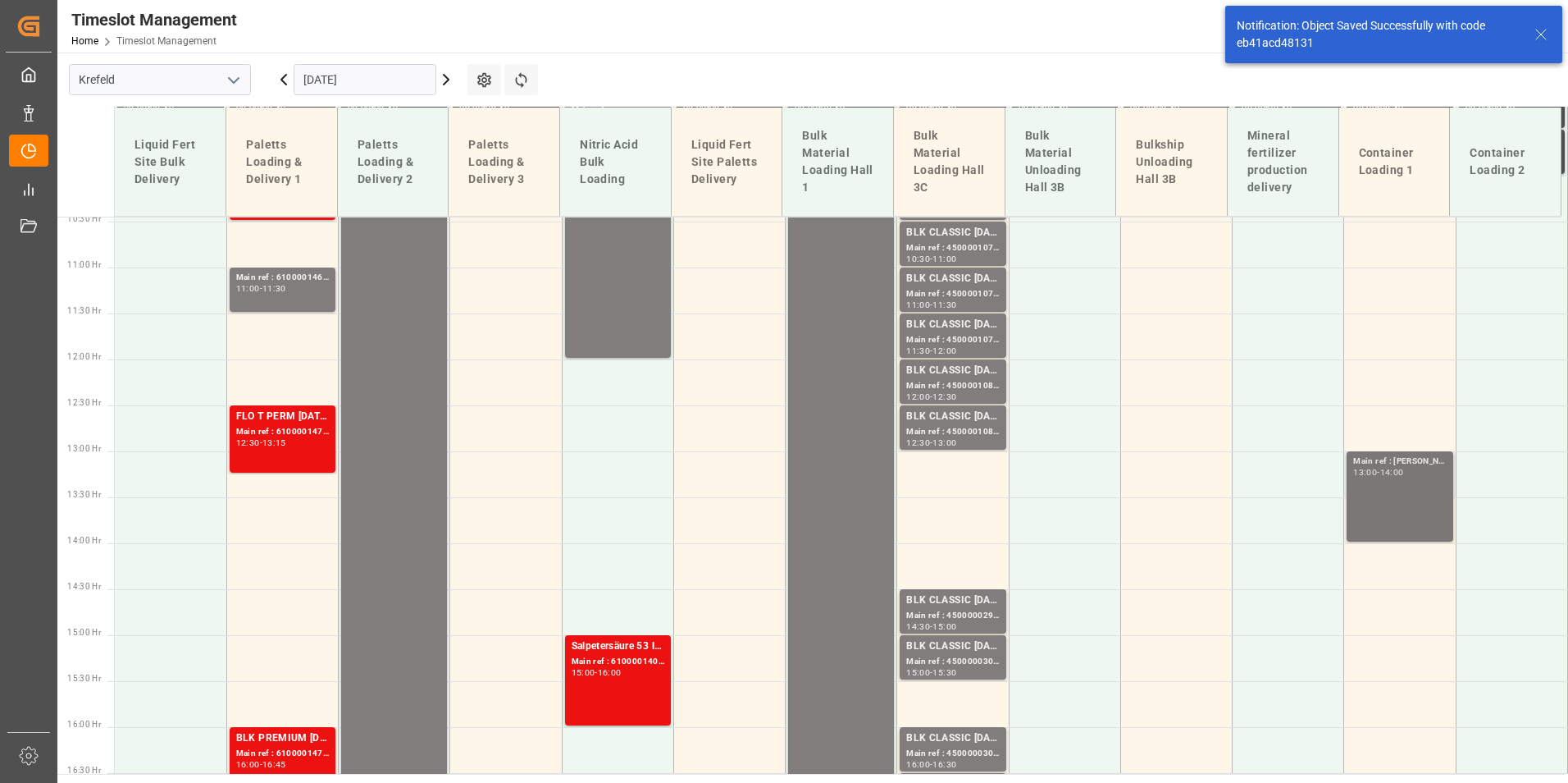
click at [1365, 538] on div "Main ref : [PERSON_NAME], 13:00 - 14:00" at bounding box center [1399, 496] width 106 height 91
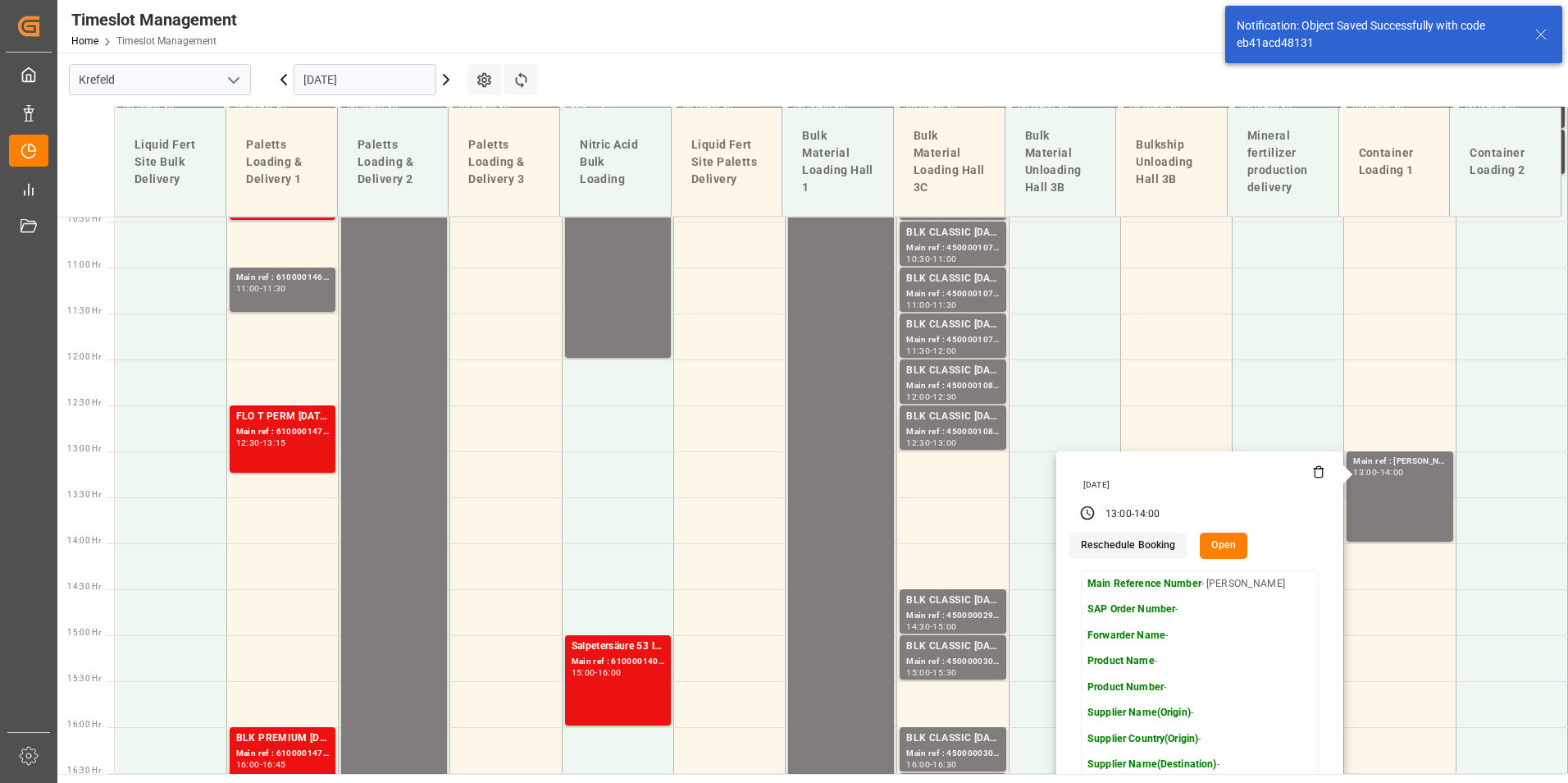
click at [1313, 472] on icon at bounding box center [1319, 472] width 13 height 13
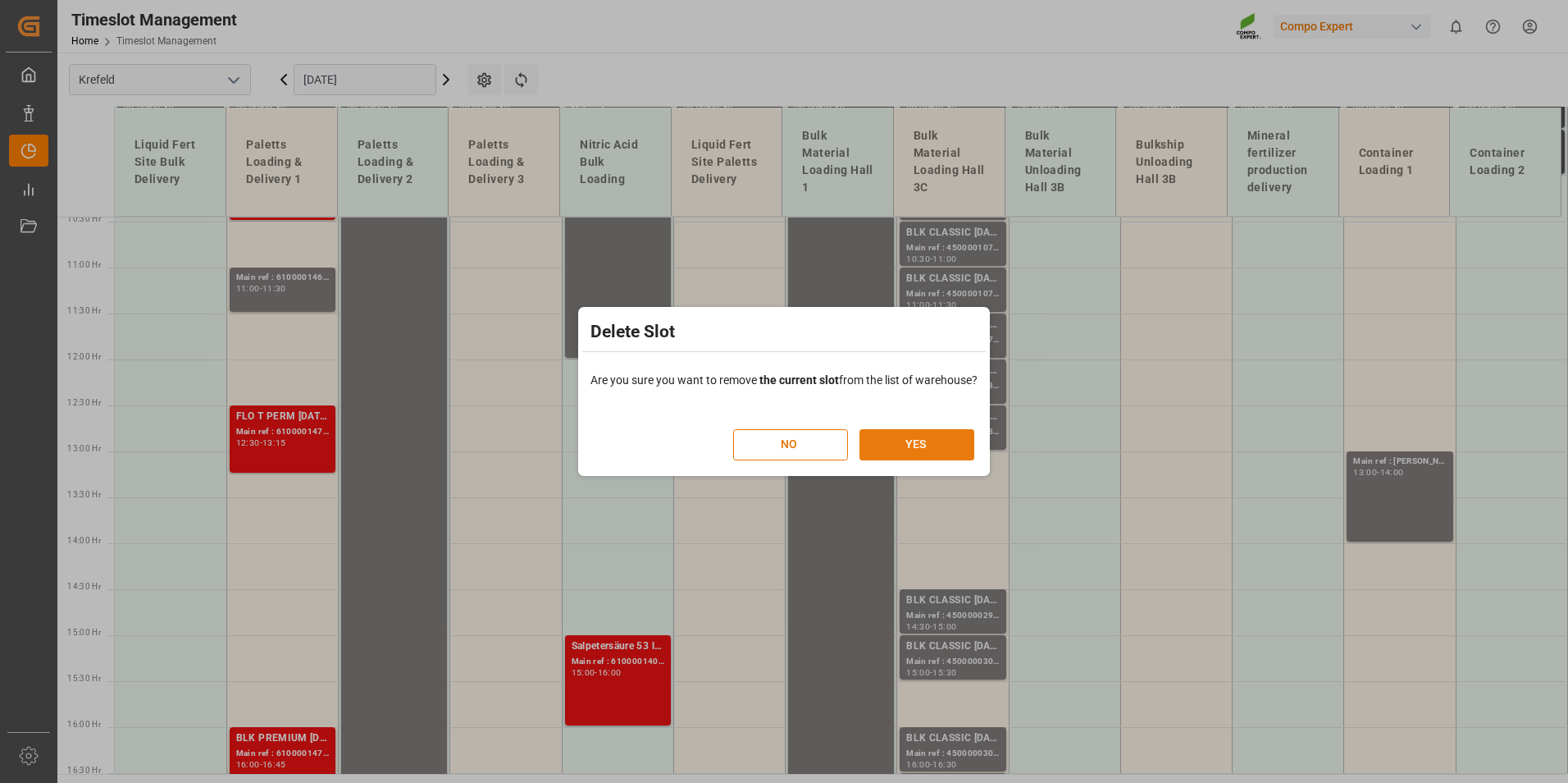
click at [941, 455] on button "YES" at bounding box center [917, 444] width 115 height 31
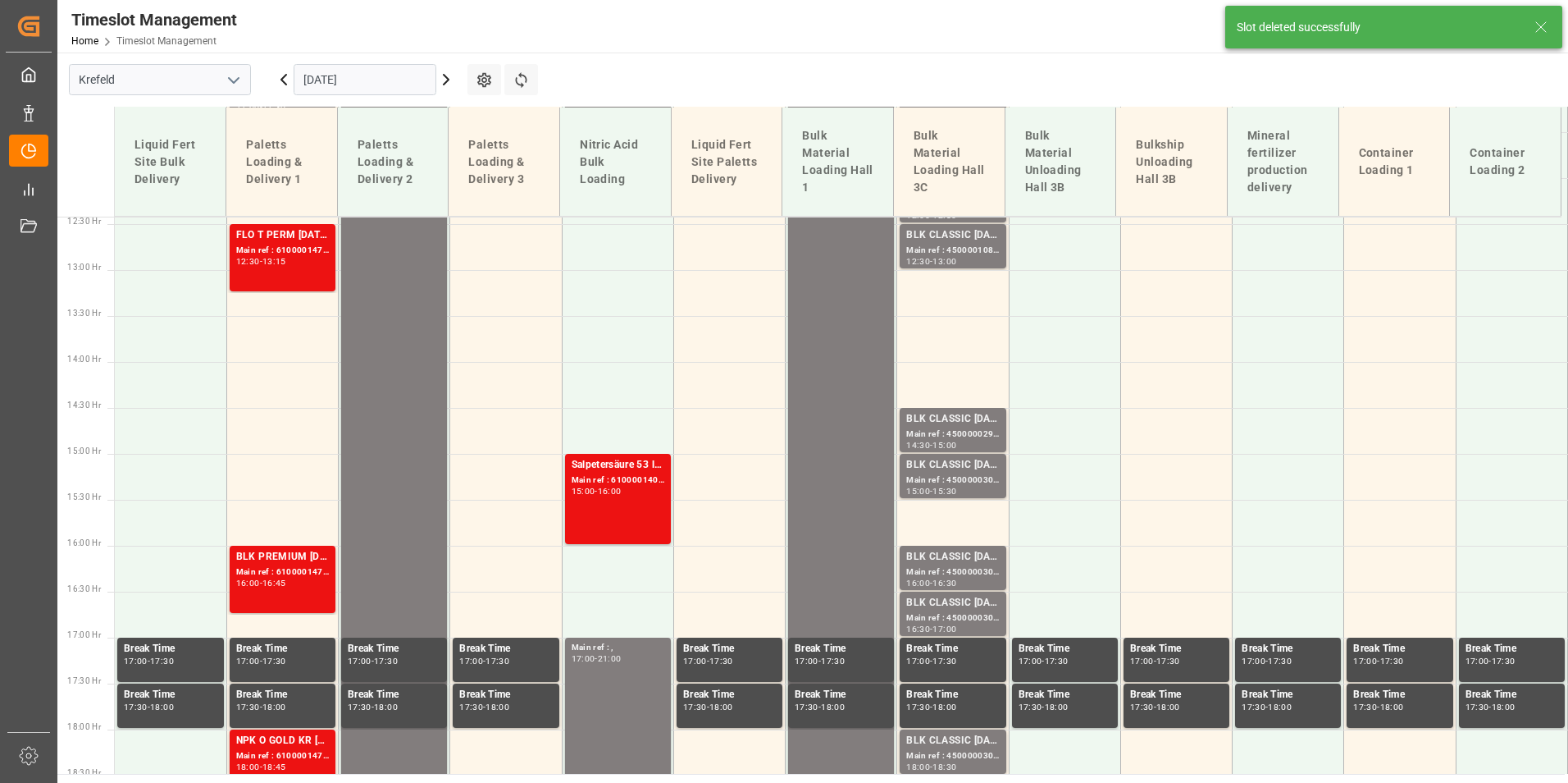
scroll to position [1144, 0]
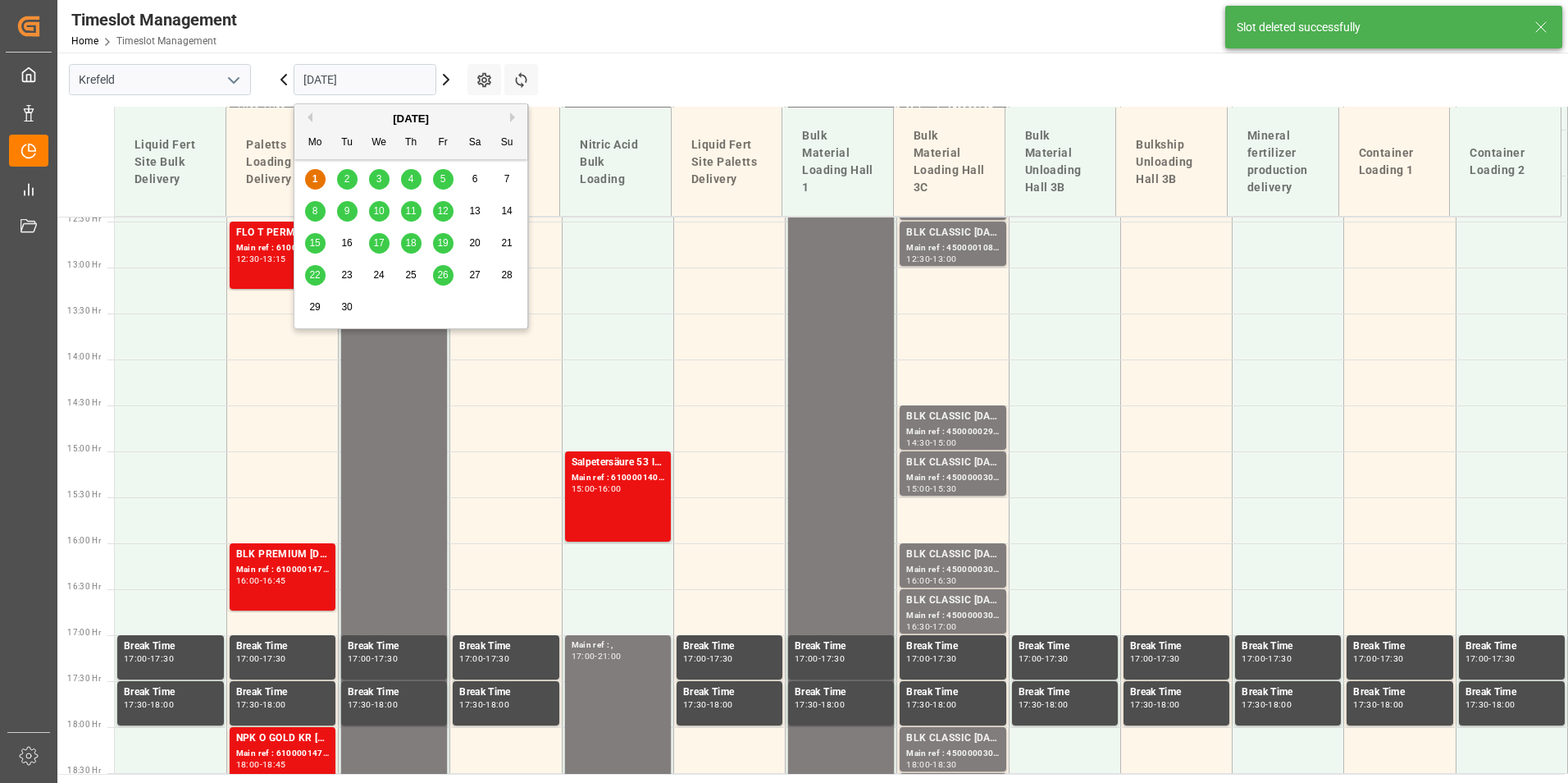
click at [371, 84] on input "[DATE]" at bounding box center [364, 79] width 143 height 31
click at [438, 186] on div "5" at bounding box center [443, 179] width 21 height 20
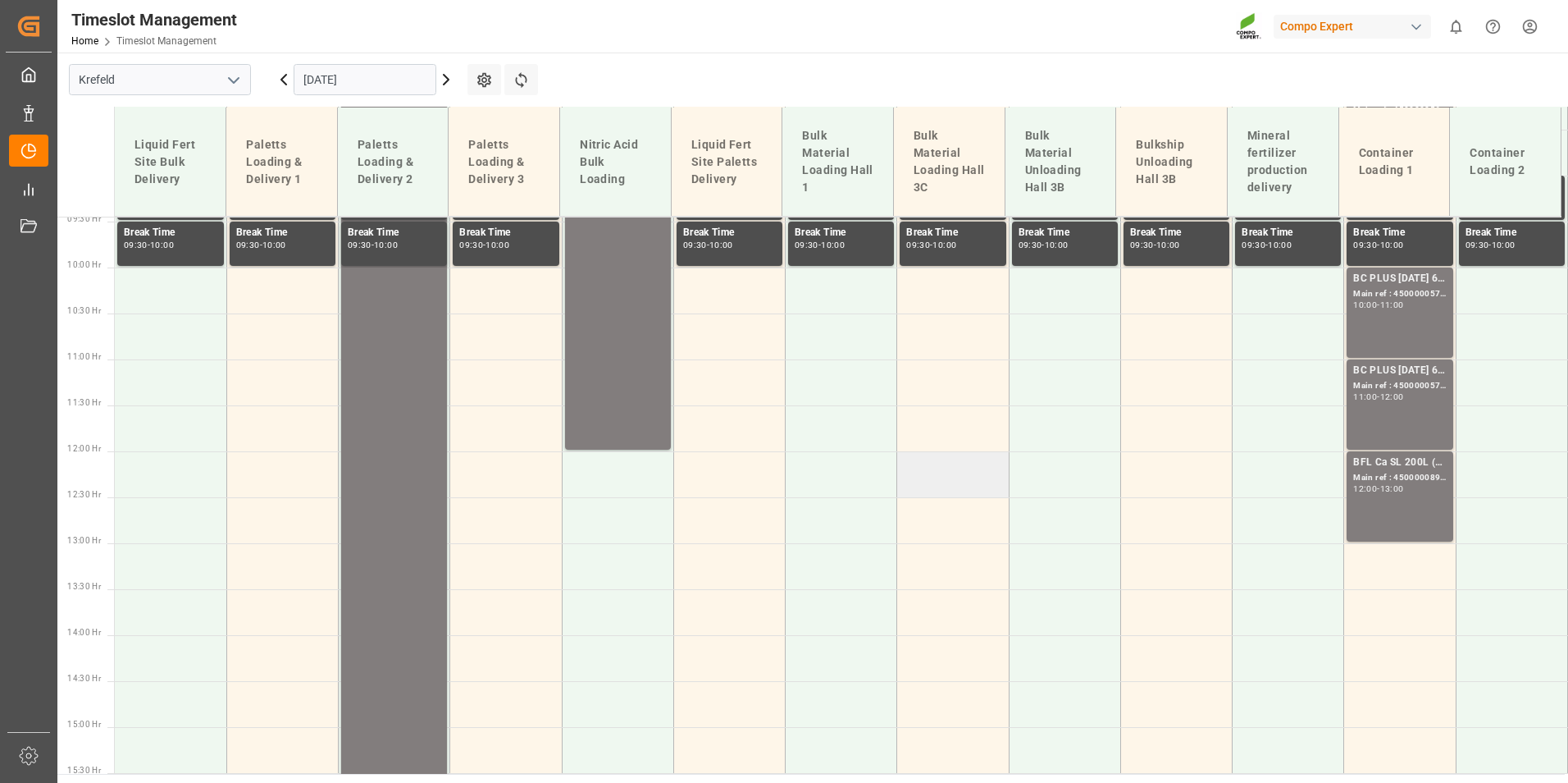
scroll to position [622, 0]
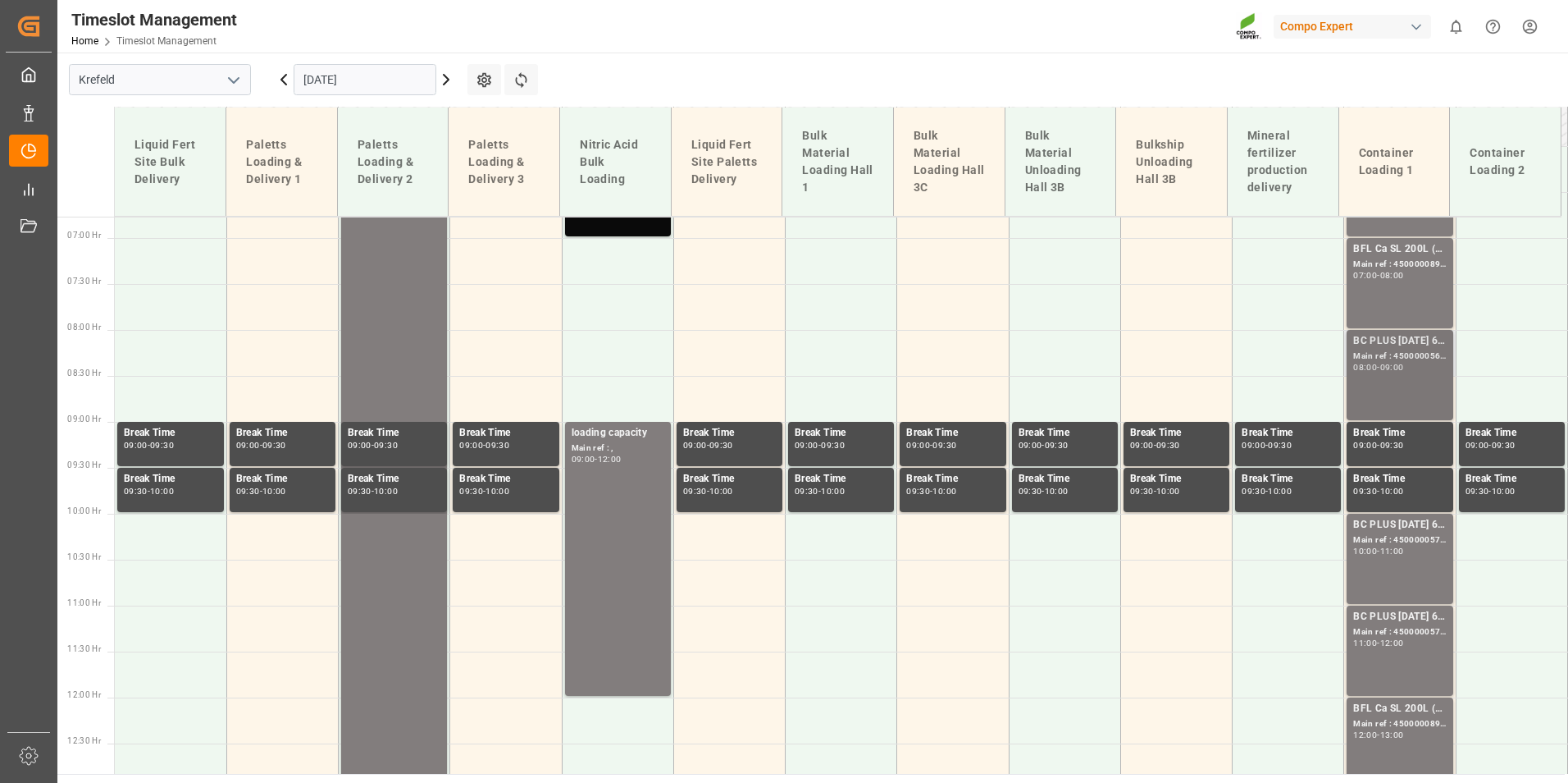
click at [1414, 378] on div "BC PLUS [DATE] 6M 25kg (x42) WW Main ref : 4500000569, 2000000524 08:00 - 09:00" at bounding box center [1399, 374] width 92 height 83
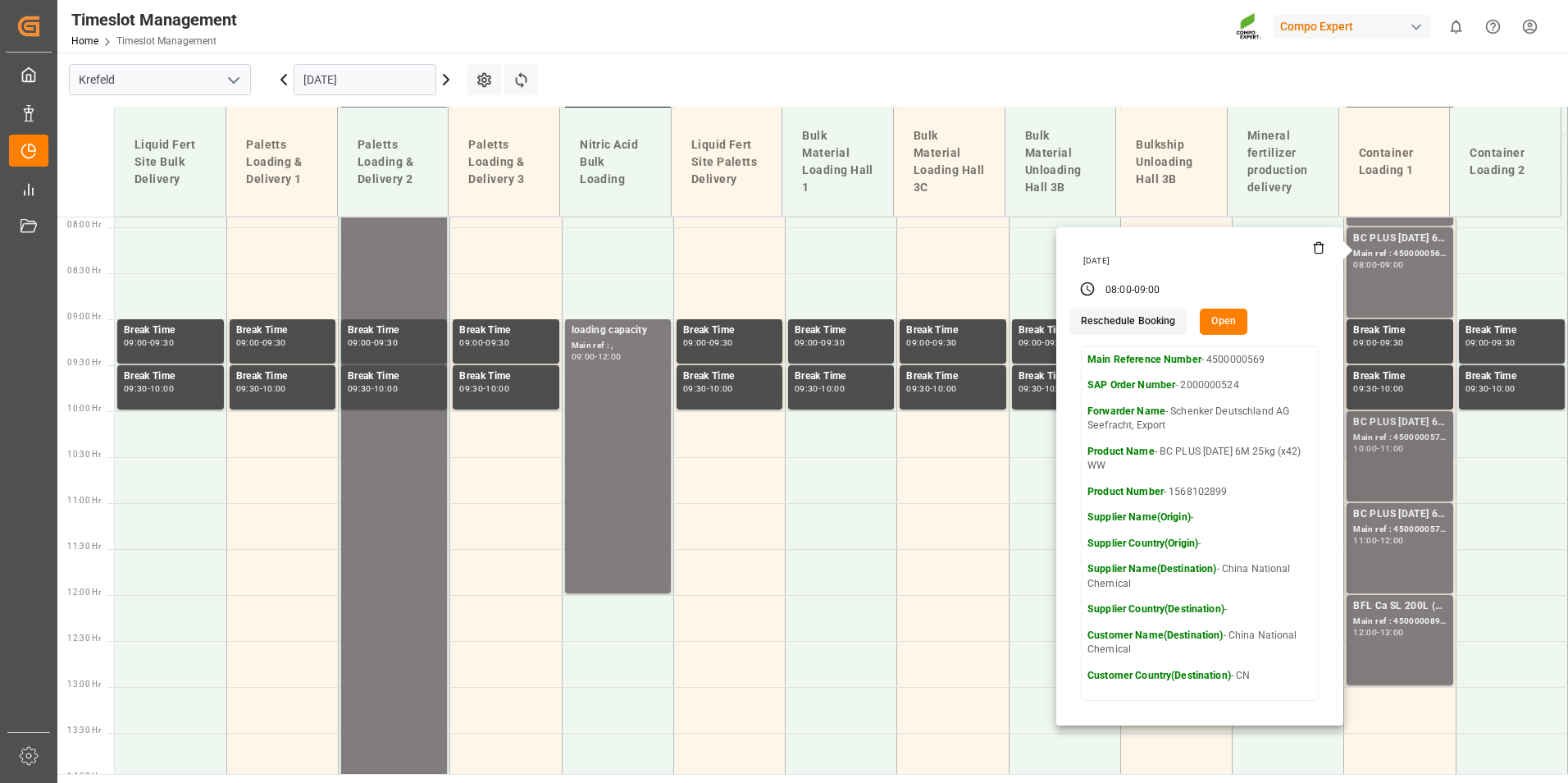
scroll to position [786, 0]
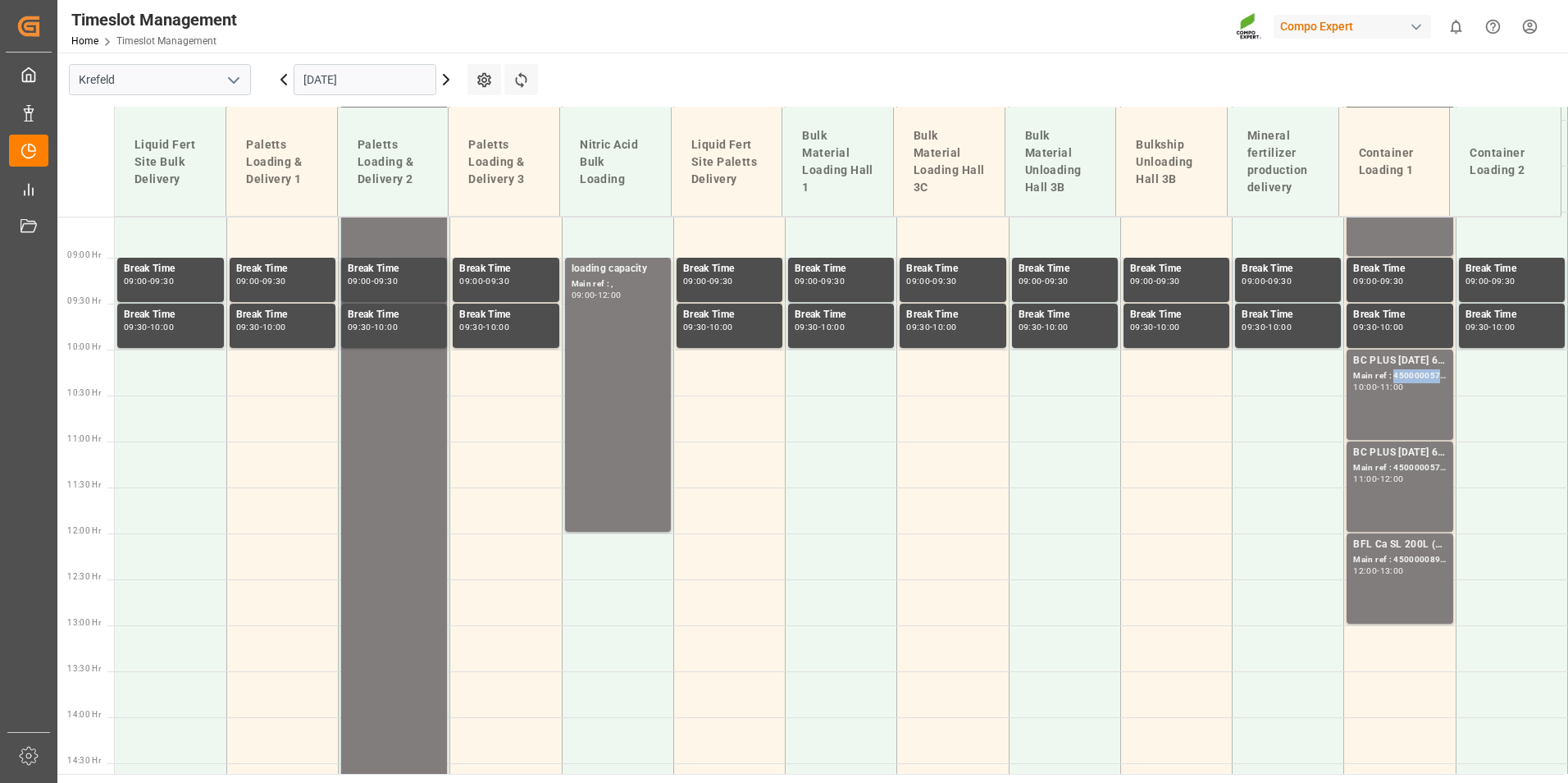
click at [1403, 378] on div "Main ref : 4500000570, 2000000524" at bounding box center [1399, 377] width 92 height 14
click at [1401, 463] on div "Main ref : 4500000571, 2000000524" at bounding box center [1399, 468] width 92 height 14
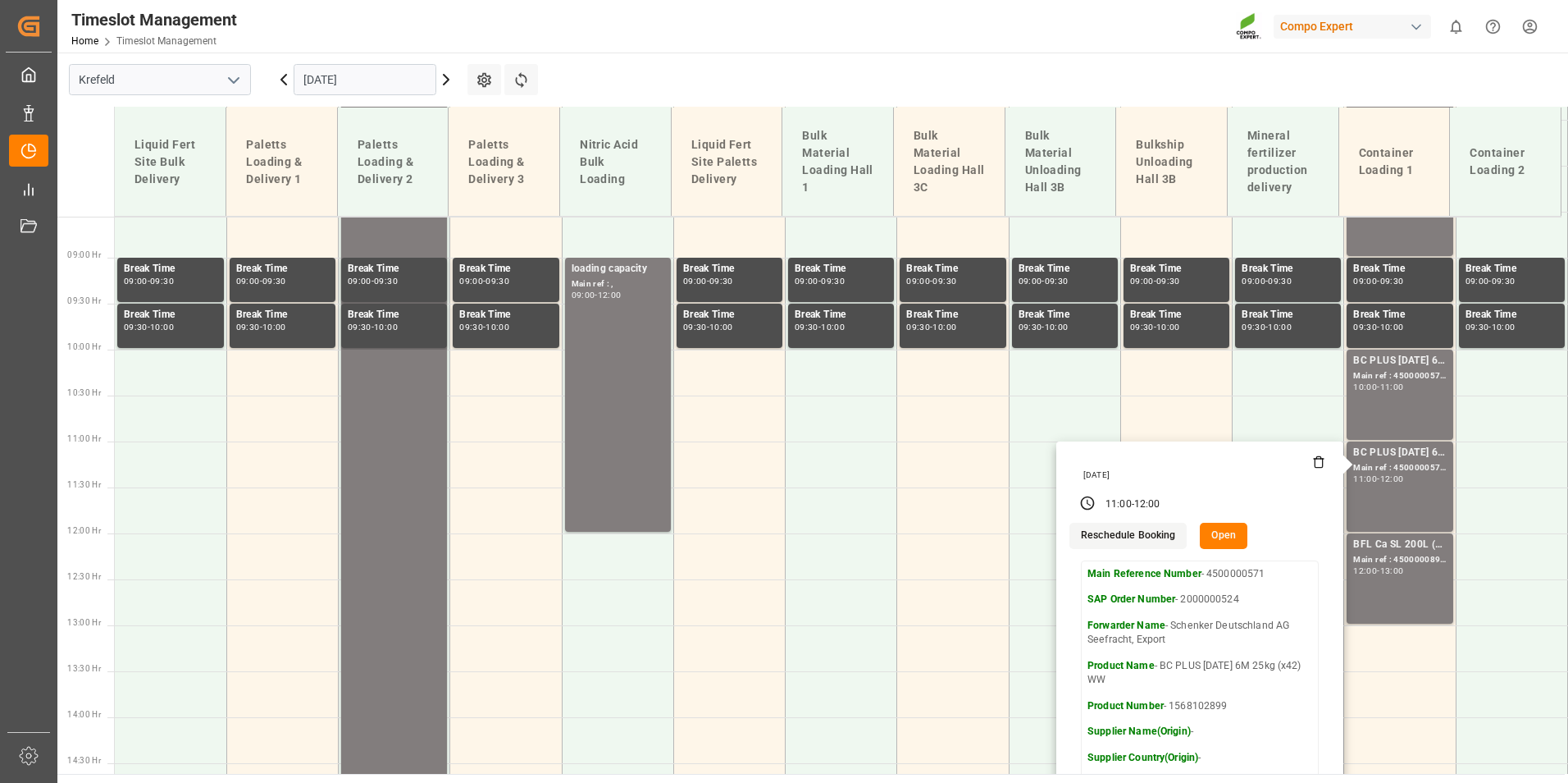
click at [358, 89] on input "[DATE]" at bounding box center [364, 79] width 143 height 31
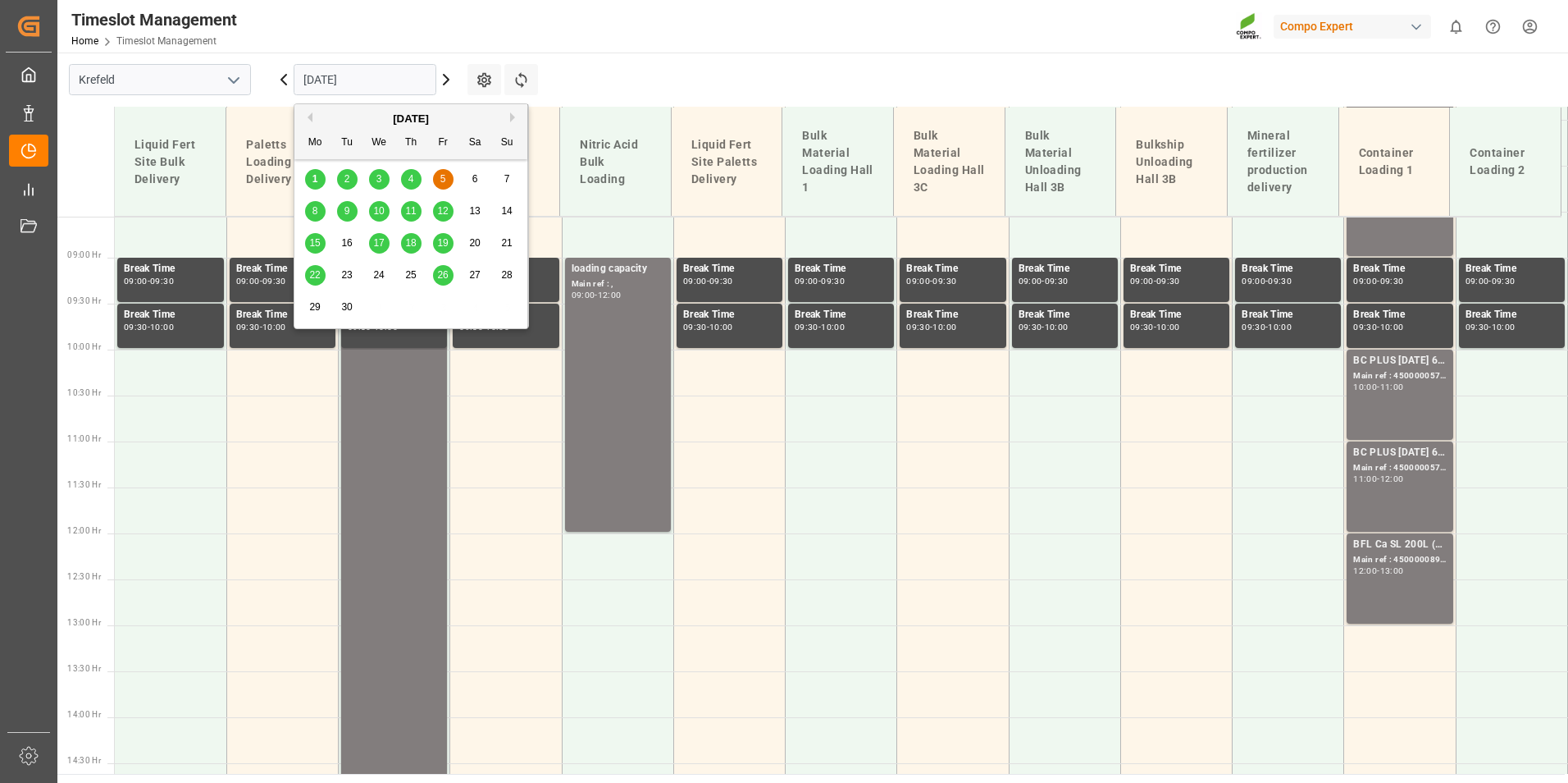
click at [319, 171] on div "1" at bounding box center [315, 179] width 21 height 20
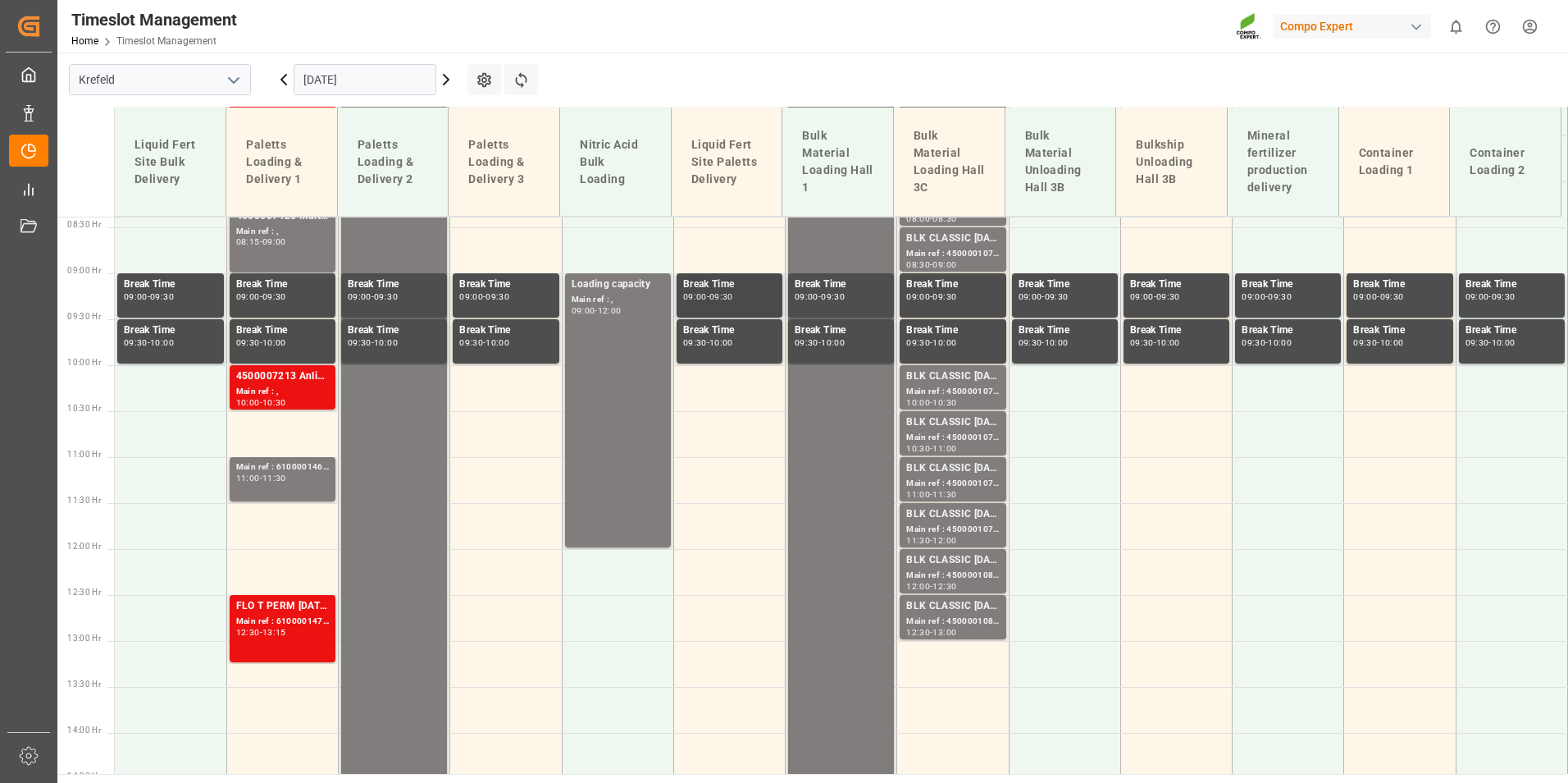
scroll to position [540, 0]
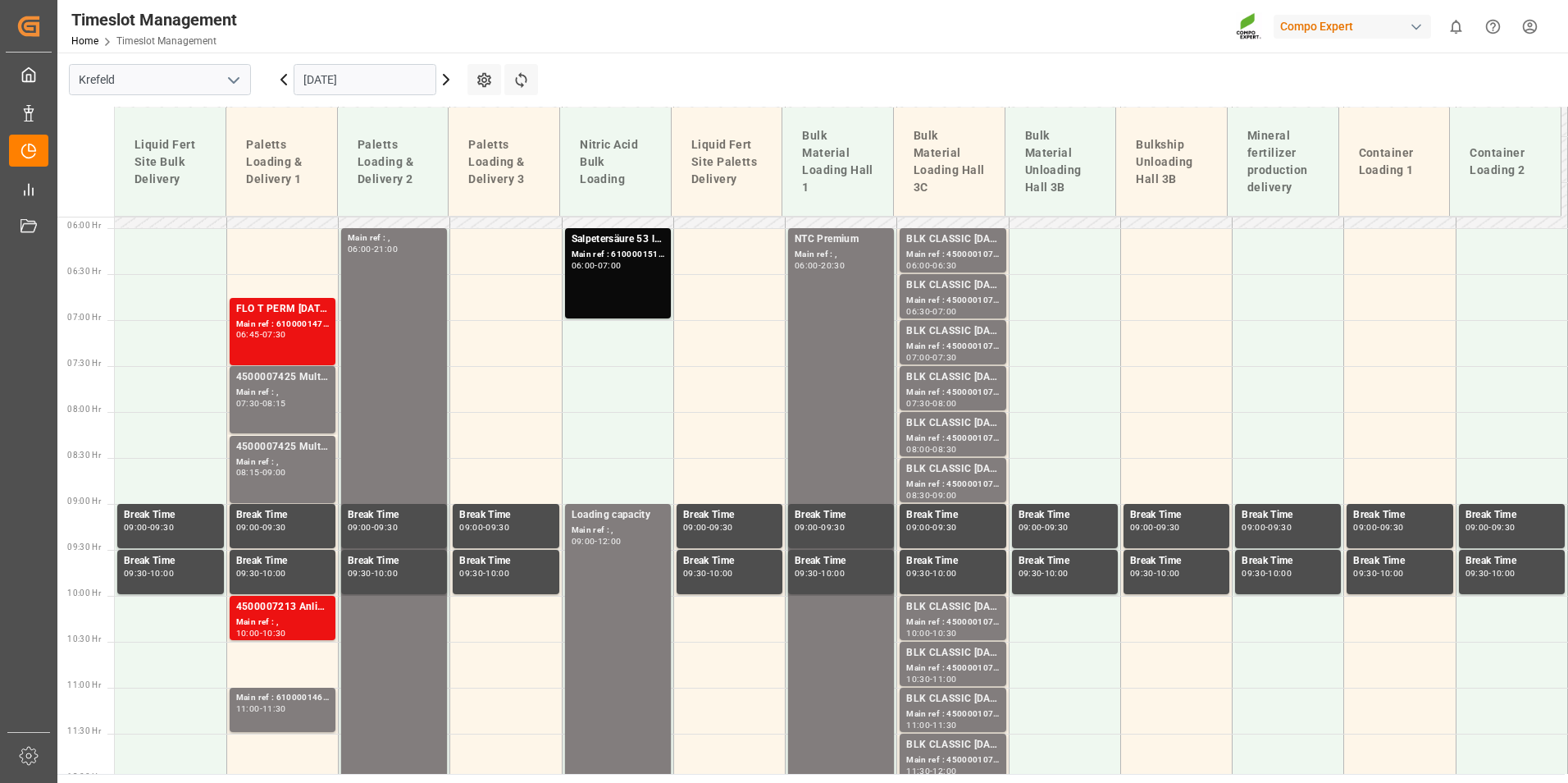
click at [448, 80] on icon at bounding box center [446, 79] width 4 height 10
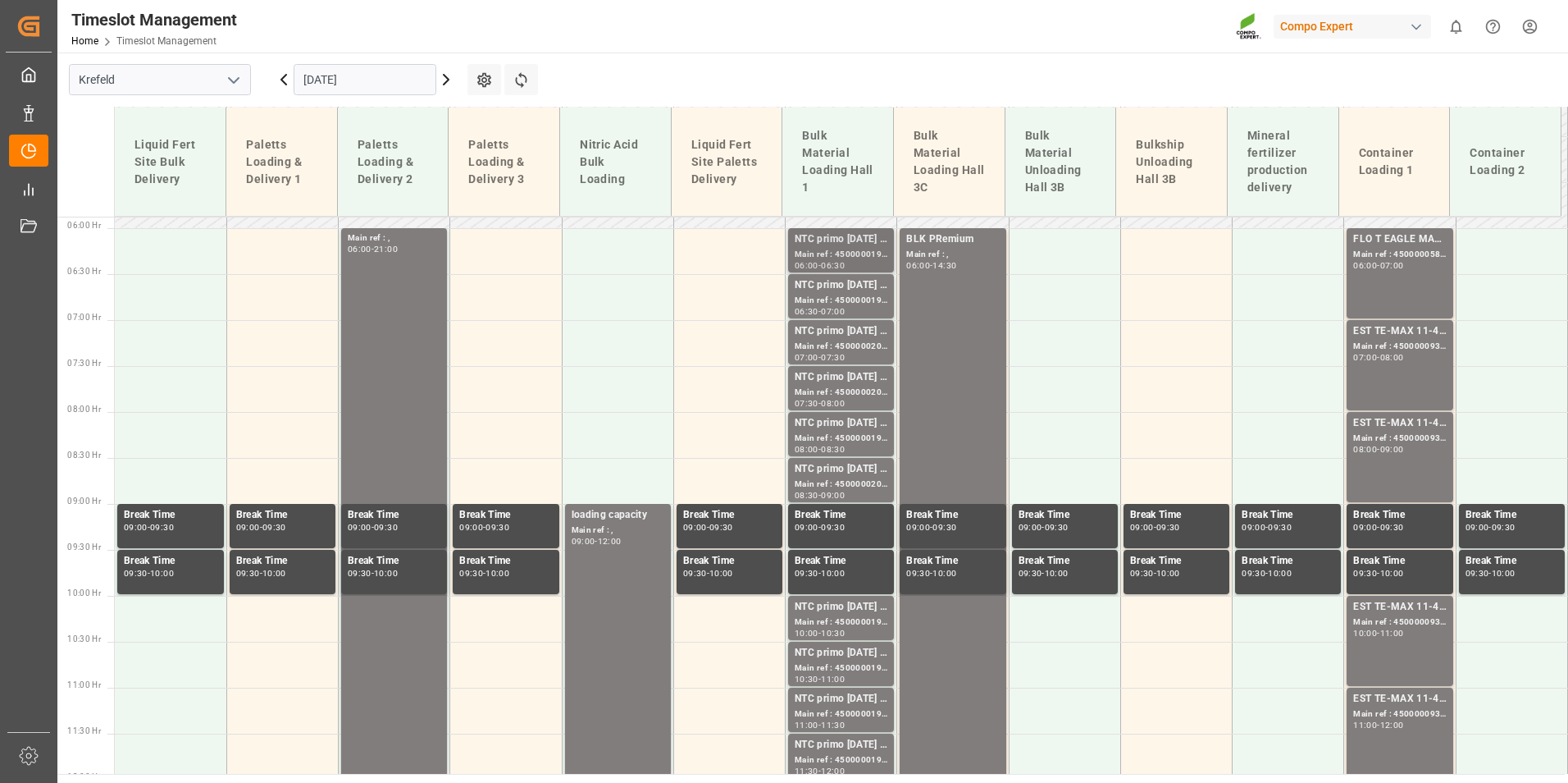
click at [831, 246] on div "NTC primo [DATE] BULK" at bounding box center [840, 239] width 92 height 16
click at [849, 285] on div "NTC primo [DATE] BULK" at bounding box center [840, 285] width 92 height 16
click at [851, 325] on div "NTC primo [DATE] BULK" at bounding box center [840, 331] width 92 height 16
click at [860, 375] on div "NTC primo [DATE] BULK" at bounding box center [840, 378] width 92 height 16
click at [834, 439] on div "Main ref : 4500000196, 2000000032" at bounding box center [840, 439] width 92 height 14
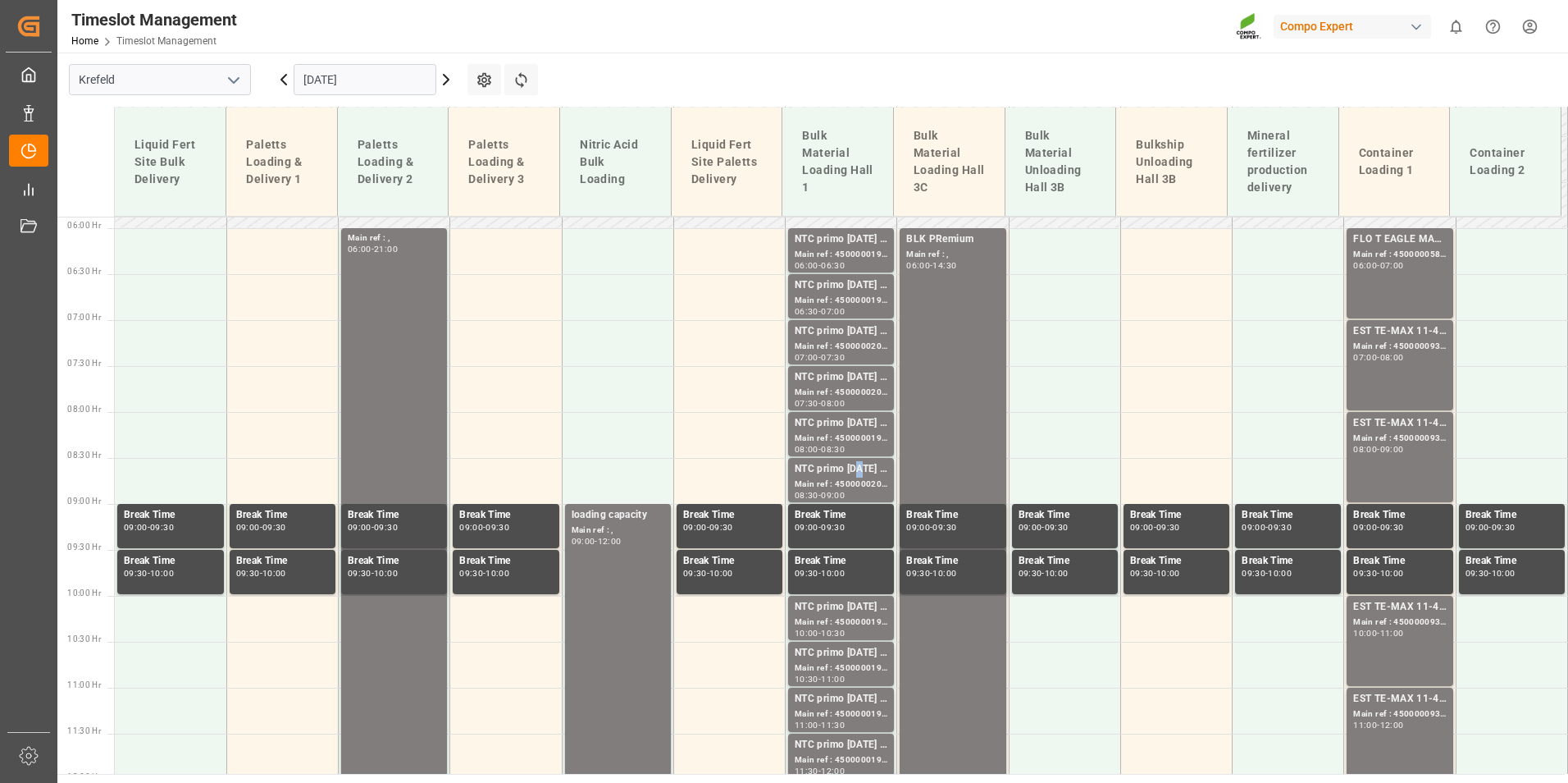
click at [857, 474] on div "NTC primo [DATE] BULK" at bounding box center [840, 469] width 92 height 16
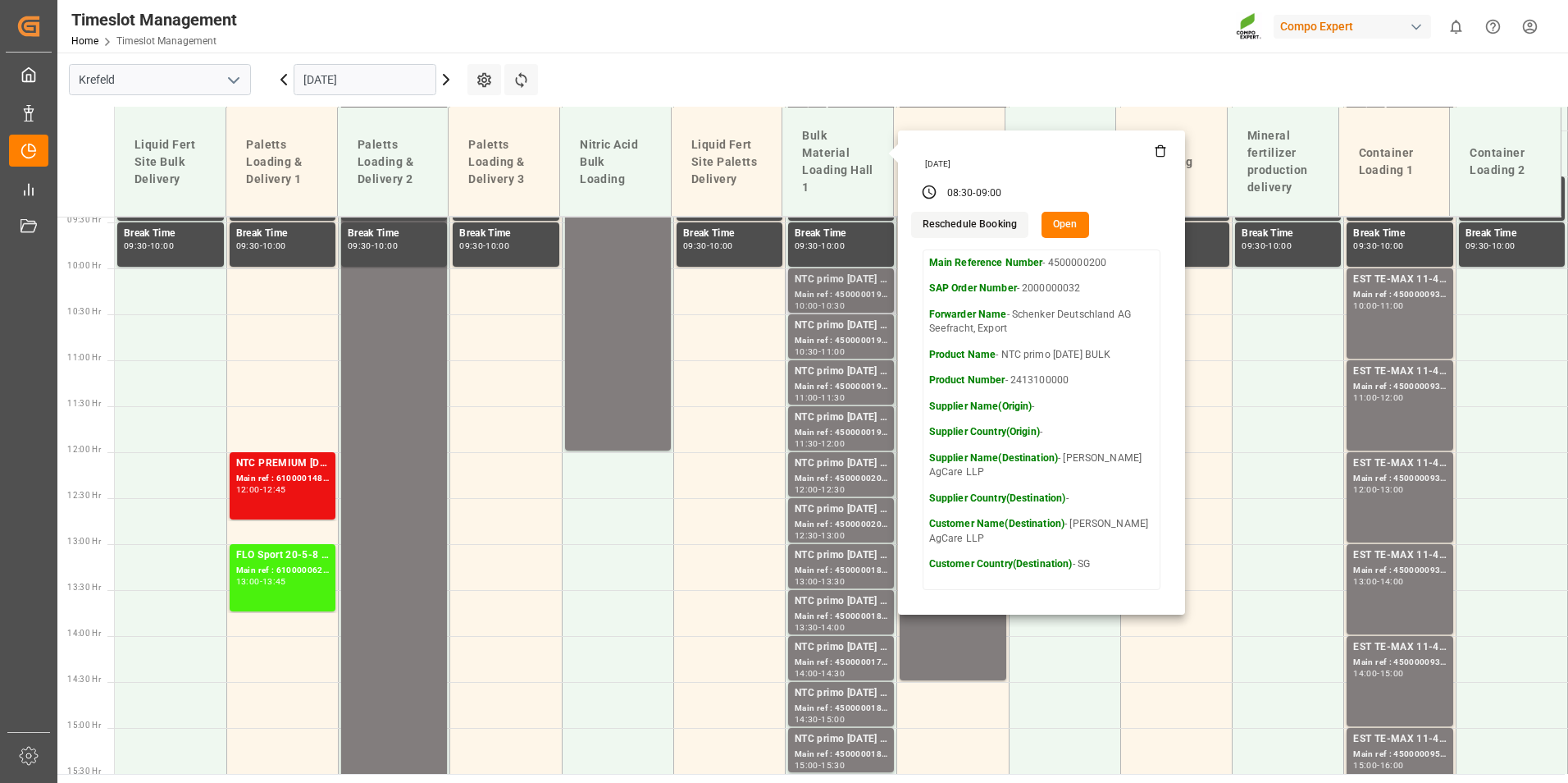
scroll to position [868, 0]
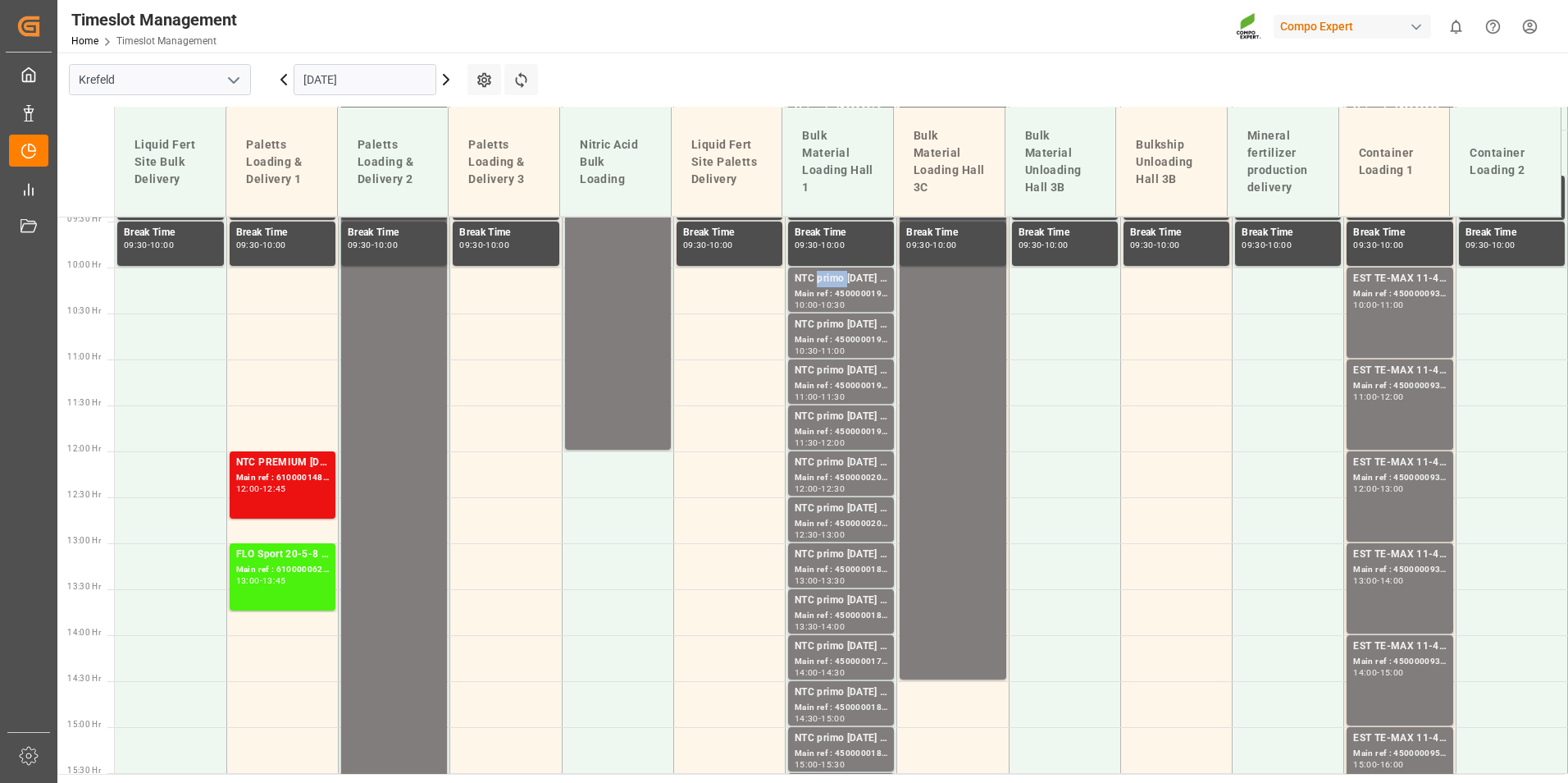
click at [820, 279] on div "NTC primo [DATE] BULK" at bounding box center [840, 279] width 92 height 16
click at [841, 334] on div "Main ref : 4500000199, 2000000032" at bounding box center [840, 340] width 92 height 14
click at [845, 383] on div "Main ref : 4500000197, 2000000032" at bounding box center [840, 387] width 92 height 14
click at [879, 430] on div "Main ref : 4500000194, 2000000032" at bounding box center [840, 432] width 92 height 14
click at [845, 466] on div "NTC primo [DATE] BULK" at bounding box center [840, 463] width 92 height 16
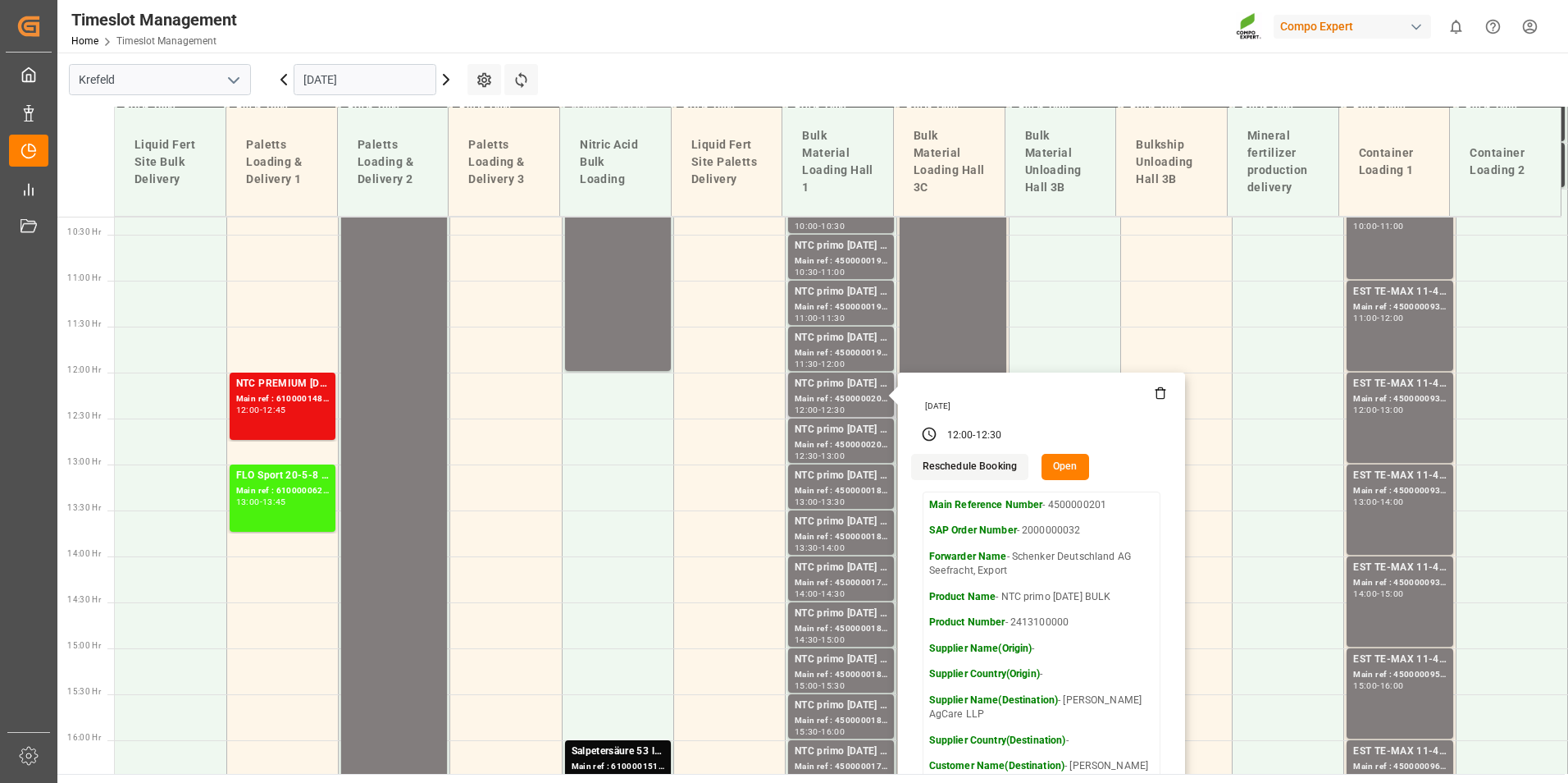
scroll to position [1032, 0]
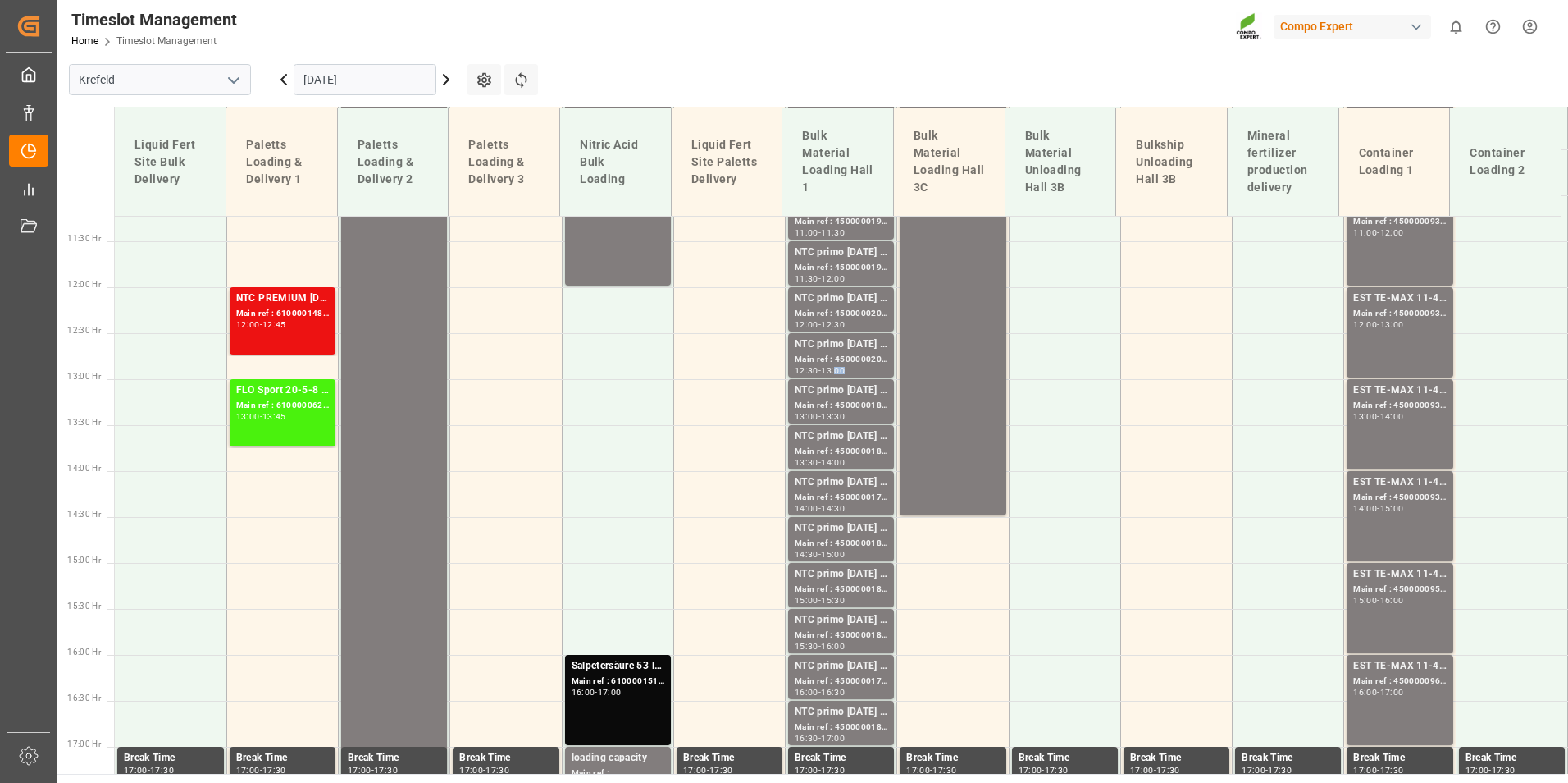
click at [843, 370] on div "13:00" at bounding box center [833, 370] width 24 height 7
click at [868, 398] on div "NTC primo [DATE] BULK" at bounding box center [840, 390] width 92 height 16
